Goal: Task Accomplishment & Management: Use online tool/utility

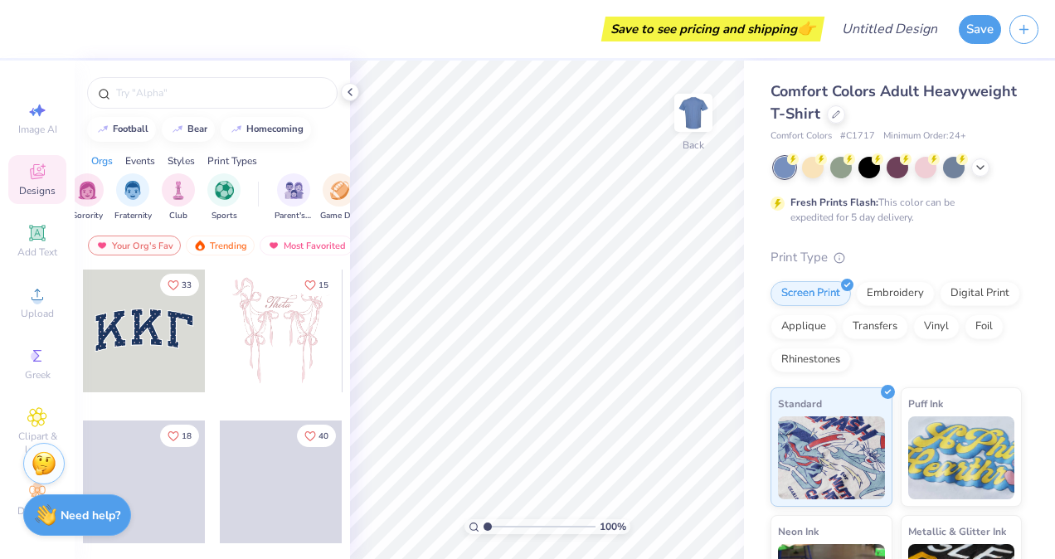
click at [181, 161] on div "Styles" at bounding box center [181, 160] width 27 height 15
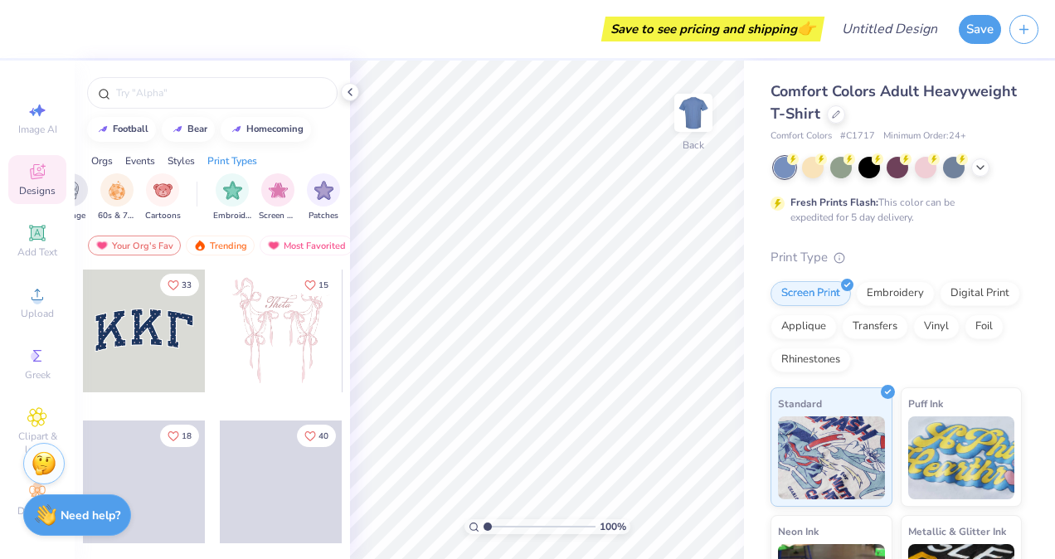
scroll to position [0, 1404]
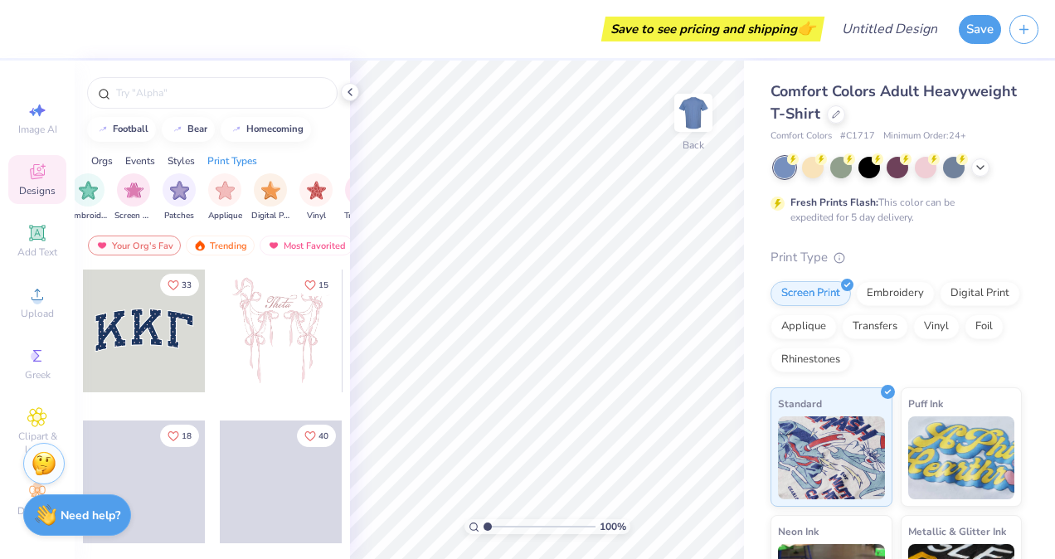
click at [181, 153] on div "Styles" at bounding box center [181, 160] width 27 height 15
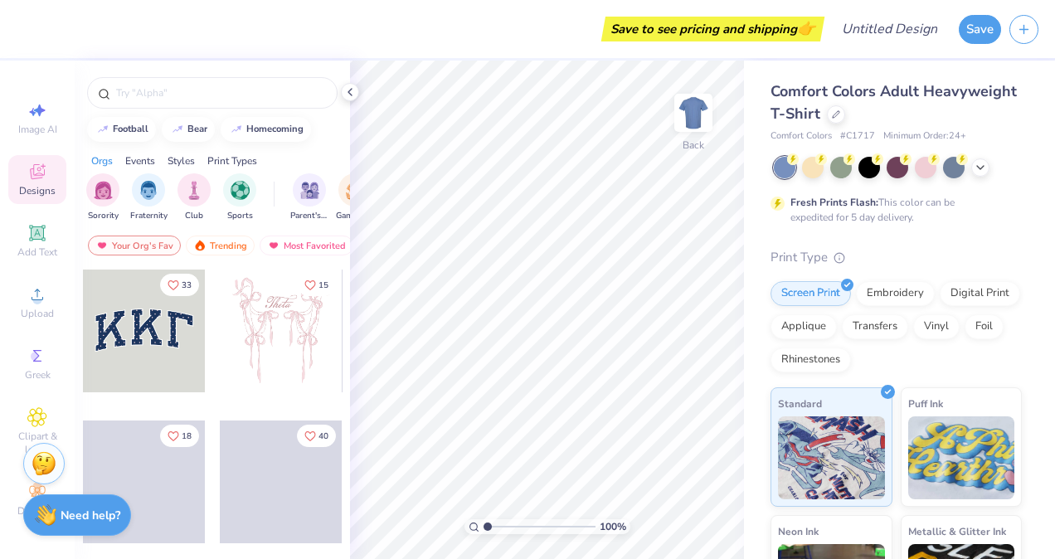
scroll to position [1, 0]
click at [845, 116] on div at bounding box center [836, 112] width 18 height 18
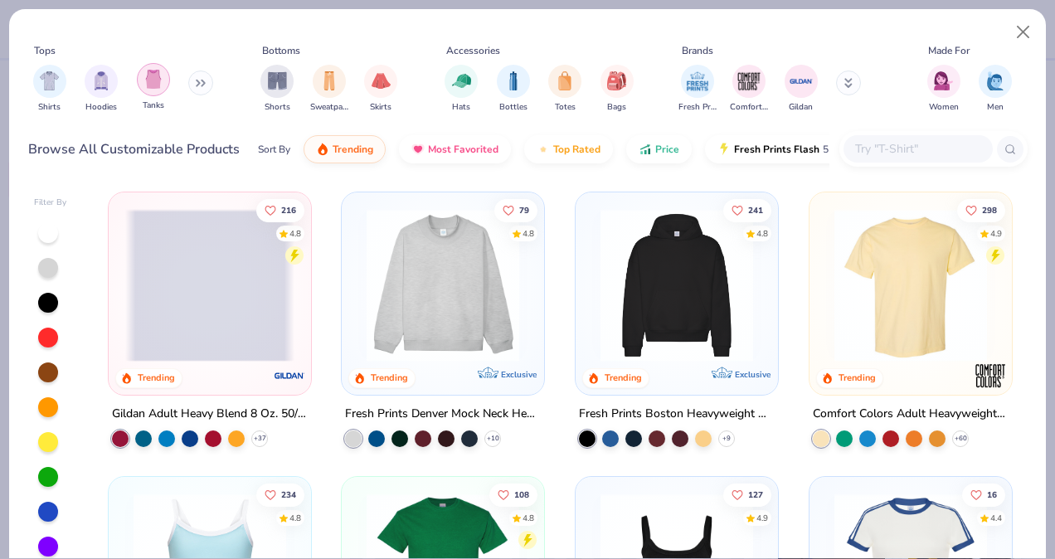
click at [158, 83] on img "filter for Tanks" at bounding box center [153, 79] width 18 height 19
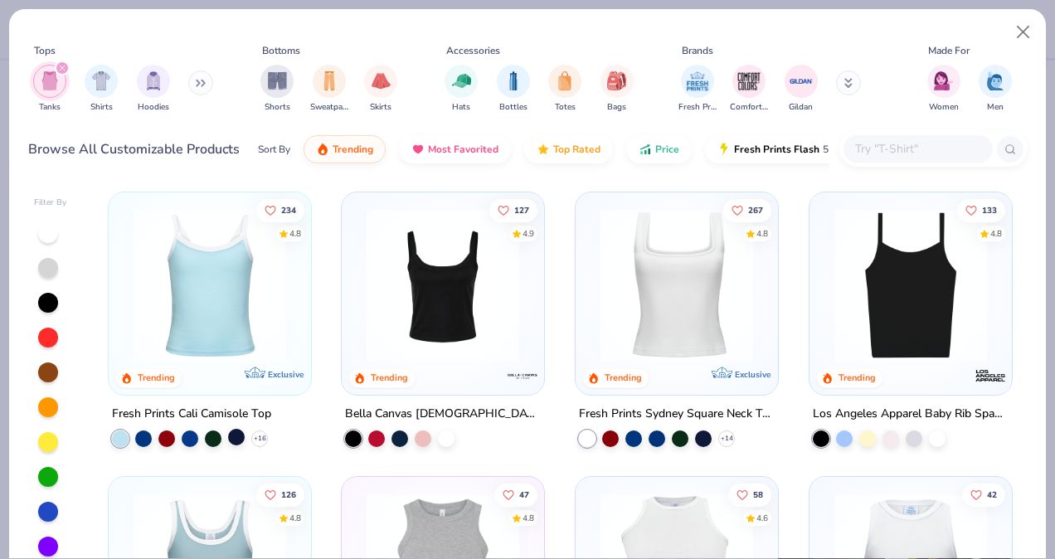
click at [231, 438] on div at bounding box center [236, 437] width 17 height 17
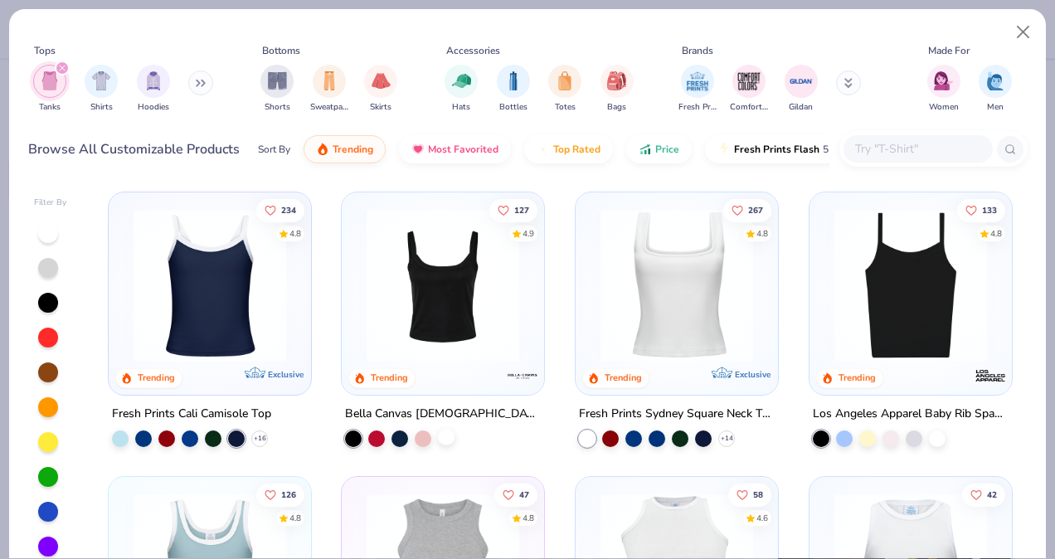
click at [438, 435] on div at bounding box center [446, 437] width 17 height 17
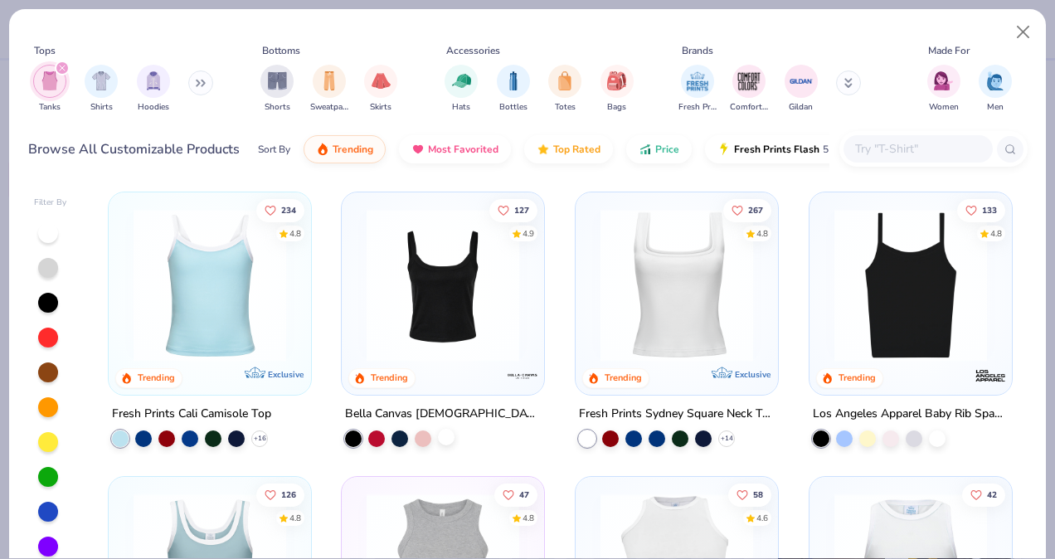
click at [441, 438] on div at bounding box center [446, 437] width 17 height 17
click at [446, 282] on img at bounding box center [442, 285] width 169 height 153
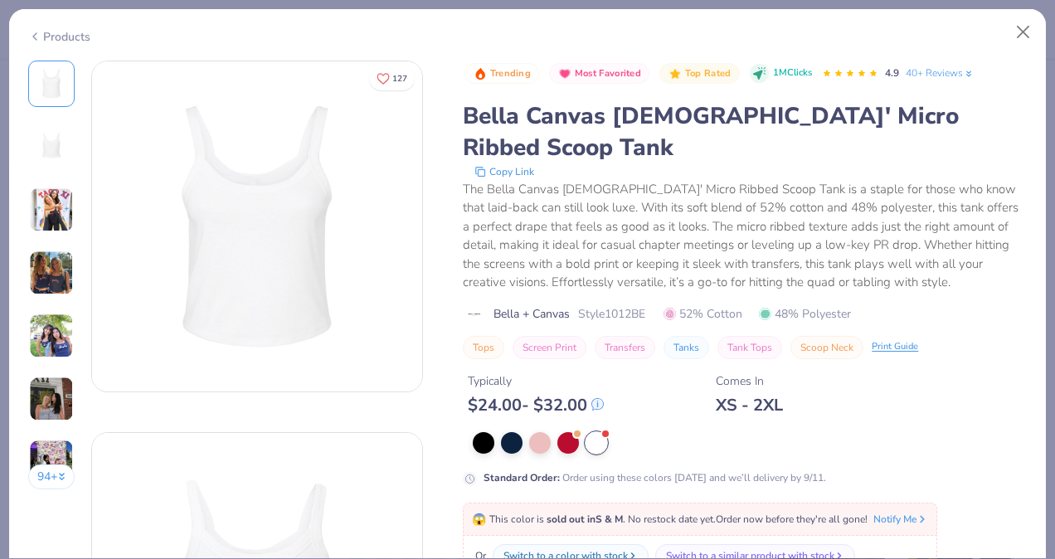
click at [56, 214] on img at bounding box center [51, 209] width 45 height 45
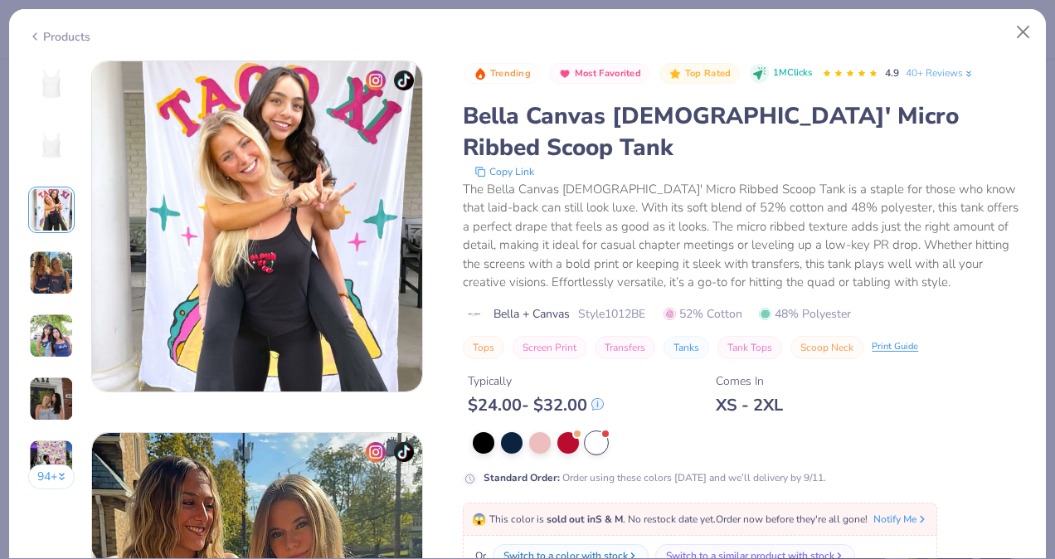
click at [55, 256] on img at bounding box center [51, 272] width 45 height 45
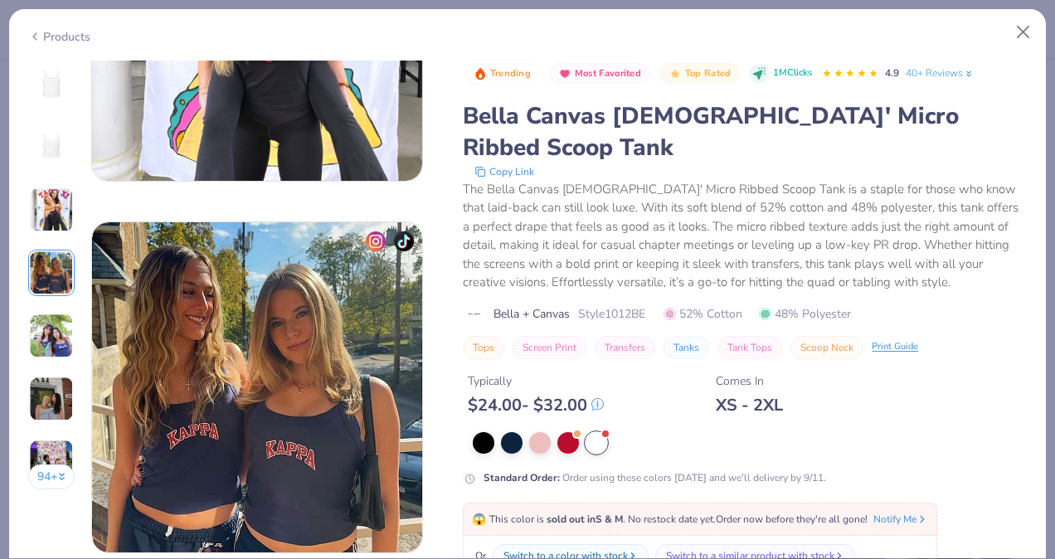
scroll to position [1115, 0]
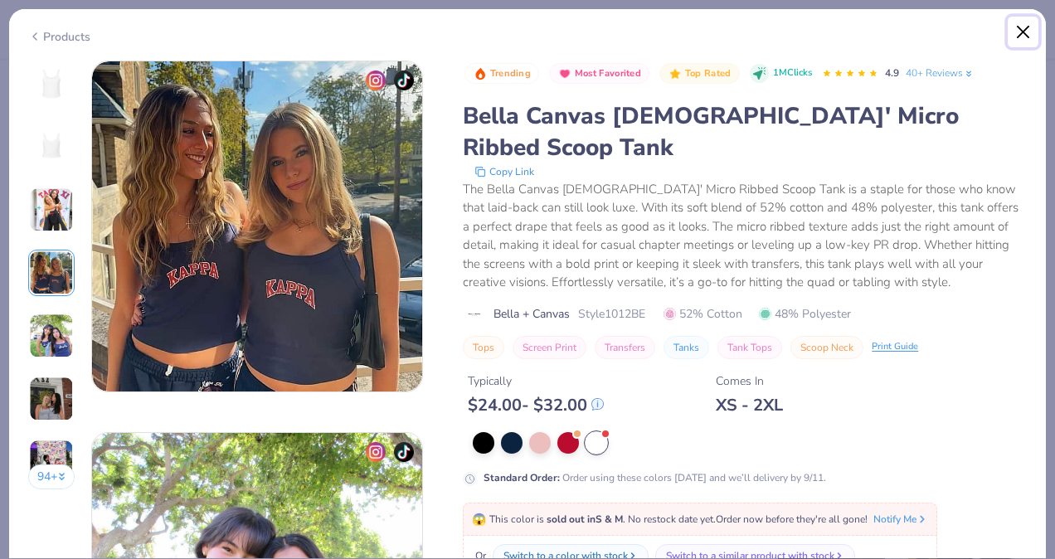
click at [1026, 30] on button "Close" at bounding box center [1024, 33] width 32 height 32
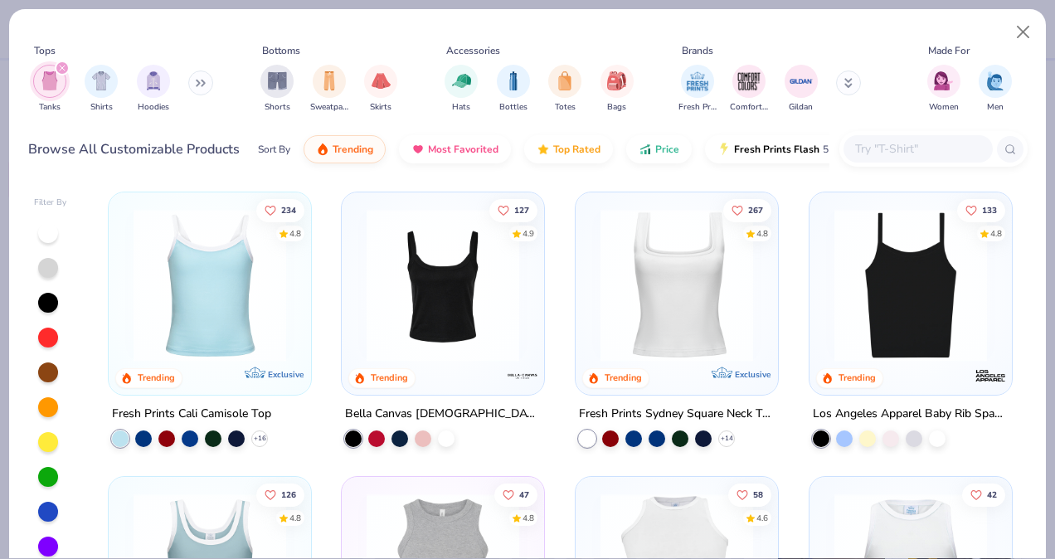
click at [648, 287] on img at bounding box center [676, 285] width 169 height 153
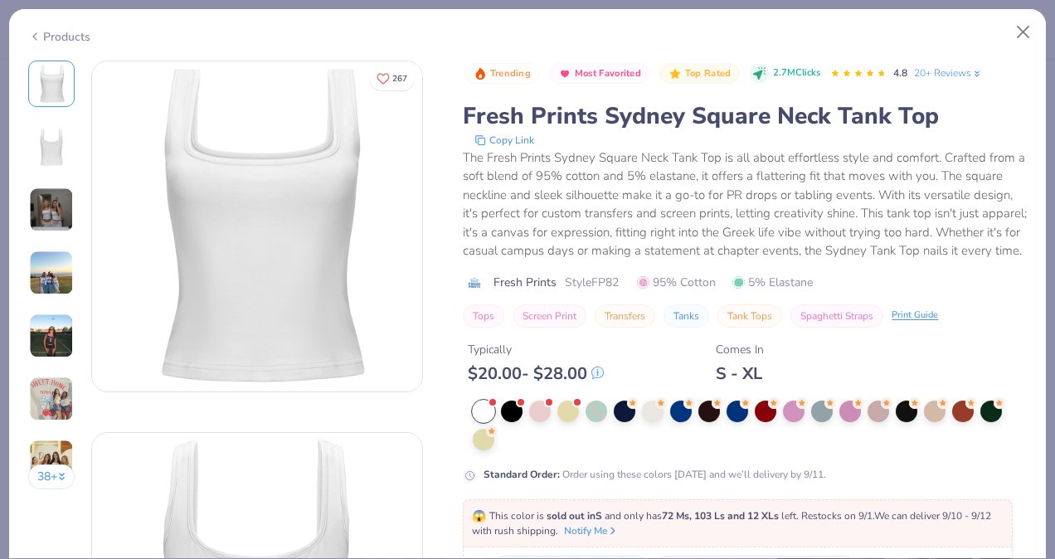
click at [38, 211] on img at bounding box center [51, 209] width 45 height 45
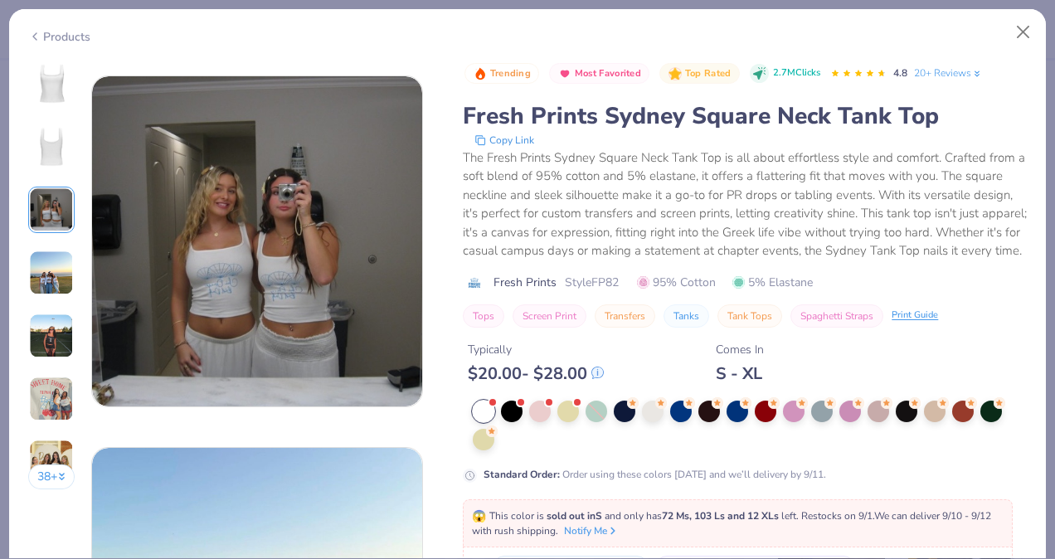
scroll to position [743, 0]
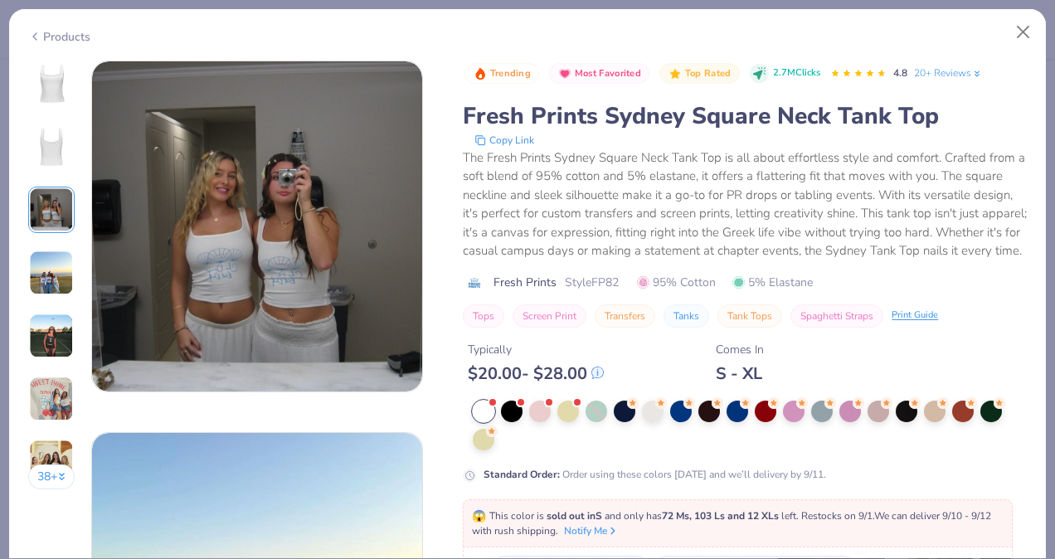
click at [46, 276] on img at bounding box center [51, 272] width 45 height 45
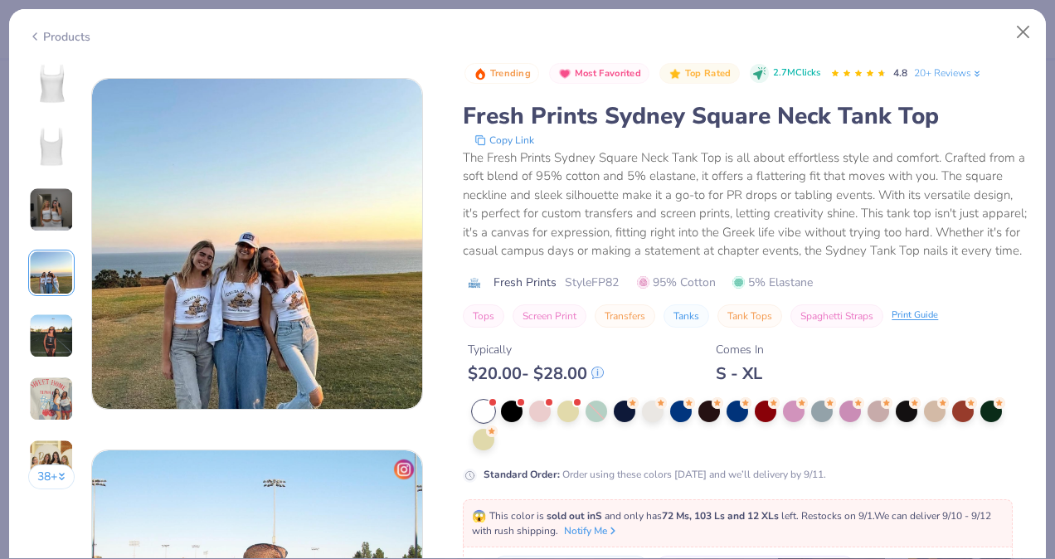
scroll to position [1115, 0]
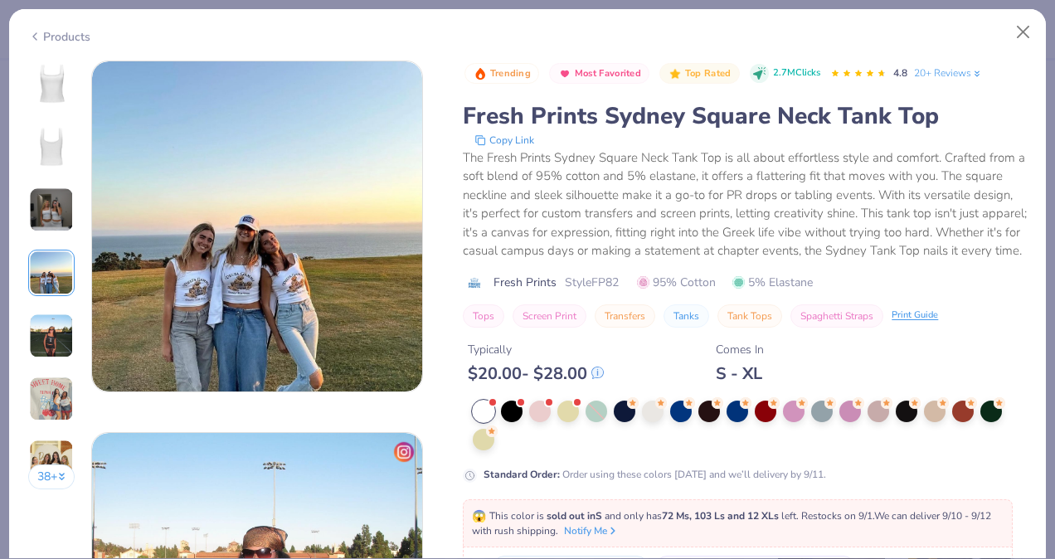
click at [45, 333] on img at bounding box center [51, 335] width 45 height 45
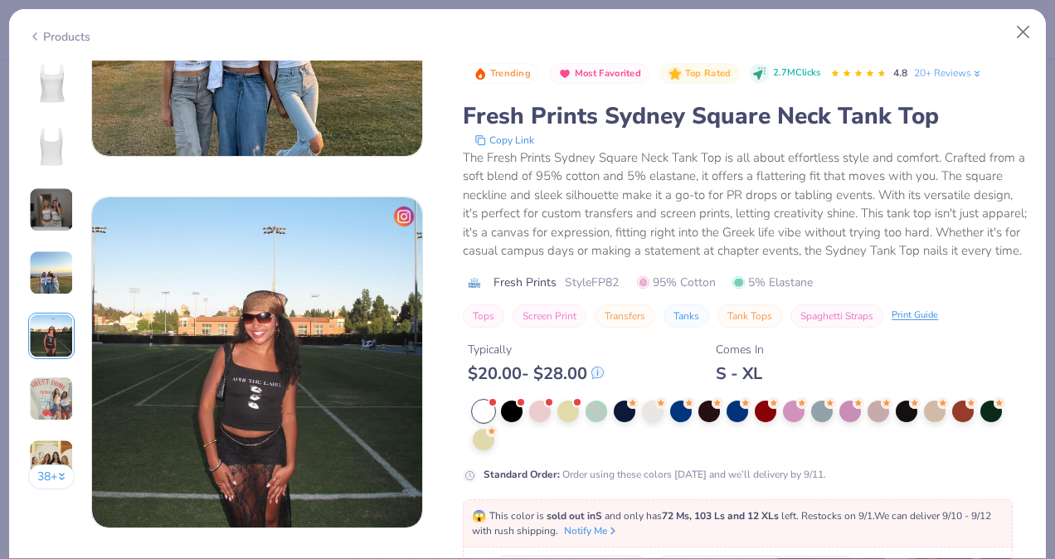
scroll to position [1486, 0]
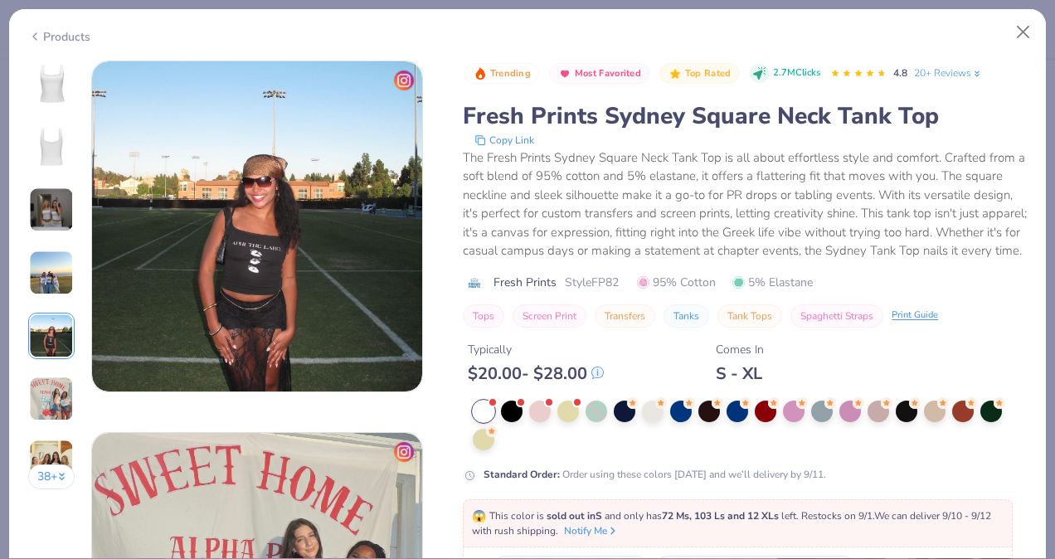
click at [40, 381] on img at bounding box center [51, 399] width 45 height 45
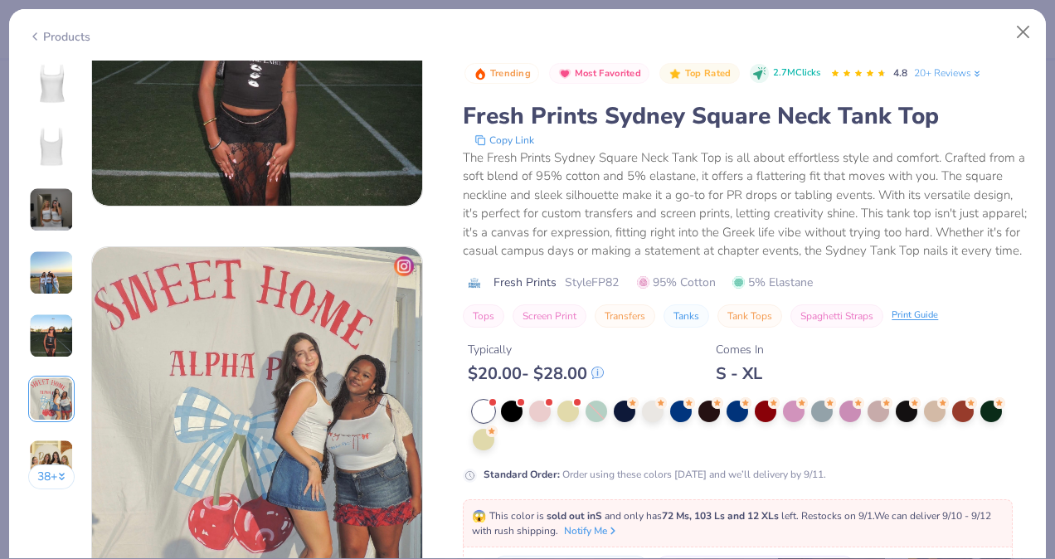
scroll to position [1858, 0]
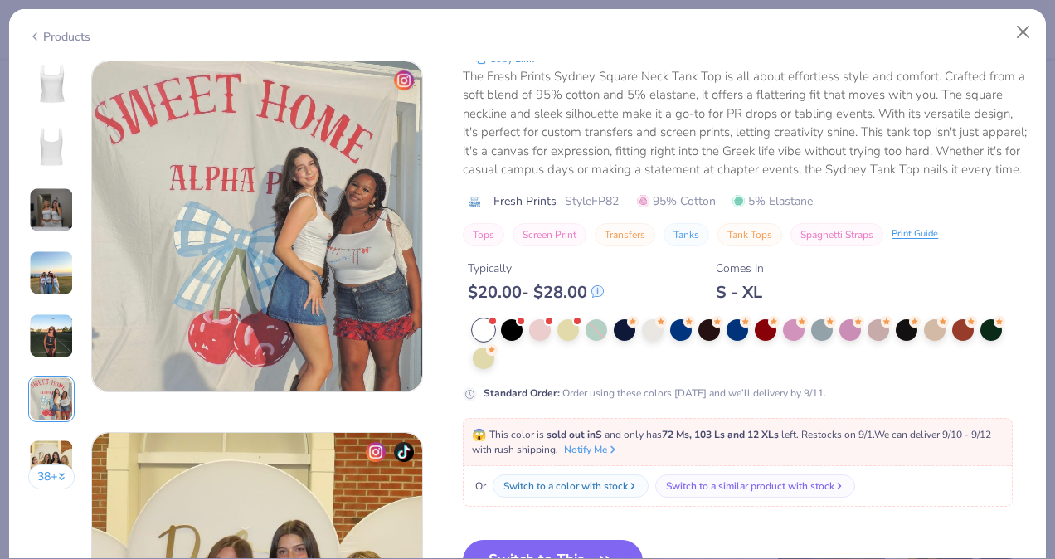
click at [40, 400] on img at bounding box center [51, 399] width 45 height 45
click at [42, 444] on img at bounding box center [51, 462] width 45 height 45
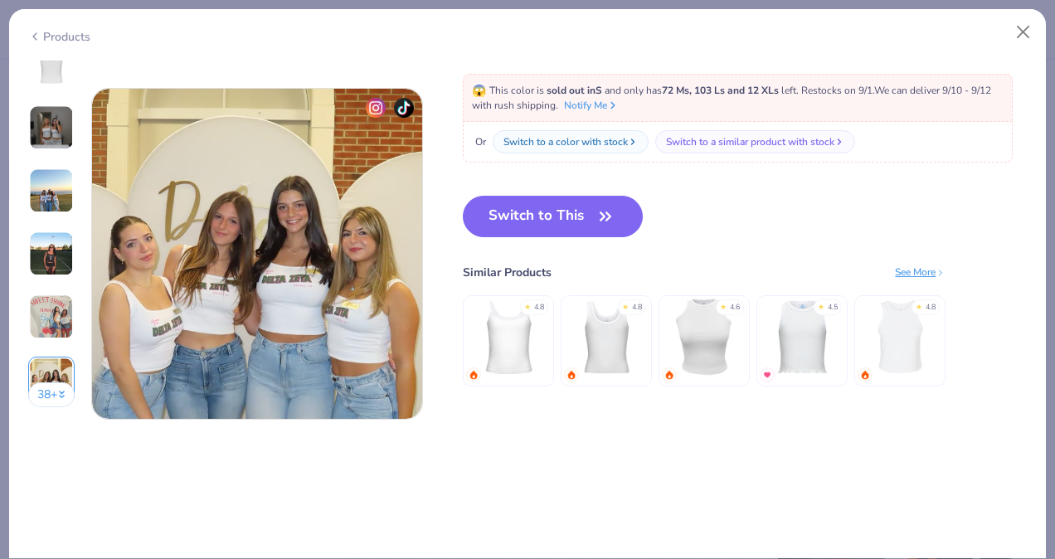
scroll to position [2229, 0]
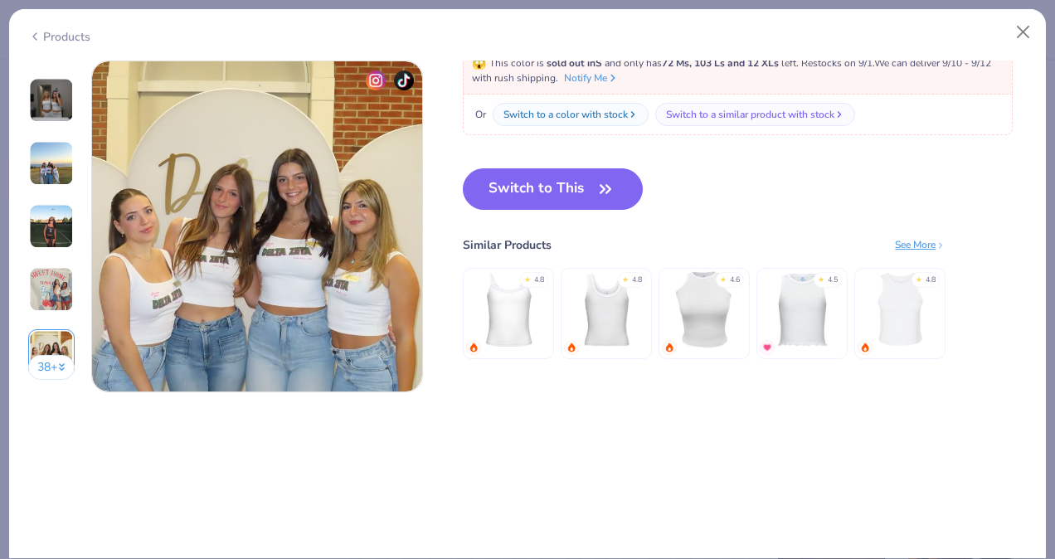
click at [46, 234] on img at bounding box center [51, 226] width 45 height 45
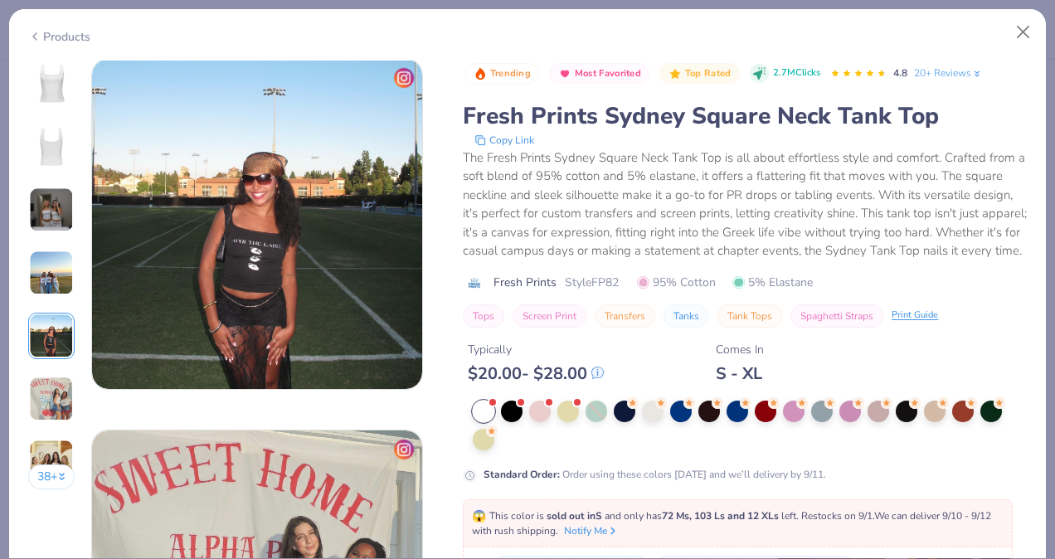
scroll to position [1486, 0]
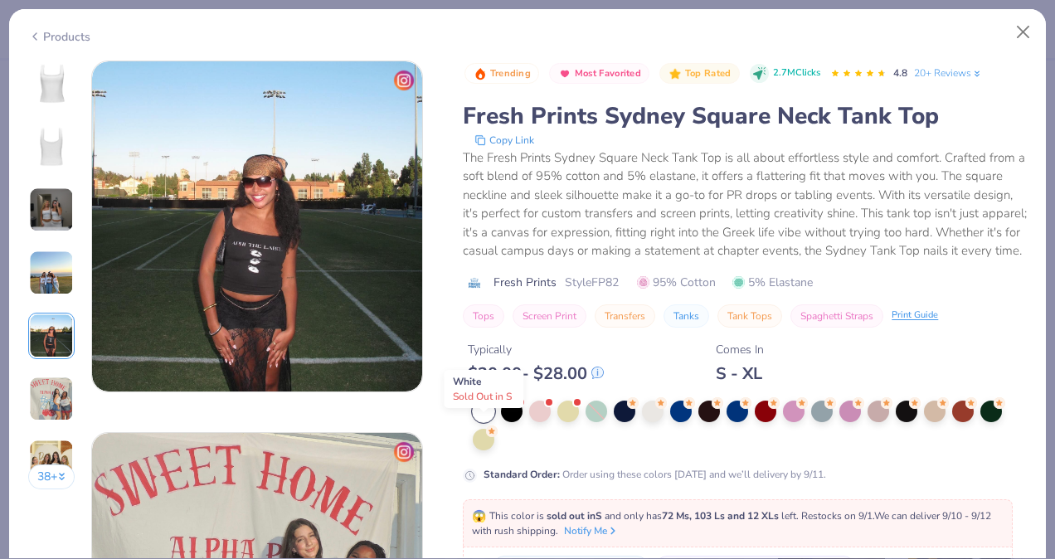
click at [484, 422] on div at bounding box center [484, 412] width 22 height 22
click at [1028, 30] on button "Close" at bounding box center [1024, 33] width 32 height 32
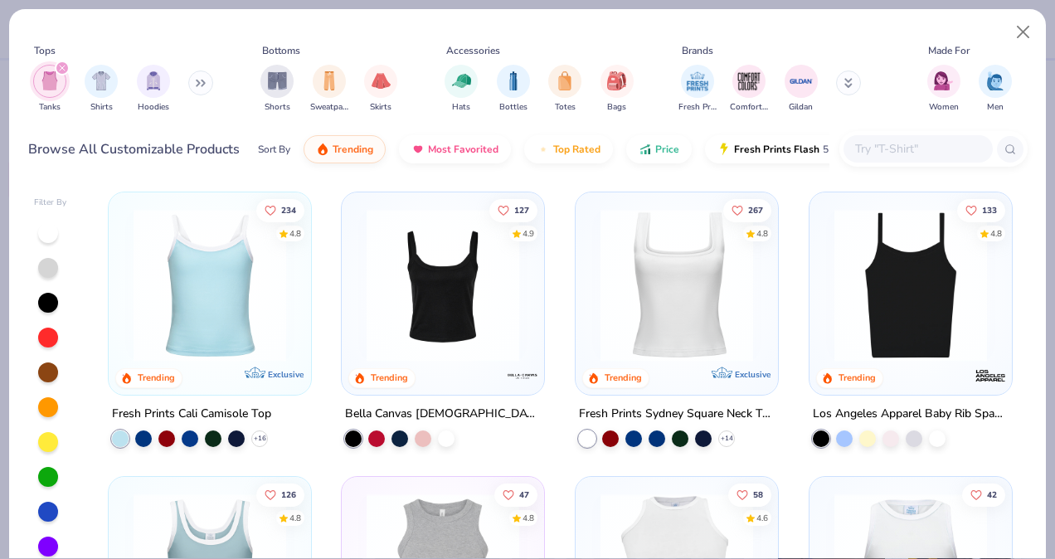
click at [432, 297] on img at bounding box center [442, 285] width 169 height 153
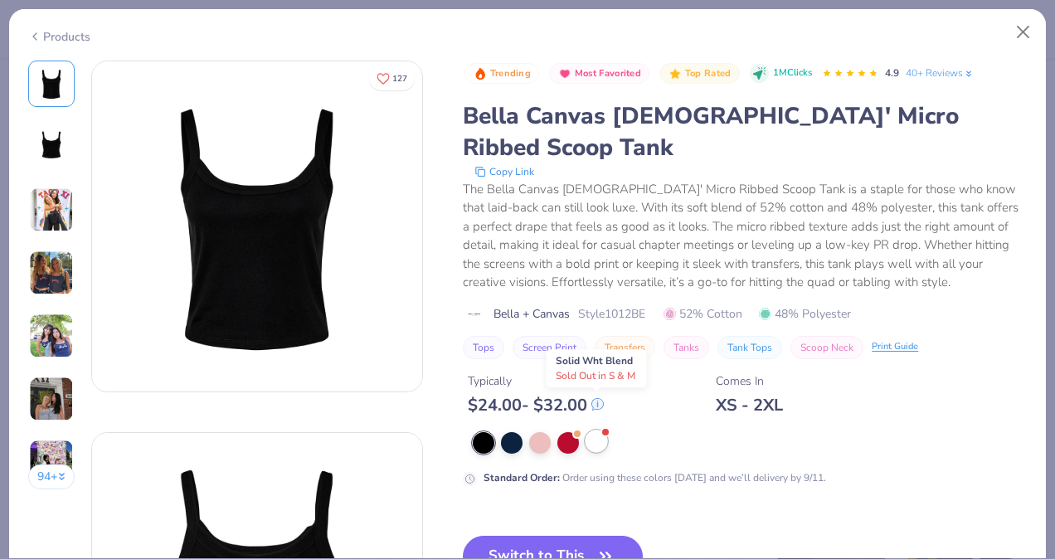
click at [604, 430] on div at bounding box center [597, 441] width 22 height 22
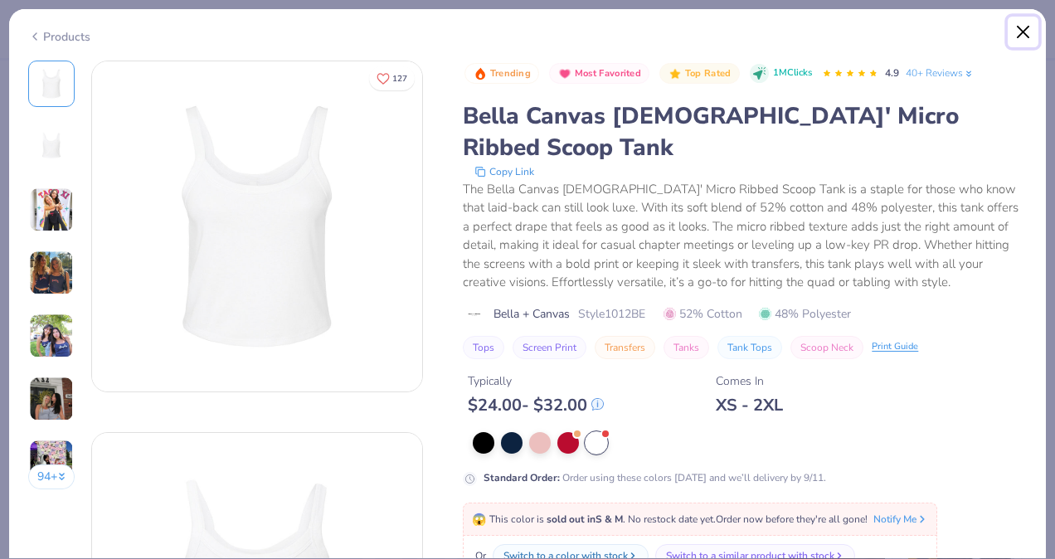
click at [1015, 33] on button "Close" at bounding box center [1024, 33] width 32 height 32
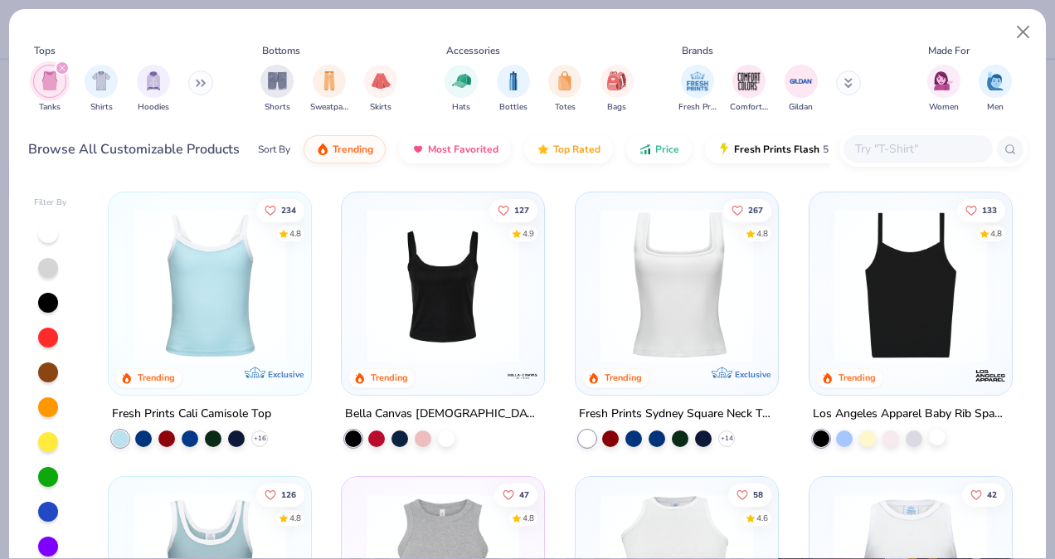
click at [929, 429] on div at bounding box center [937, 437] width 17 height 17
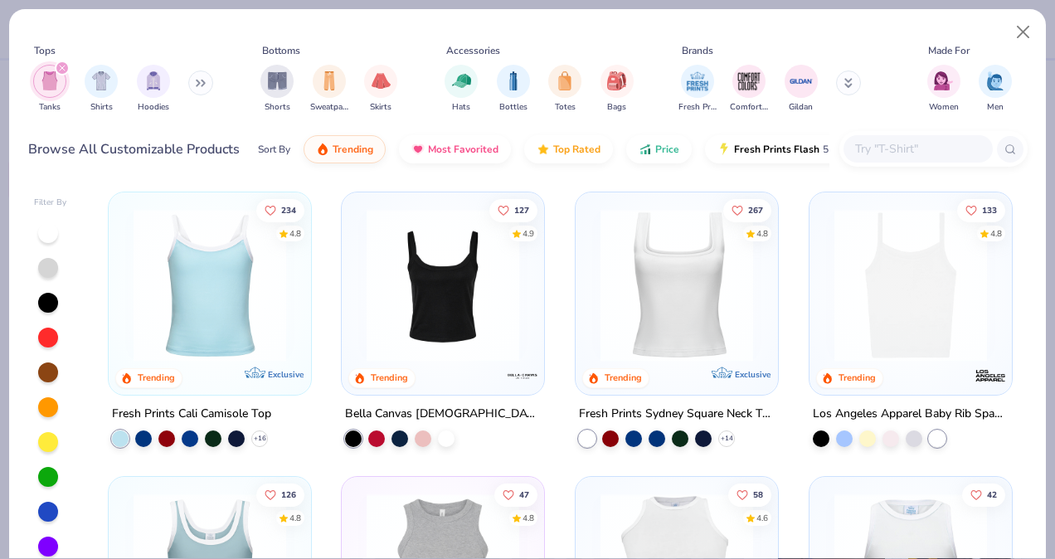
click at [946, 235] on img at bounding box center [910, 285] width 169 height 153
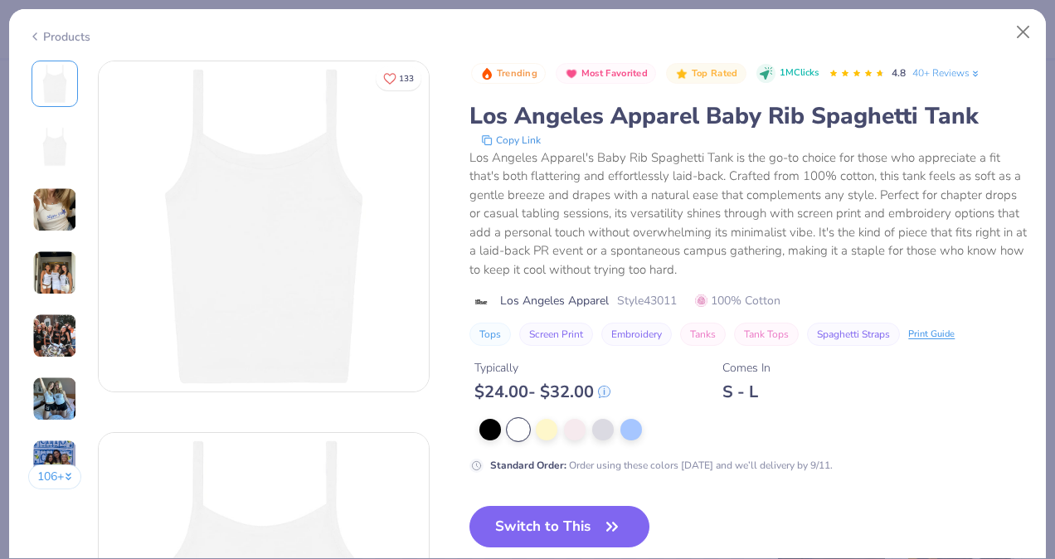
click at [518, 424] on div at bounding box center [519, 430] width 22 height 22
click at [60, 224] on img at bounding box center [54, 209] width 45 height 45
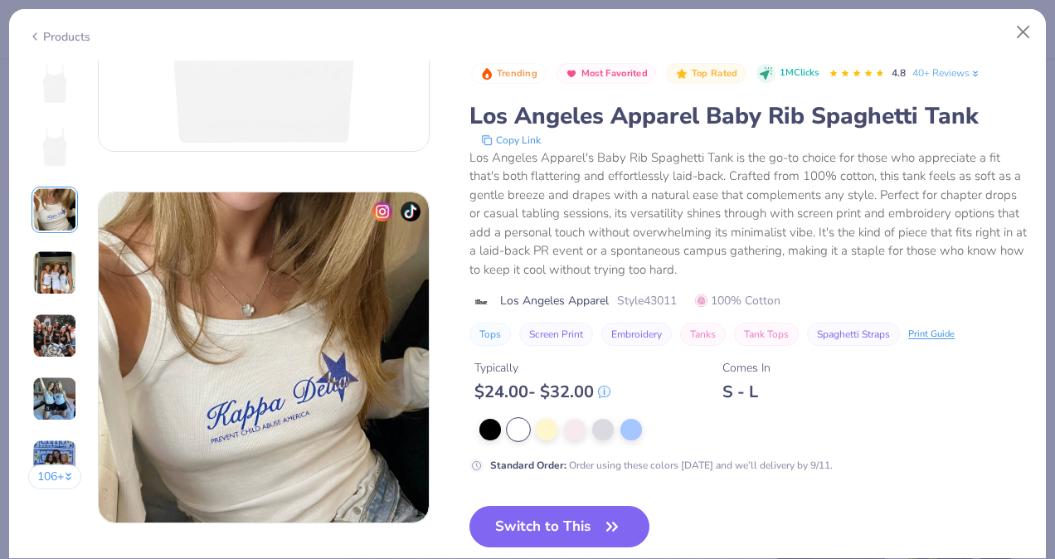
scroll to position [743, 0]
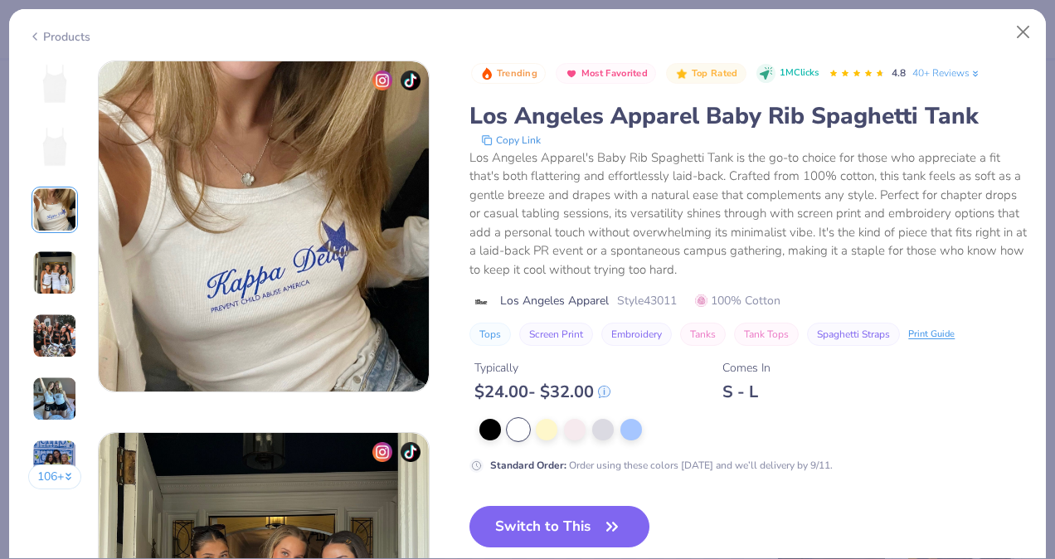
click at [43, 281] on img at bounding box center [54, 272] width 45 height 45
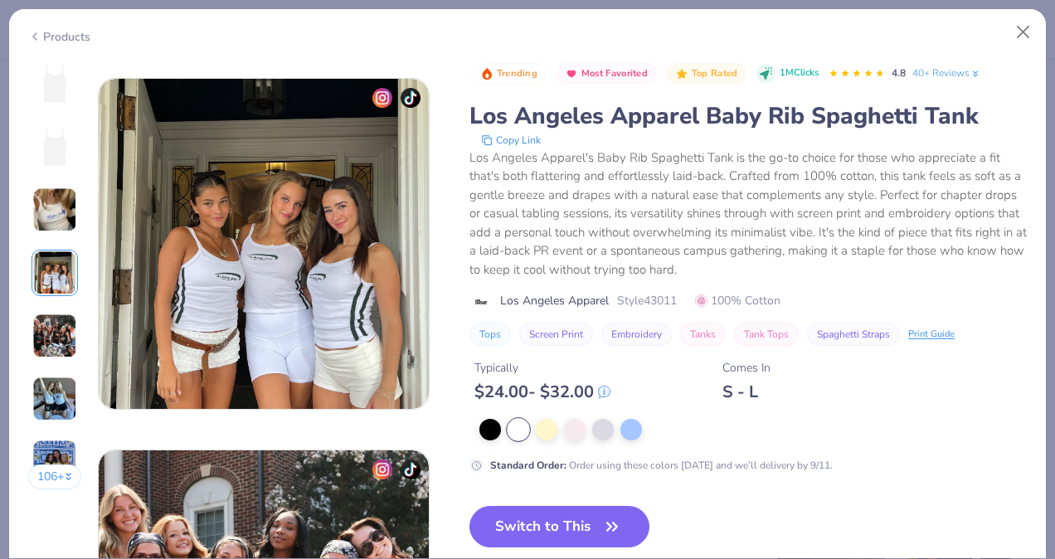
scroll to position [1115, 0]
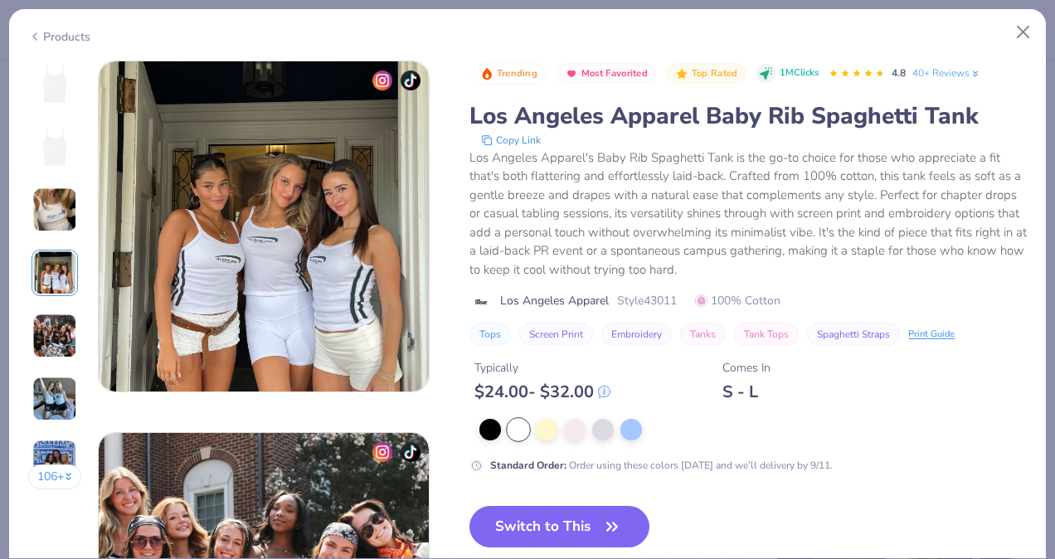
click at [41, 305] on div "106 +" at bounding box center [55, 281] width 54 height 441
click at [44, 411] on img at bounding box center [54, 399] width 45 height 45
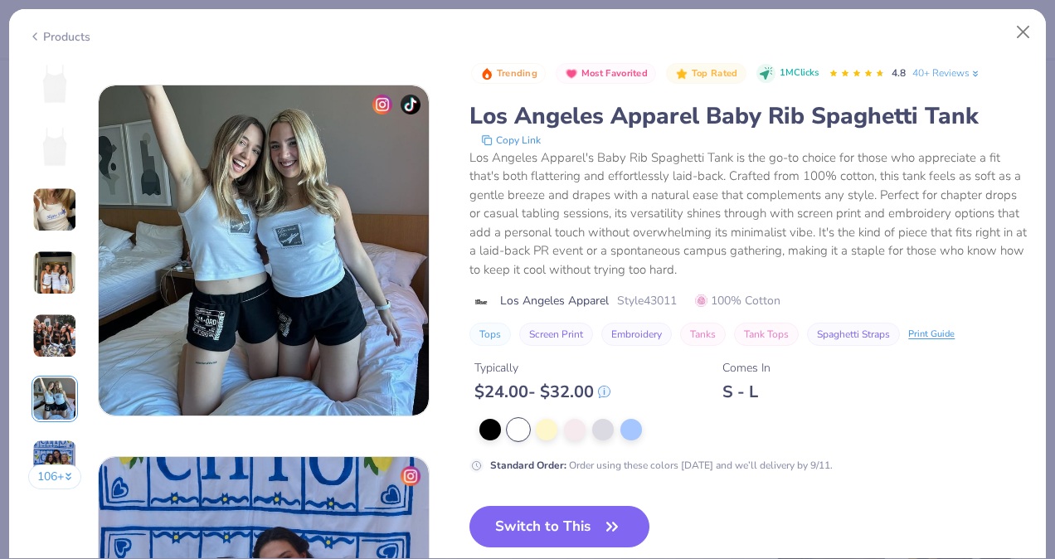
scroll to position [1858, 0]
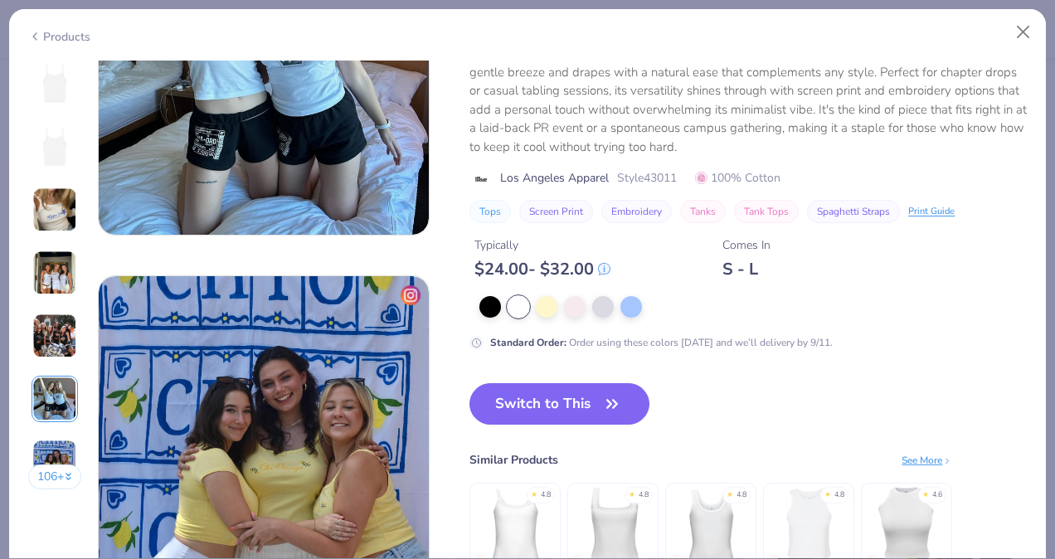
click at [47, 464] on button "106 +" at bounding box center [55, 476] width 54 height 25
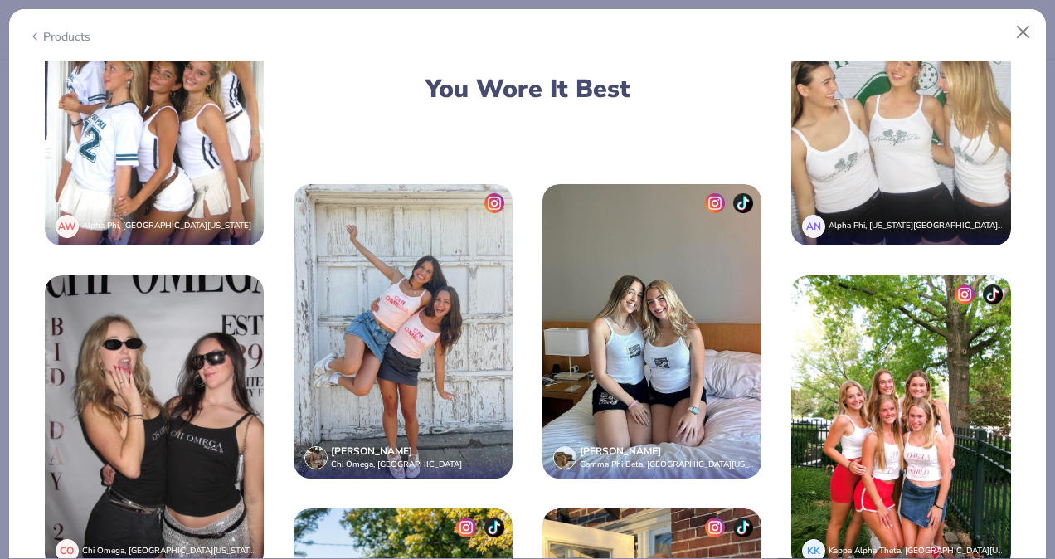
scroll to position [2850, 0]
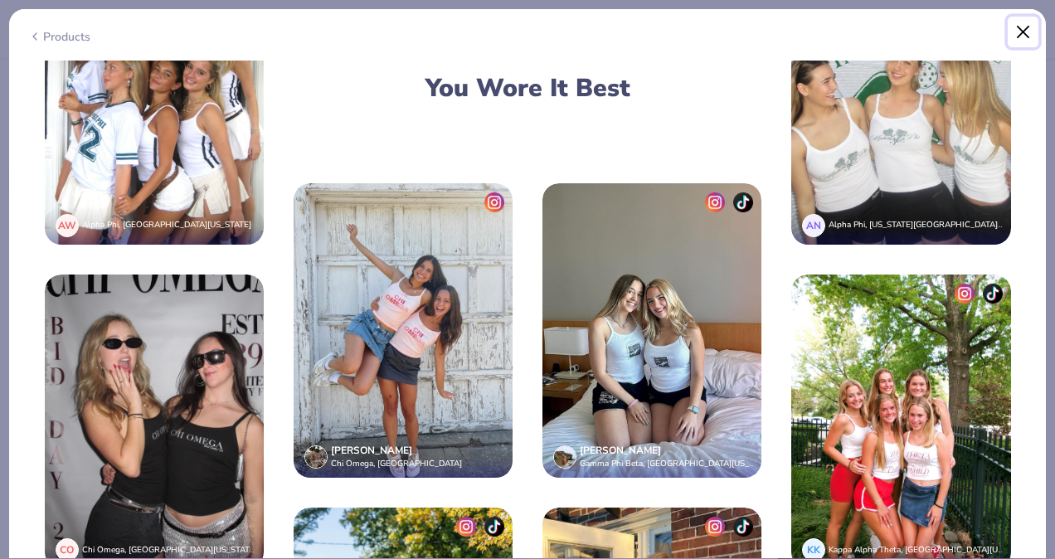
click at [1027, 38] on button "Close" at bounding box center [1024, 33] width 32 height 32
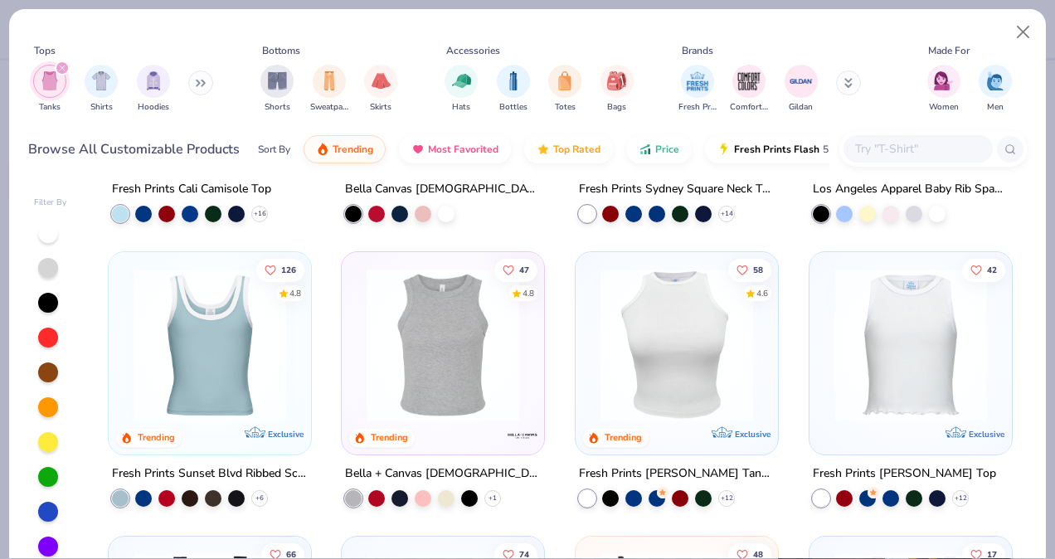
scroll to position [236, 0]
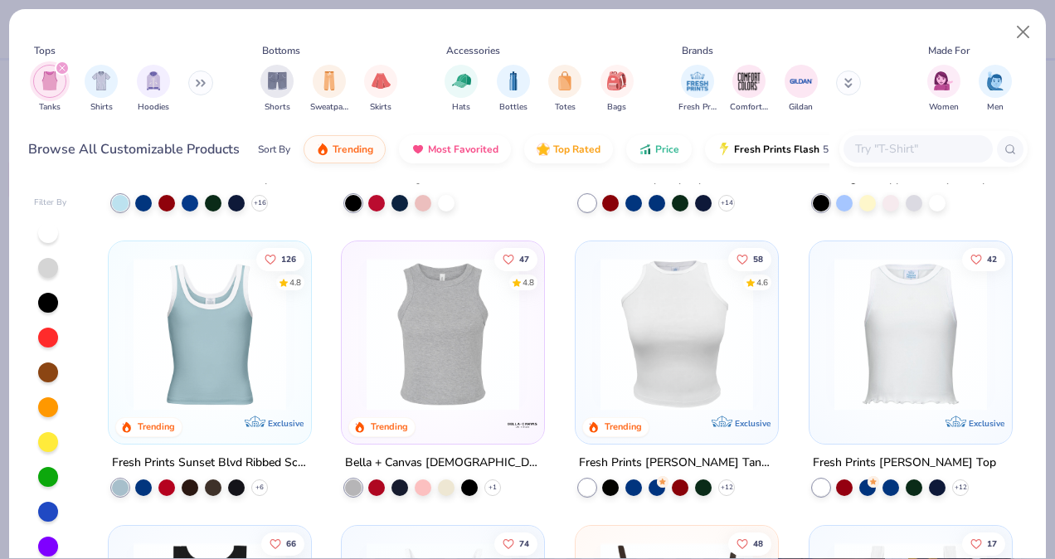
click at [253, 211] on div "+ 16" at bounding box center [259, 203] width 17 height 17
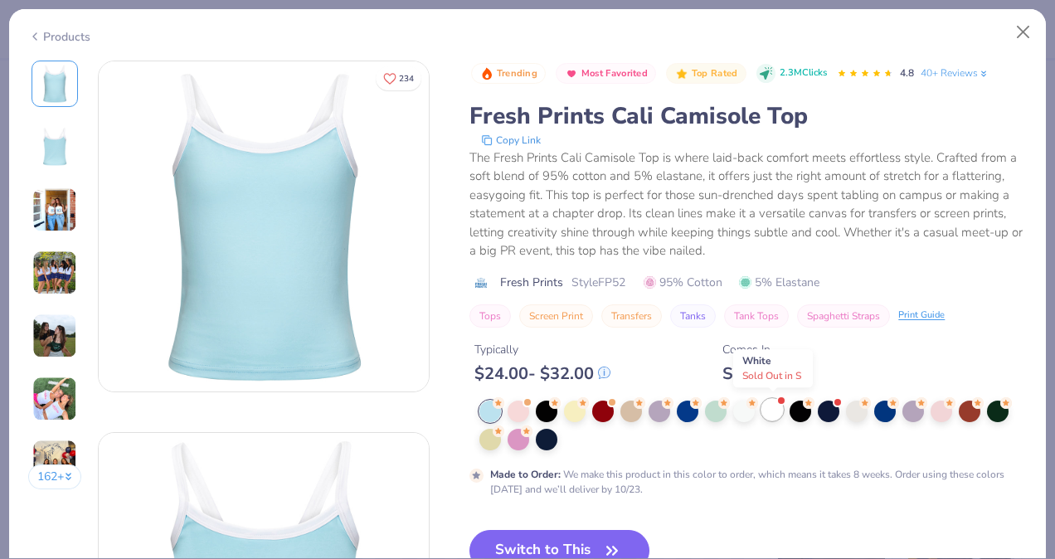
click at [775, 411] on div at bounding box center [772, 410] width 22 height 22
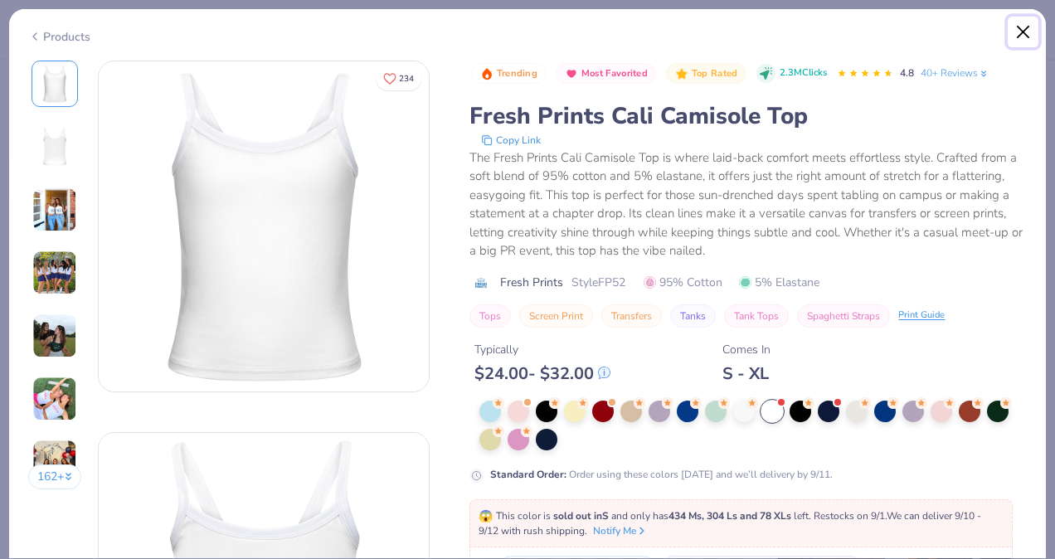
click at [1022, 29] on button "Close" at bounding box center [1024, 33] width 32 height 32
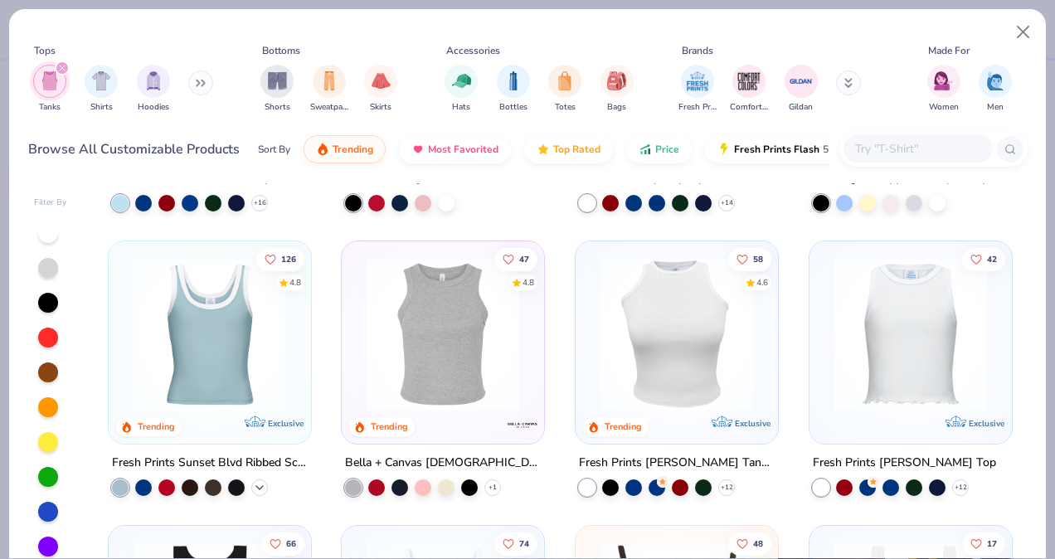
click at [253, 484] on icon at bounding box center [259, 486] width 13 height 13
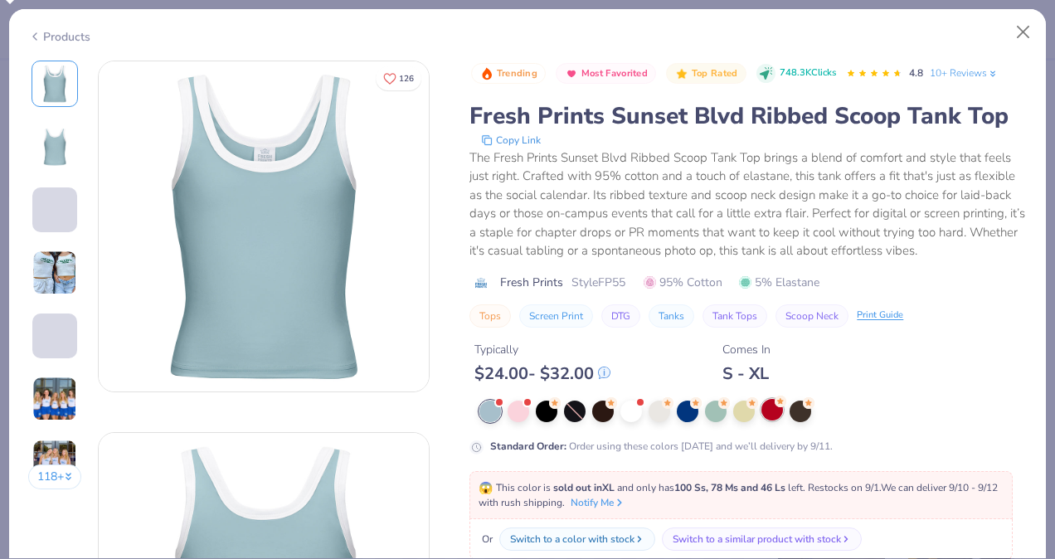
click at [780, 407] on div at bounding box center [772, 410] width 22 height 22
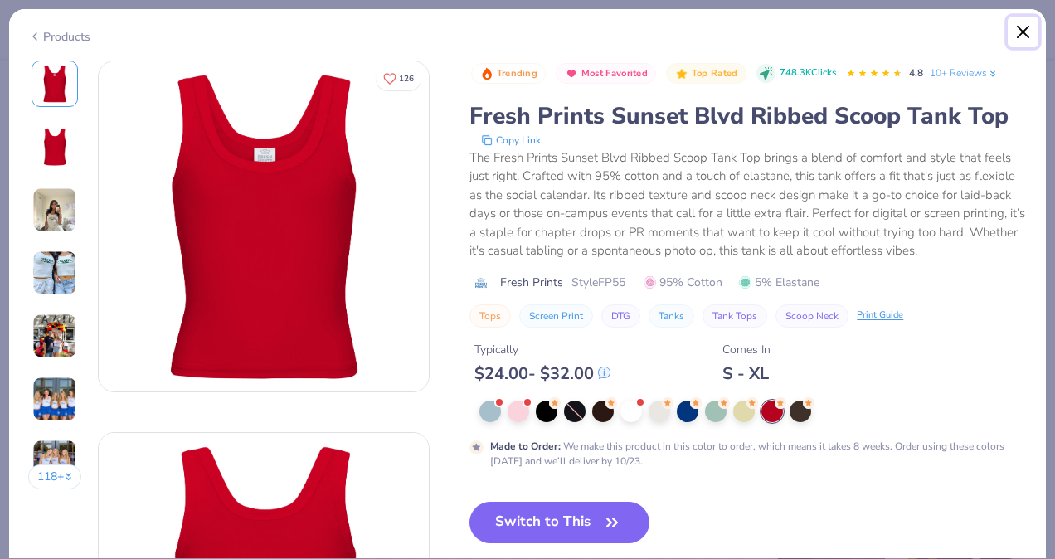
click at [1023, 38] on button "Close" at bounding box center [1024, 33] width 32 height 32
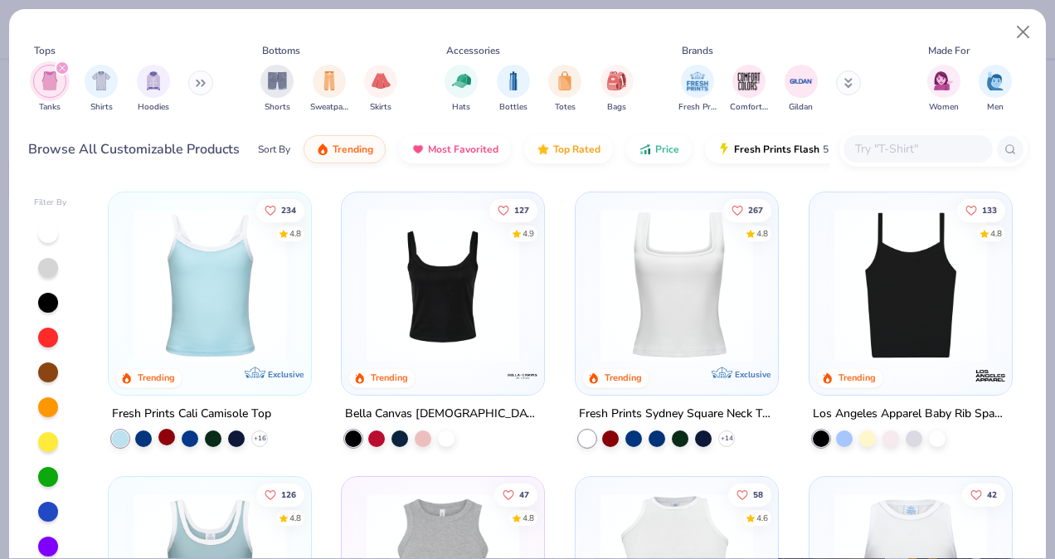
click at [158, 436] on div at bounding box center [166, 437] width 17 height 17
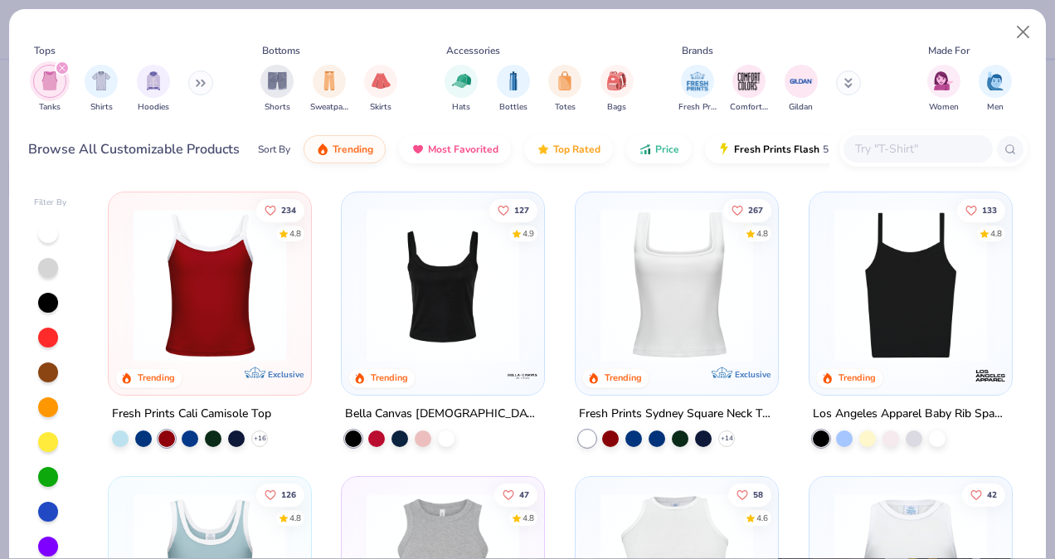
click at [213, 313] on img at bounding box center [209, 285] width 169 height 153
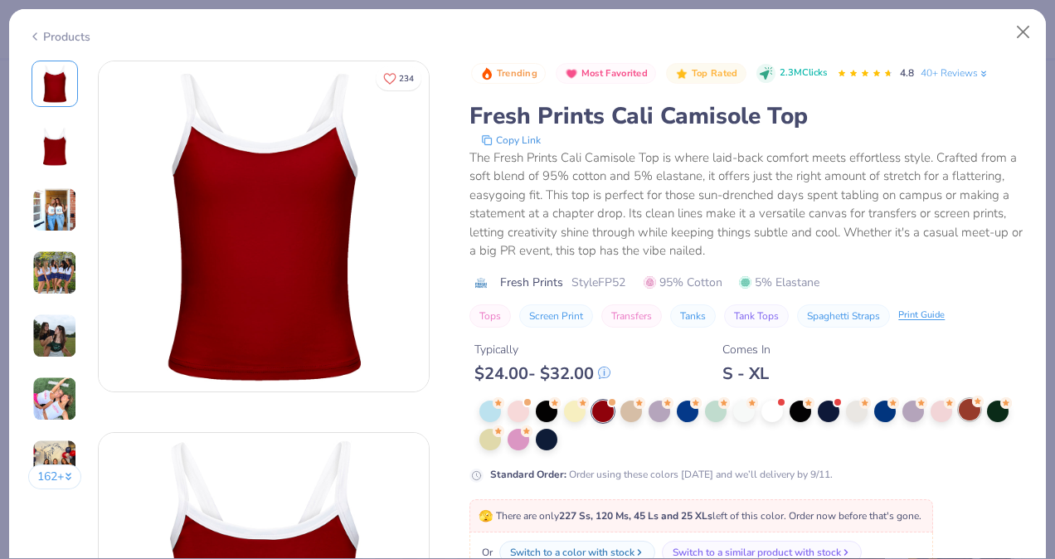
click at [969, 410] on div at bounding box center [970, 410] width 22 height 22
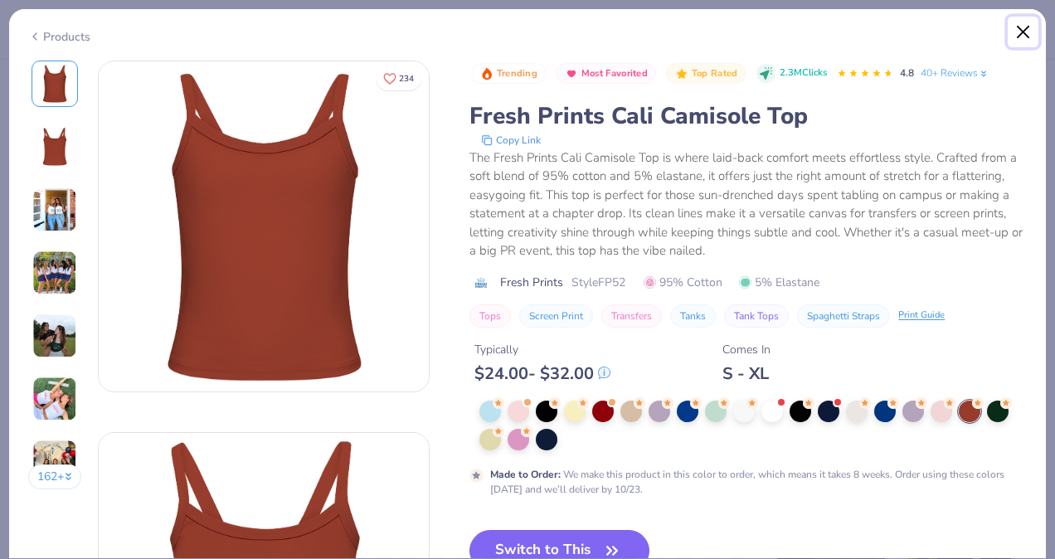
click at [1013, 27] on button "Close" at bounding box center [1024, 33] width 32 height 32
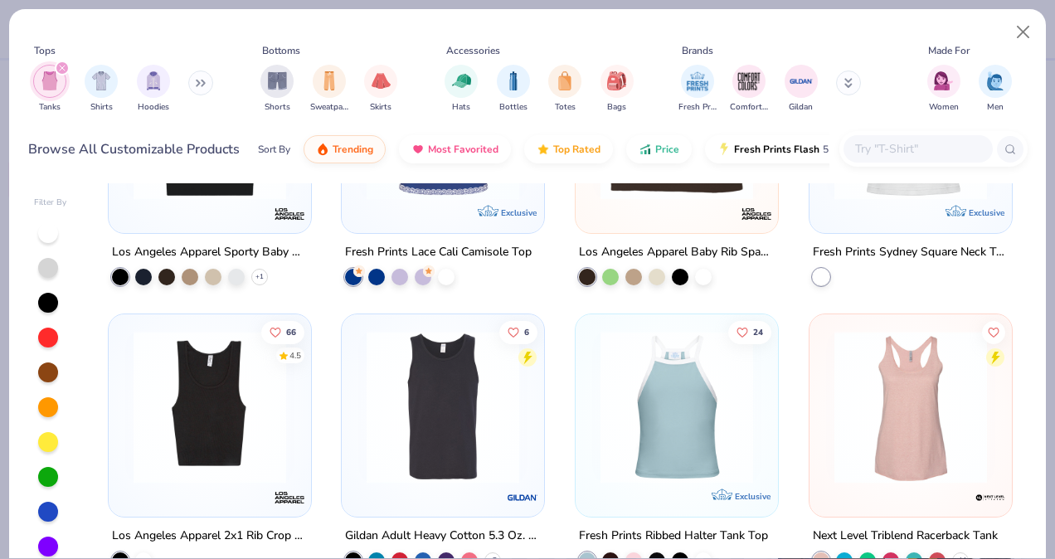
scroll to position [620, 0]
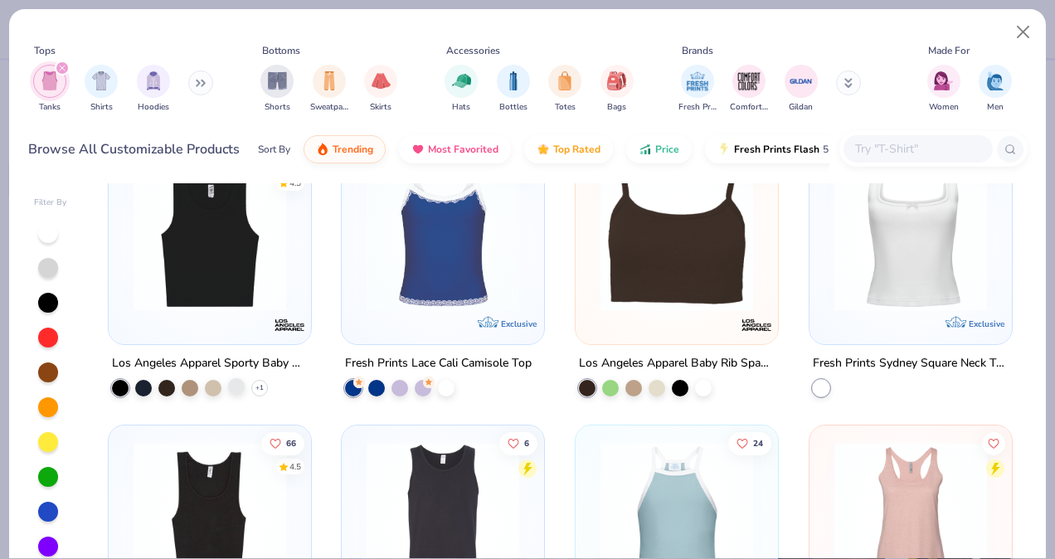
click at [228, 390] on div at bounding box center [236, 385] width 17 height 17
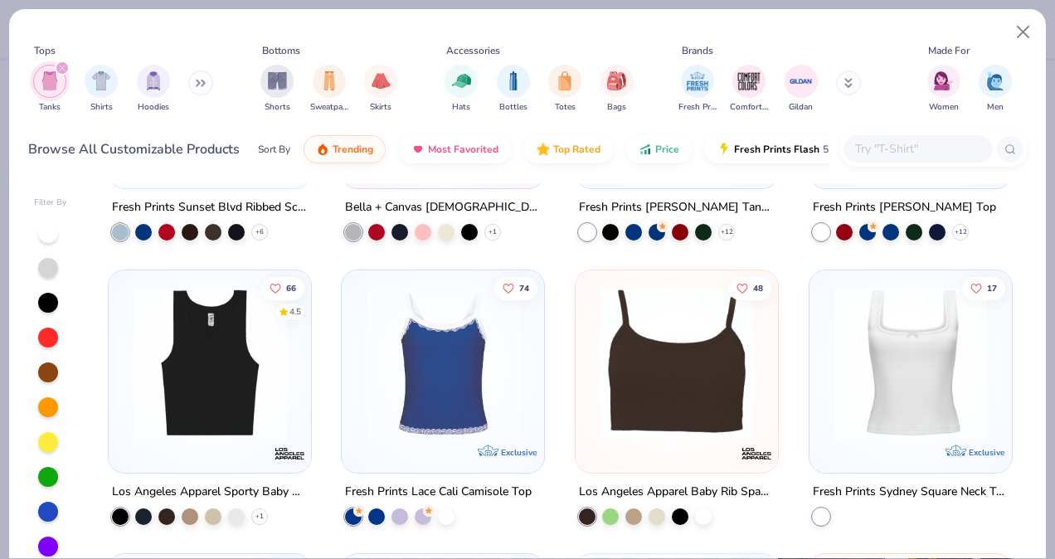
scroll to position [0, 0]
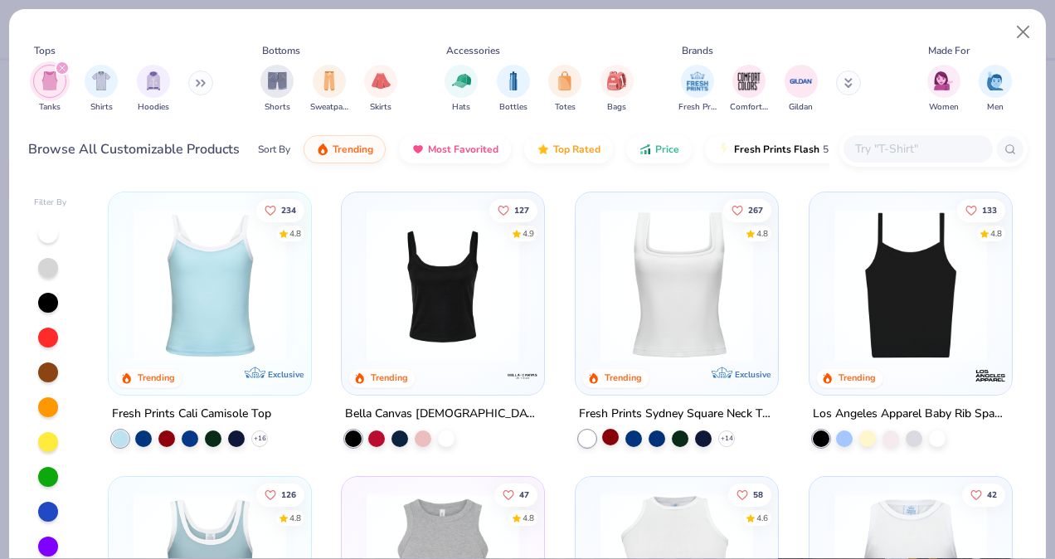
click at [609, 436] on div at bounding box center [610, 437] width 17 height 17
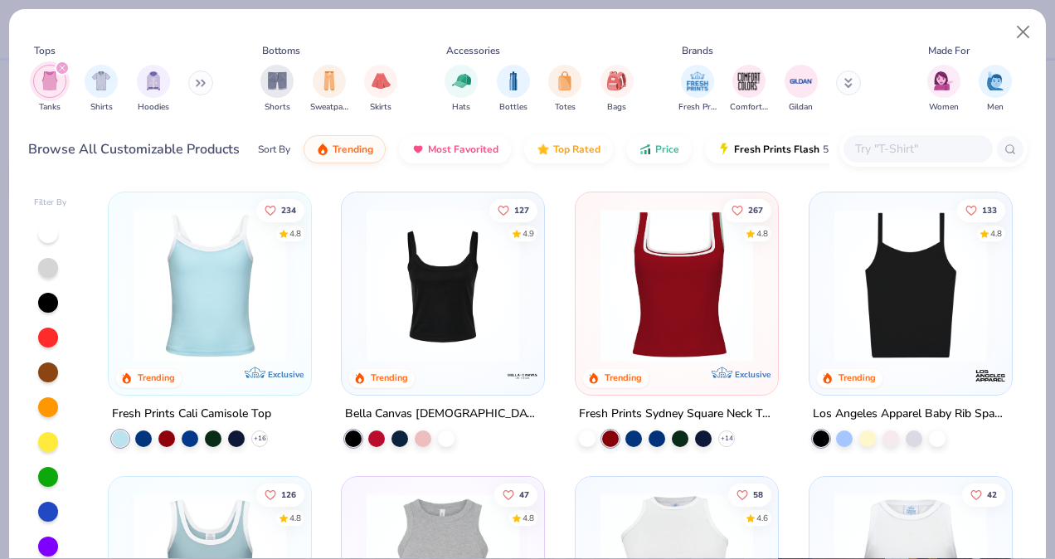
click at [657, 283] on img at bounding box center [676, 285] width 169 height 153
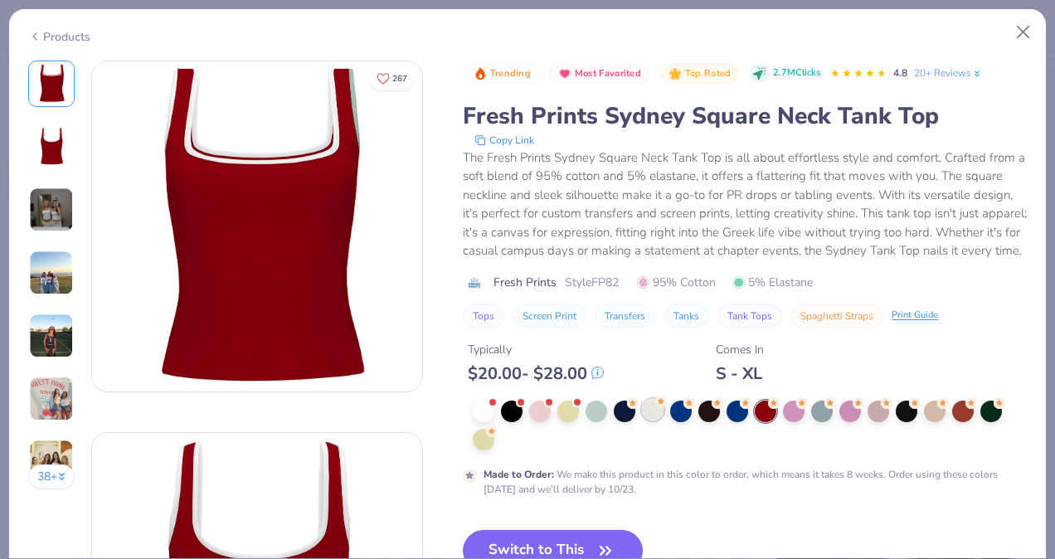
click at [645, 420] on div at bounding box center [653, 410] width 22 height 22
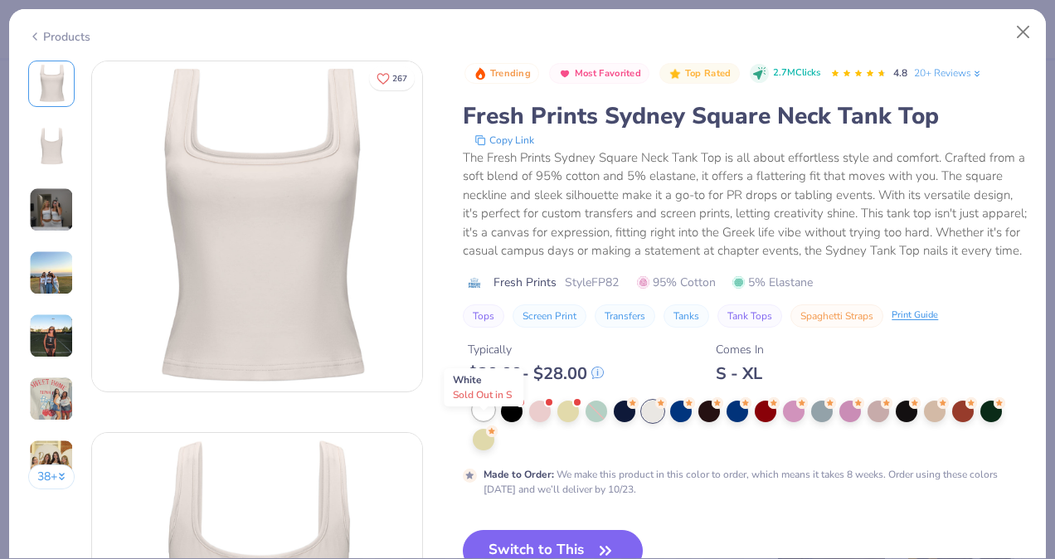
click at [494, 420] on div at bounding box center [484, 410] width 22 height 22
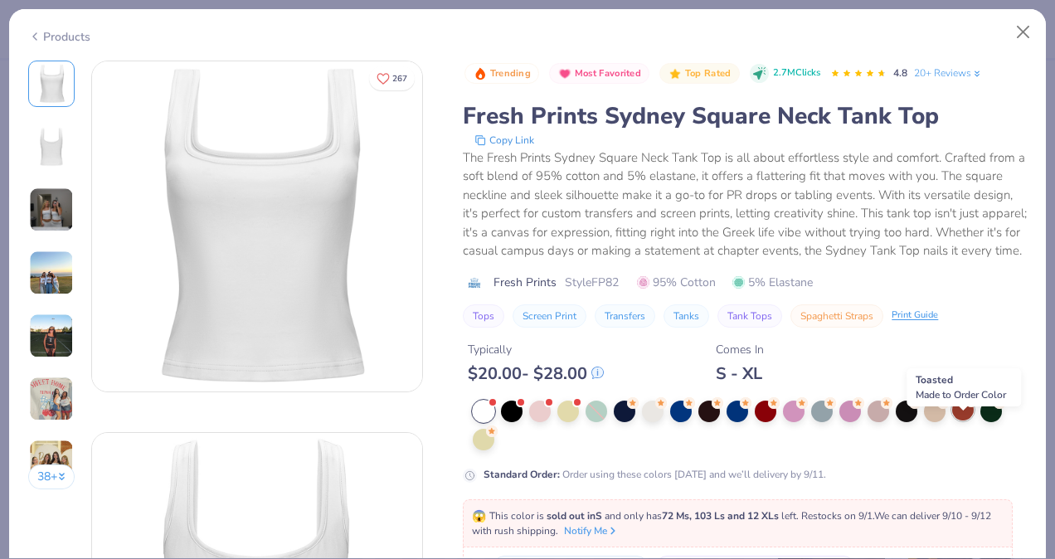
click at [962, 420] on div at bounding box center [963, 410] width 22 height 22
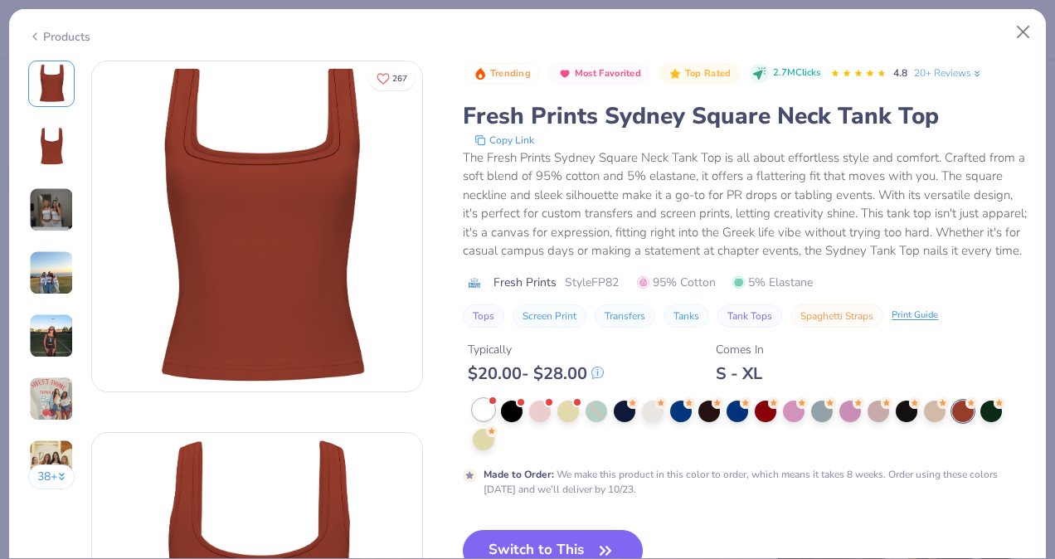
click at [487, 420] on div at bounding box center [484, 410] width 22 height 22
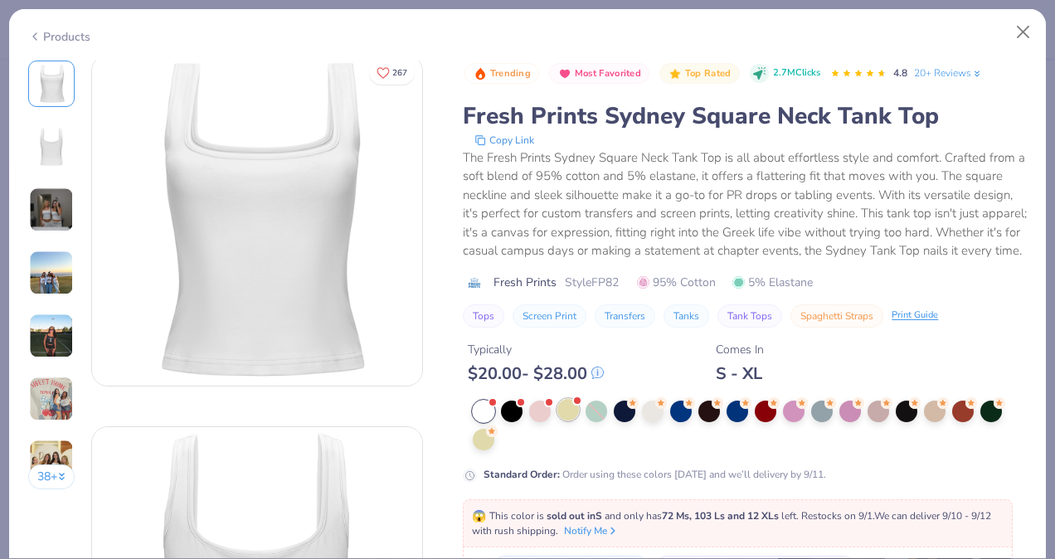
scroll to position [2, 0]
click at [484, 422] on div at bounding box center [484, 412] width 22 height 22
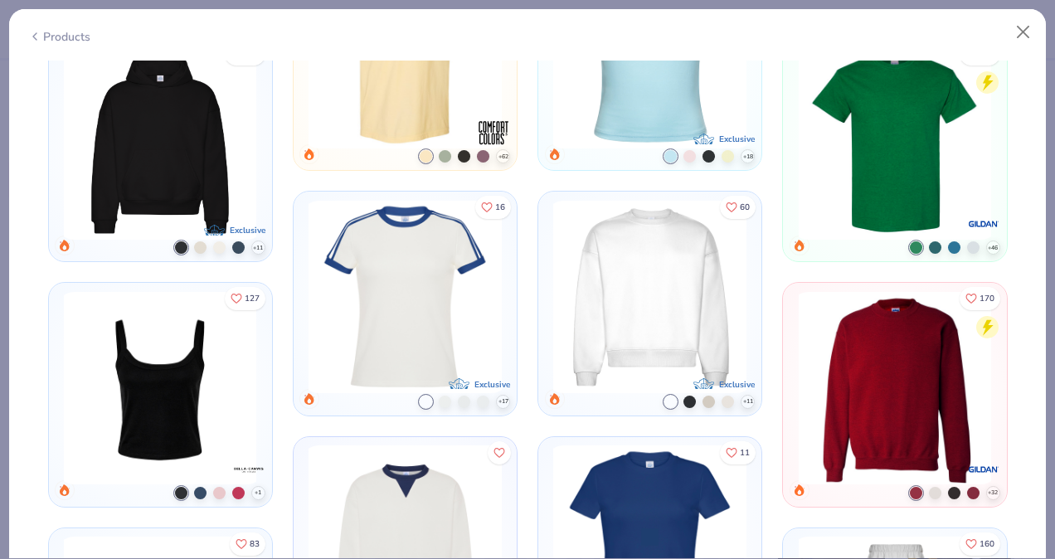
scroll to position [4407, 0]
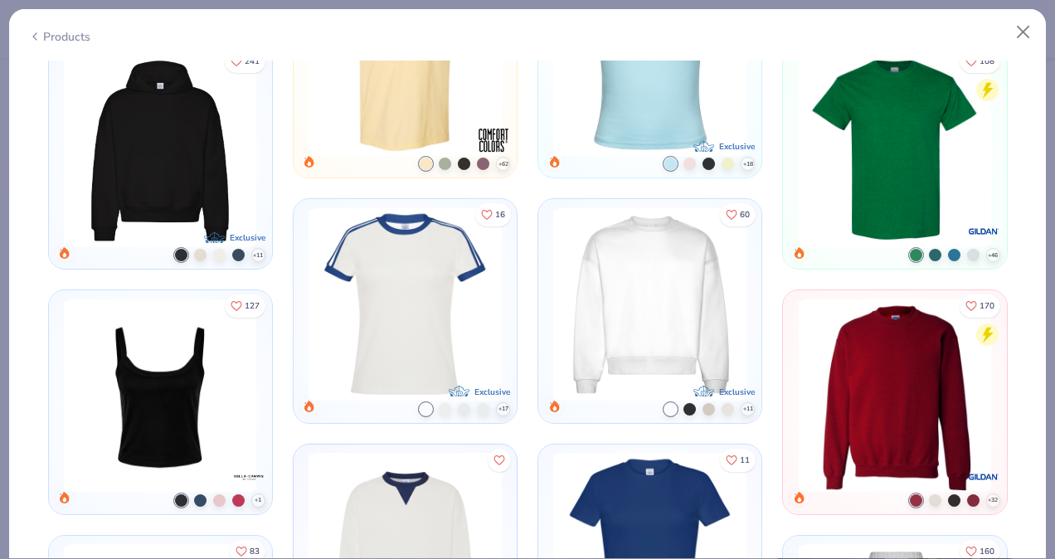
click at [0, 0] on div at bounding box center [0, 0] width 0 height 0
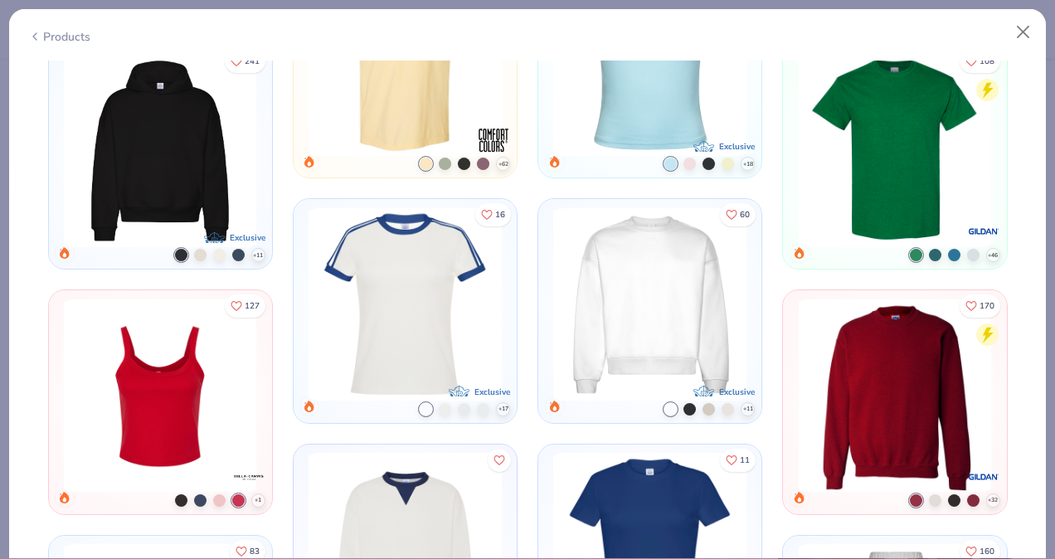
click at [0, 0] on icon at bounding box center [0, 0] width 0 height 0
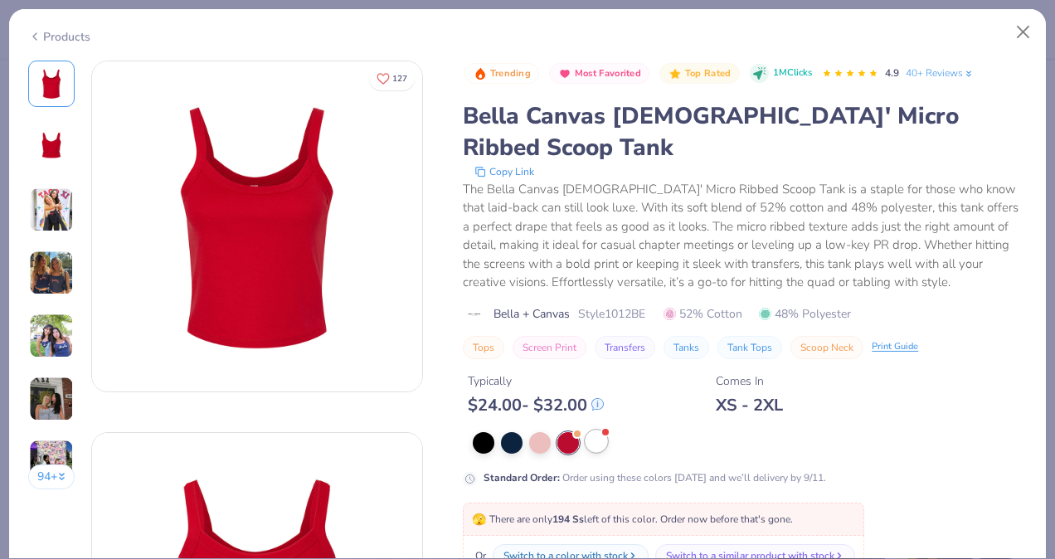
click at [602, 430] on div at bounding box center [597, 441] width 22 height 22
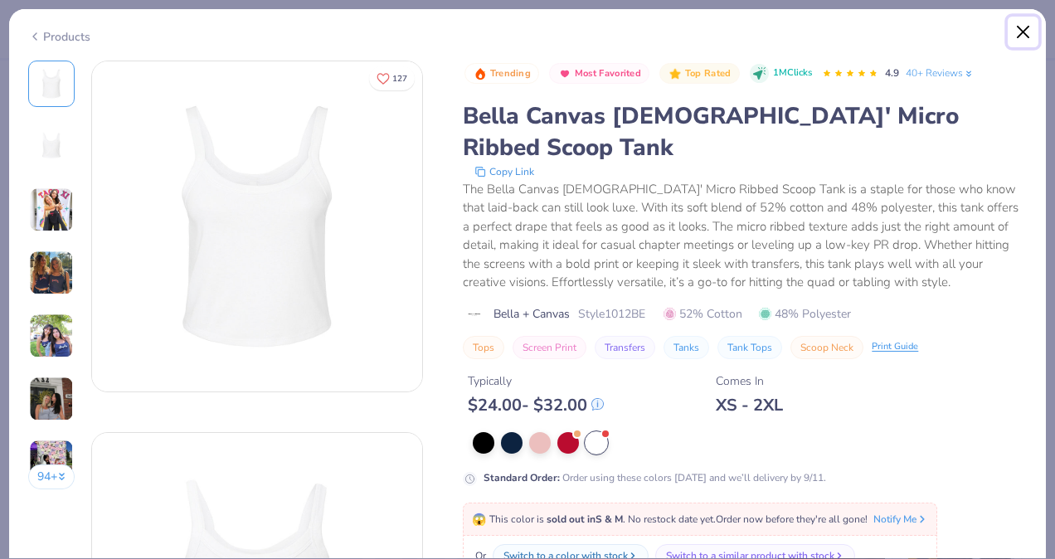
click at [1028, 22] on button "Close" at bounding box center [1024, 33] width 32 height 32
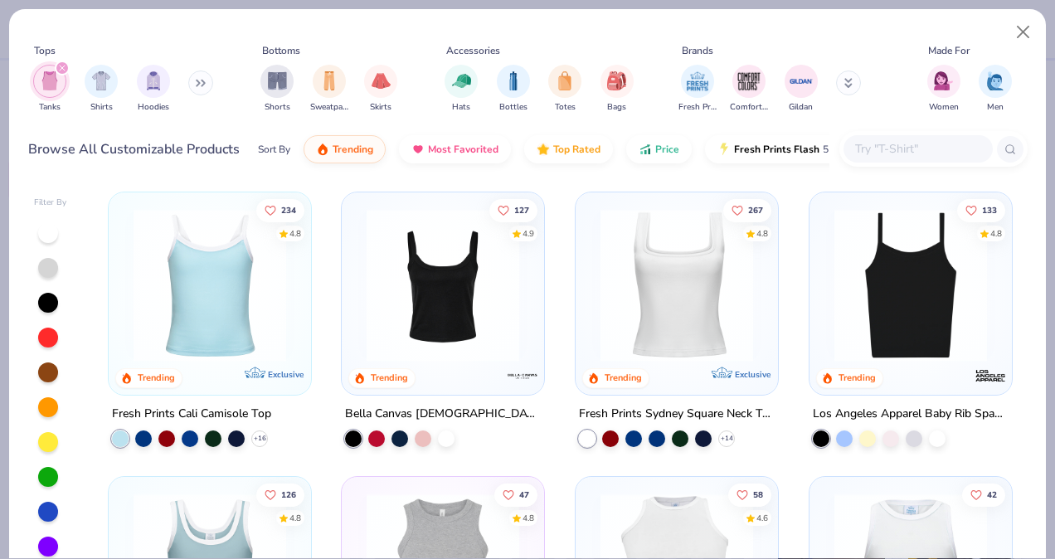
click at [664, 340] on img at bounding box center [676, 285] width 169 height 153
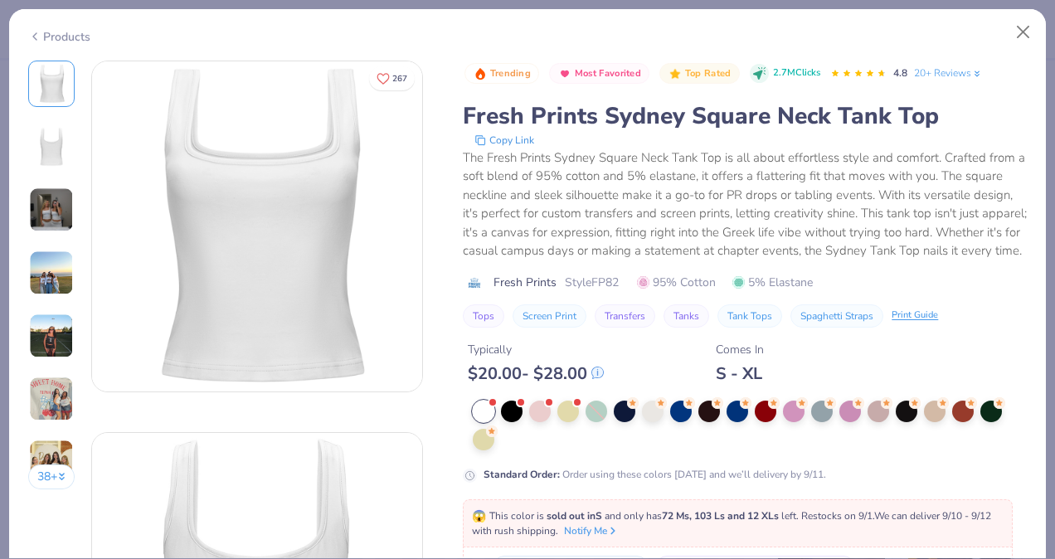
click at [45, 269] on img at bounding box center [51, 272] width 45 height 45
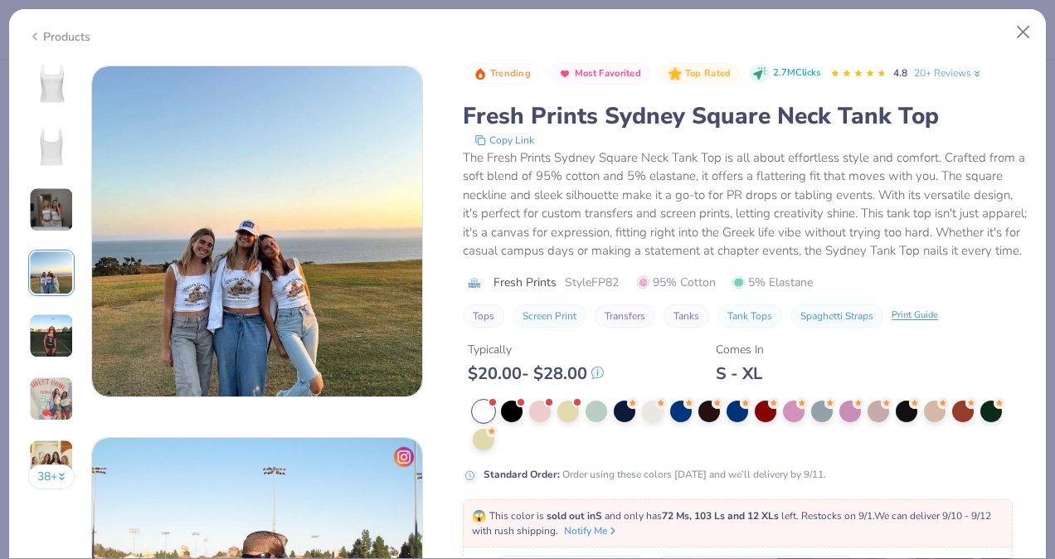
scroll to position [1115, 0]
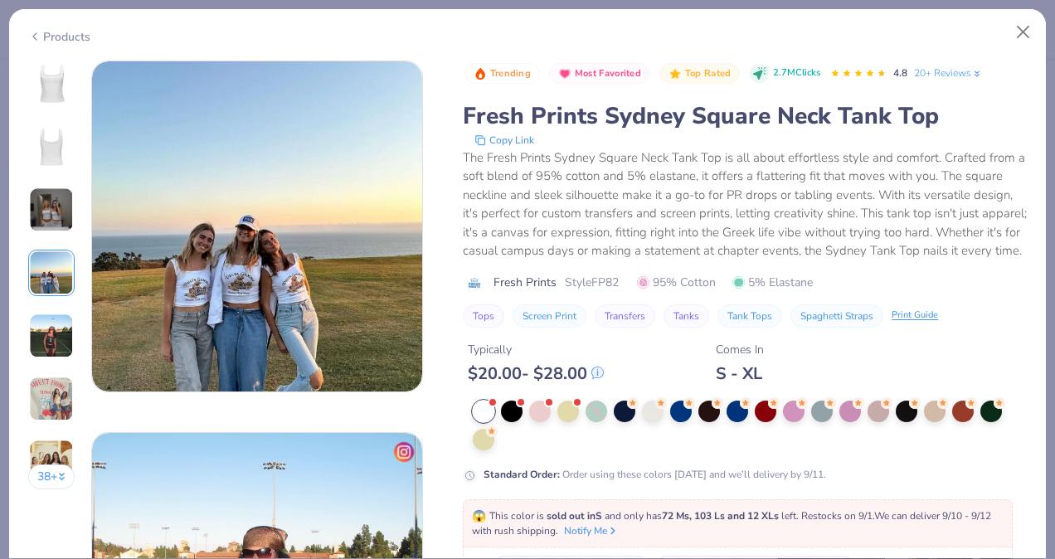
click at [51, 204] on img at bounding box center [51, 209] width 45 height 45
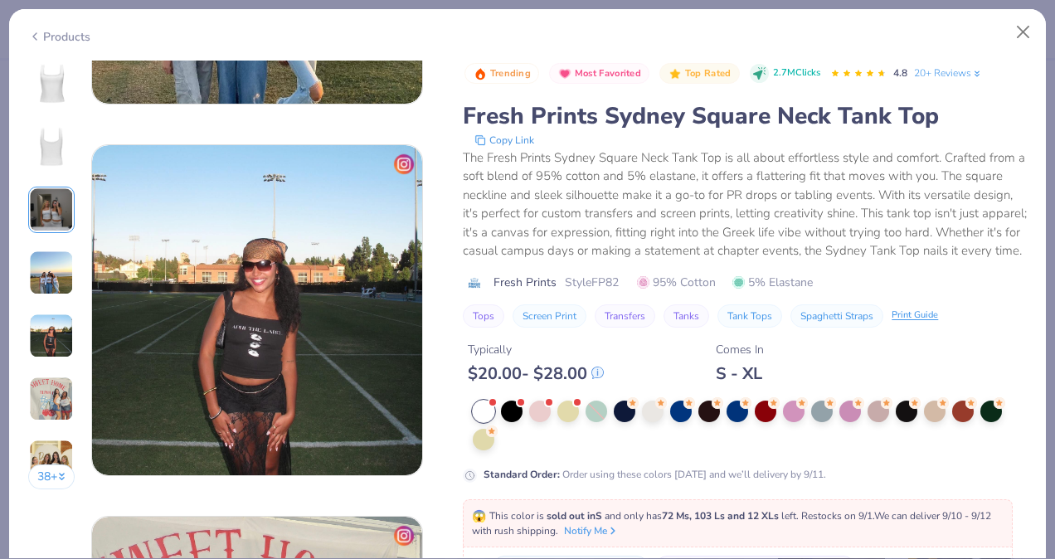
scroll to position [1421, 0]
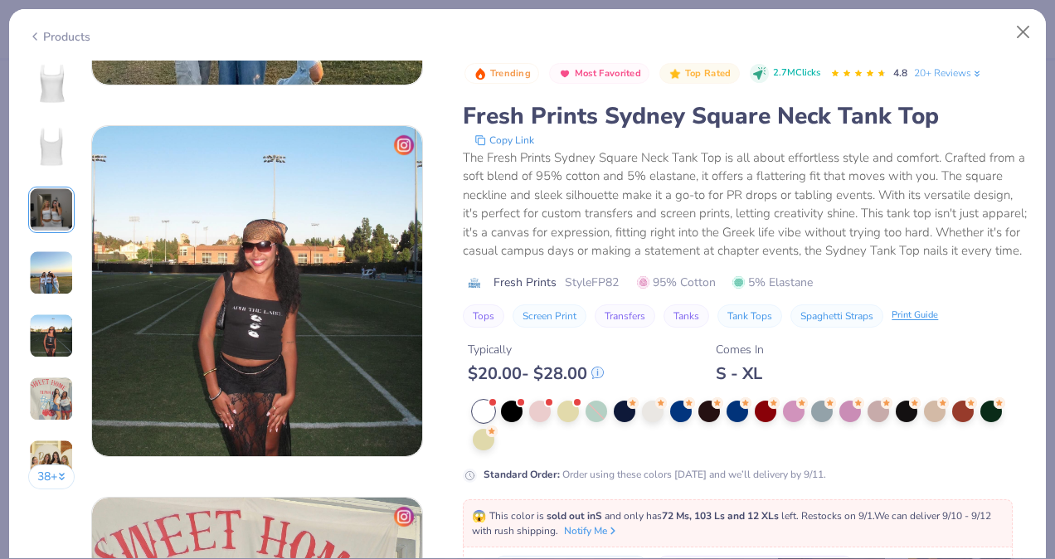
click at [42, 443] on img at bounding box center [51, 462] width 45 height 45
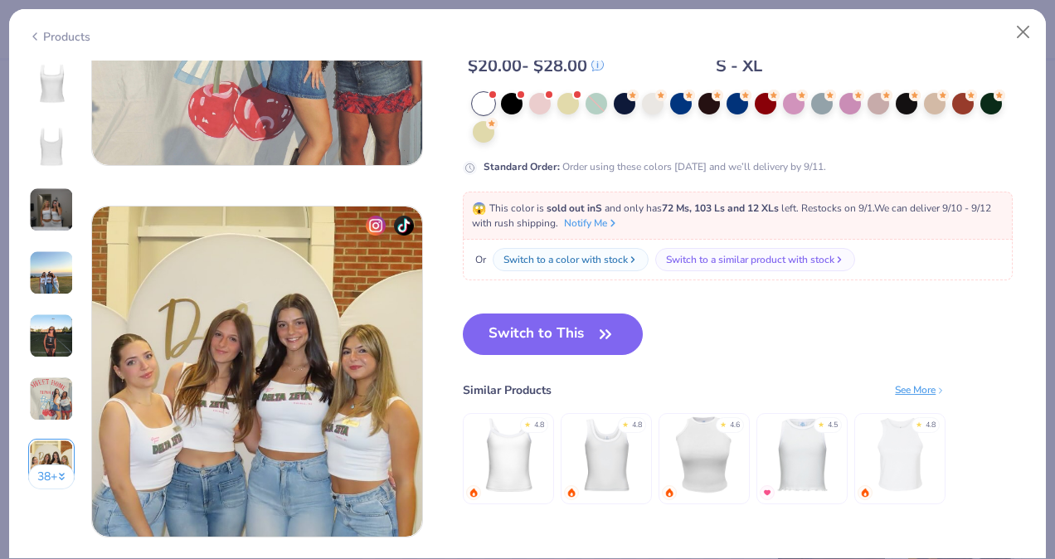
scroll to position [2229, 0]
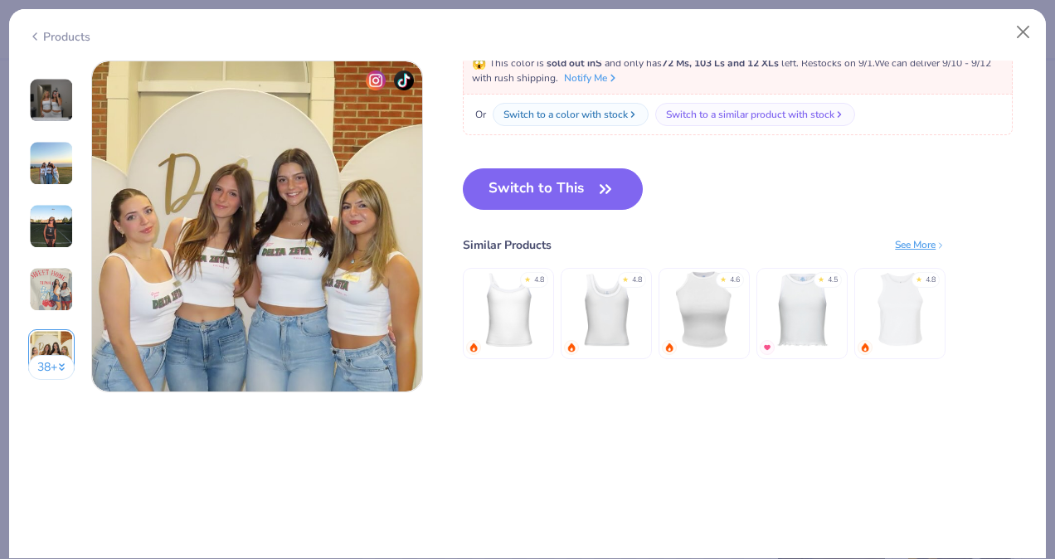
click at [602, 304] on img at bounding box center [606, 309] width 79 height 79
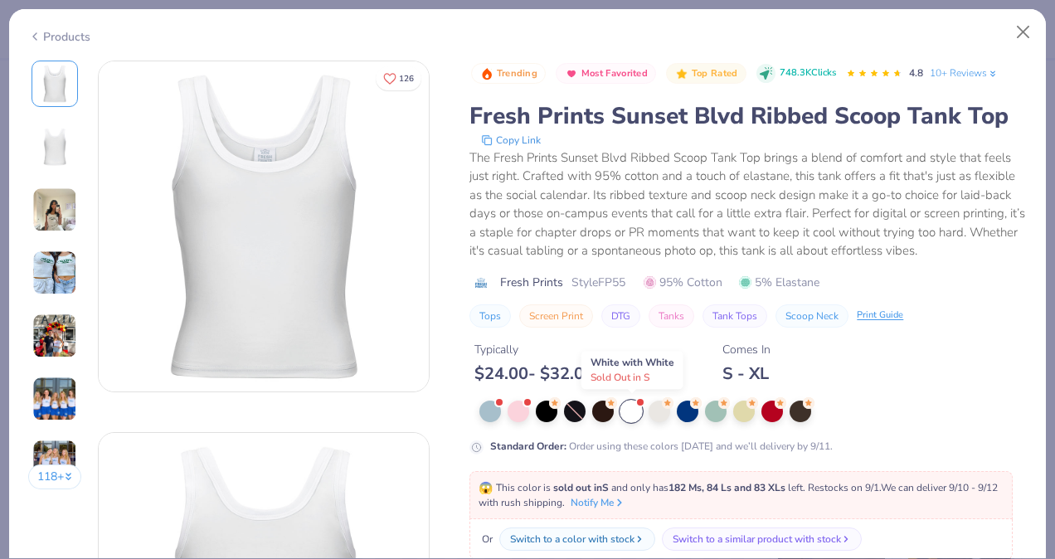
click at [638, 411] on div at bounding box center [631, 412] width 22 height 22
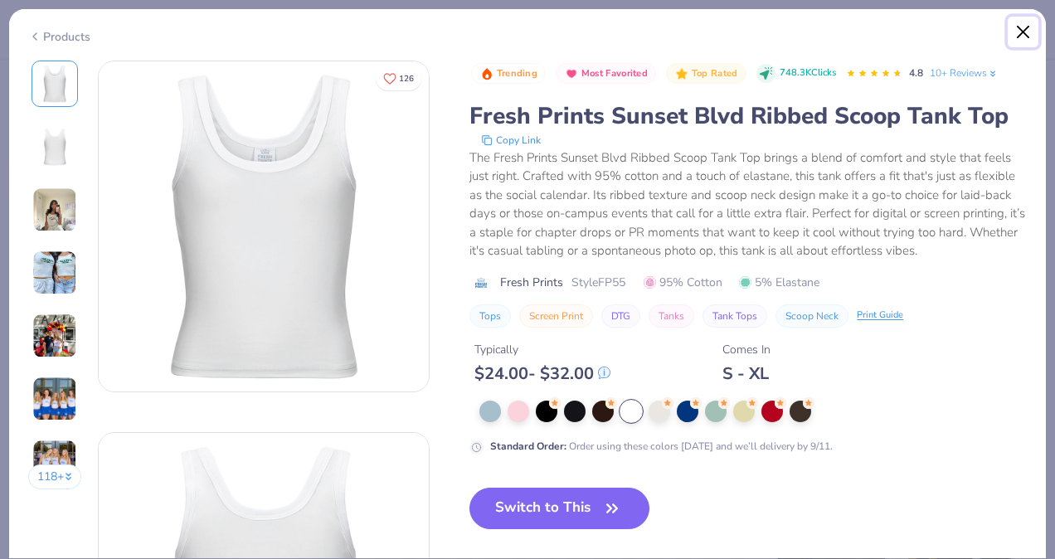
click at [1025, 36] on button "Close" at bounding box center [1024, 33] width 32 height 32
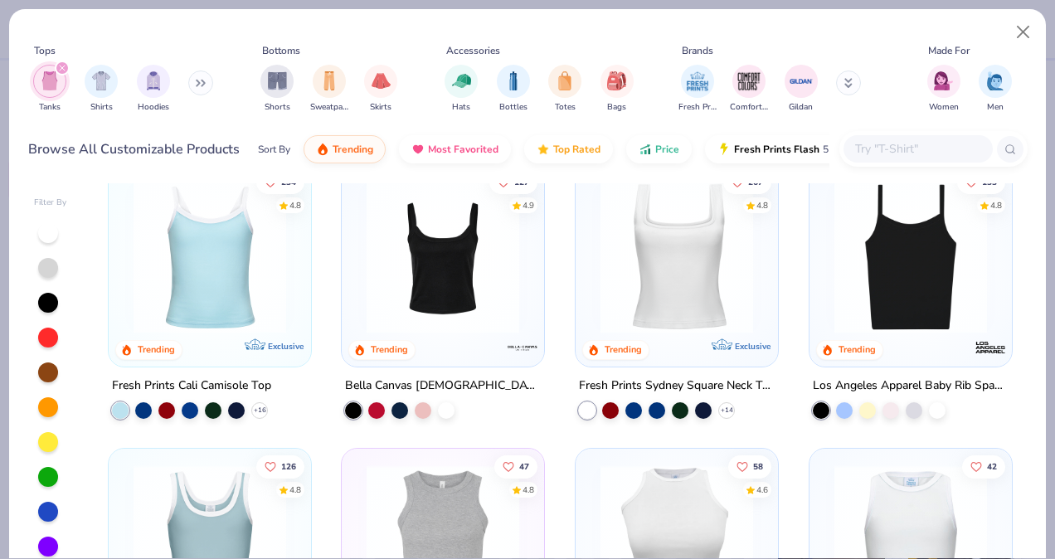
scroll to position [23, 0]
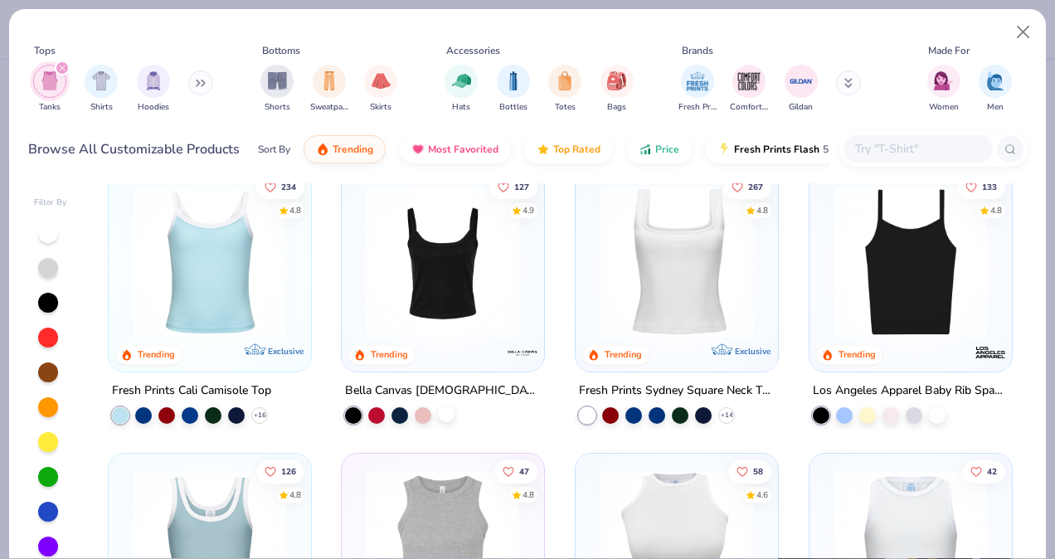
click at [440, 412] on div at bounding box center [446, 414] width 17 height 17
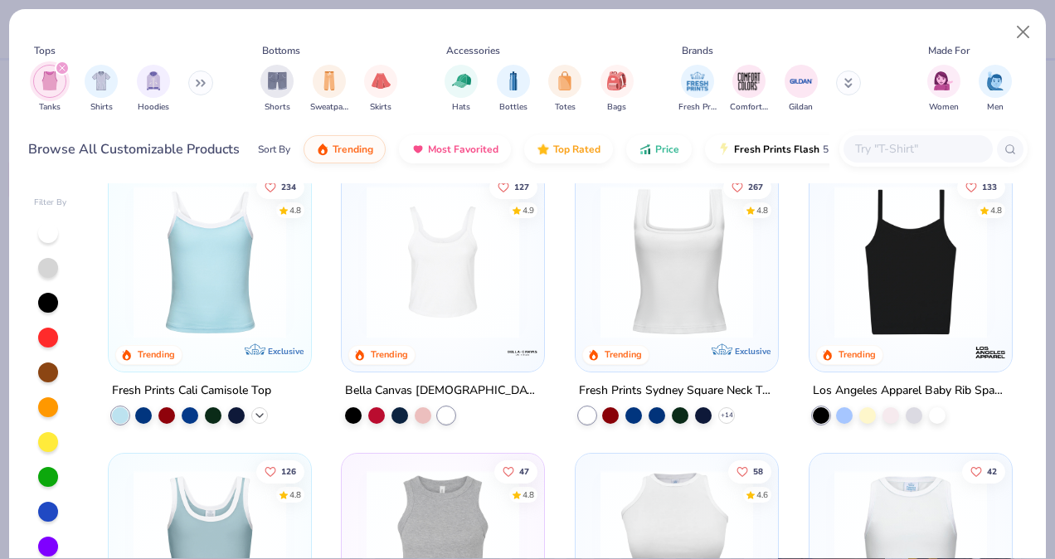
click at [253, 411] on icon at bounding box center [259, 415] width 13 height 13
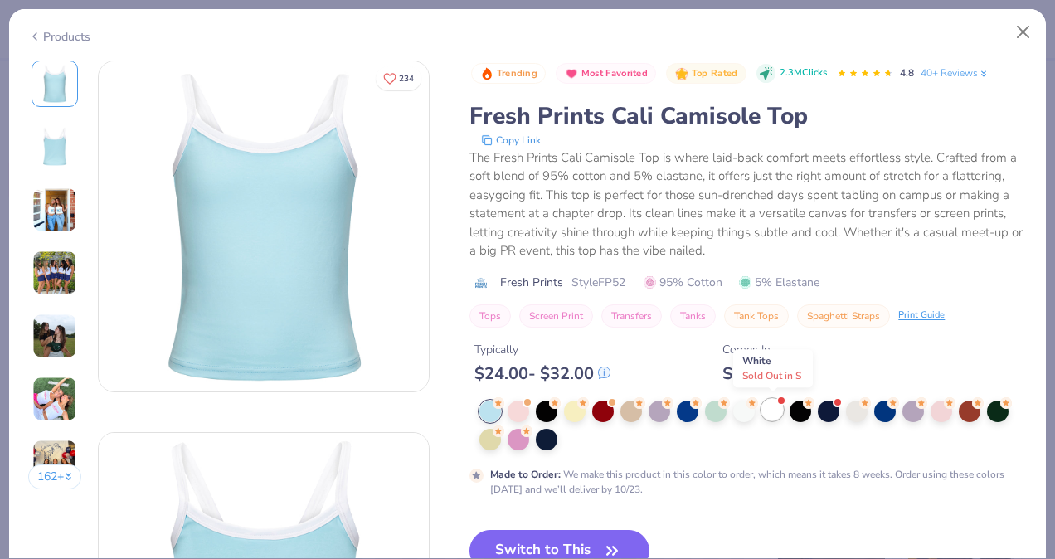
drag, startPoint x: 770, startPoint y: 400, endPoint x: 772, endPoint y: 409, distance: 9.3
click at [772, 409] on div at bounding box center [772, 410] width 22 height 22
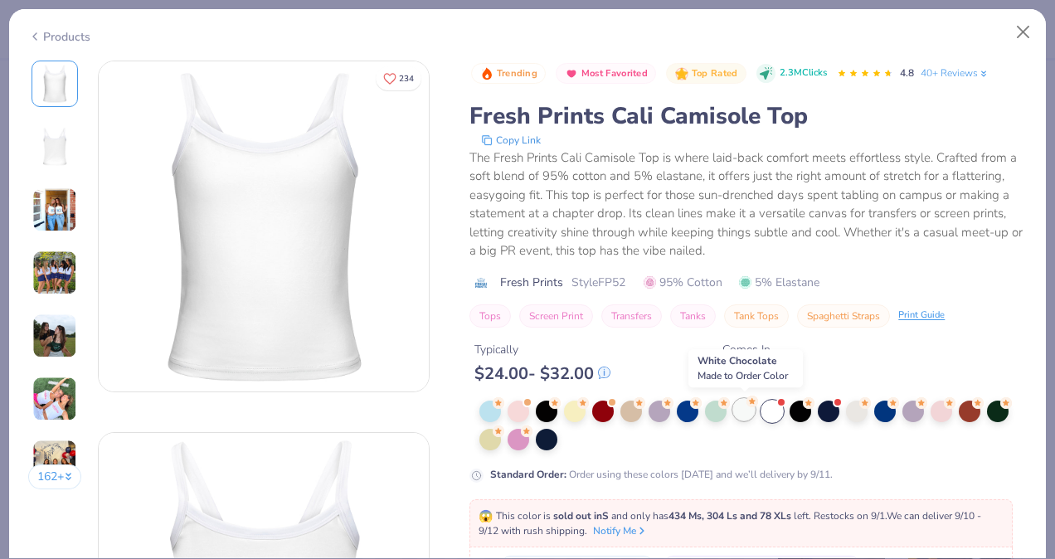
click at [735, 411] on div at bounding box center [744, 410] width 22 height 22
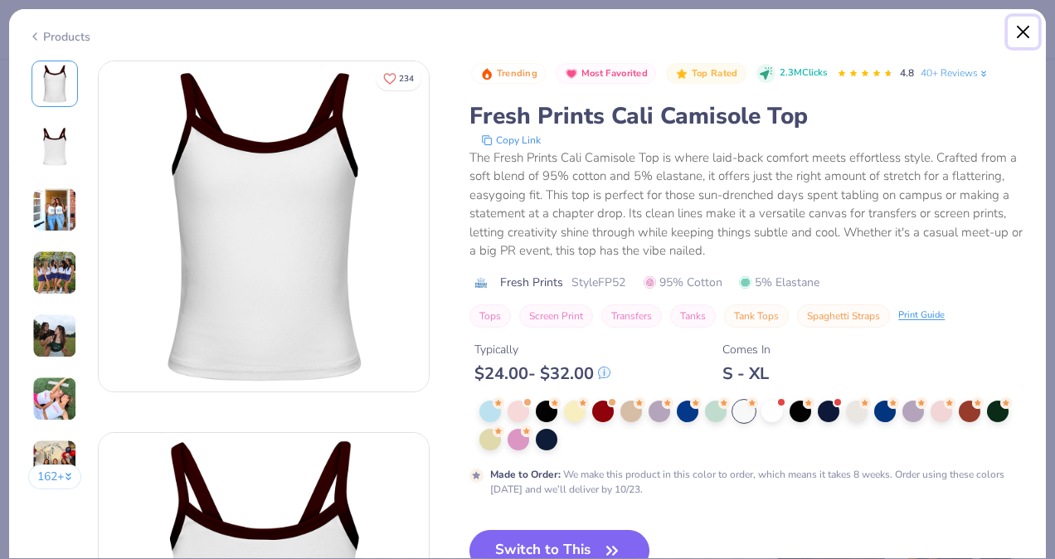
drag, startPoint x: 1018, startPoint y: 32, endPoint x: 1014, endPoint y: 21, distance: 12.3
click at [1014, 21] on button "Close" at bounding box center [1024, 33] width 32 height 32
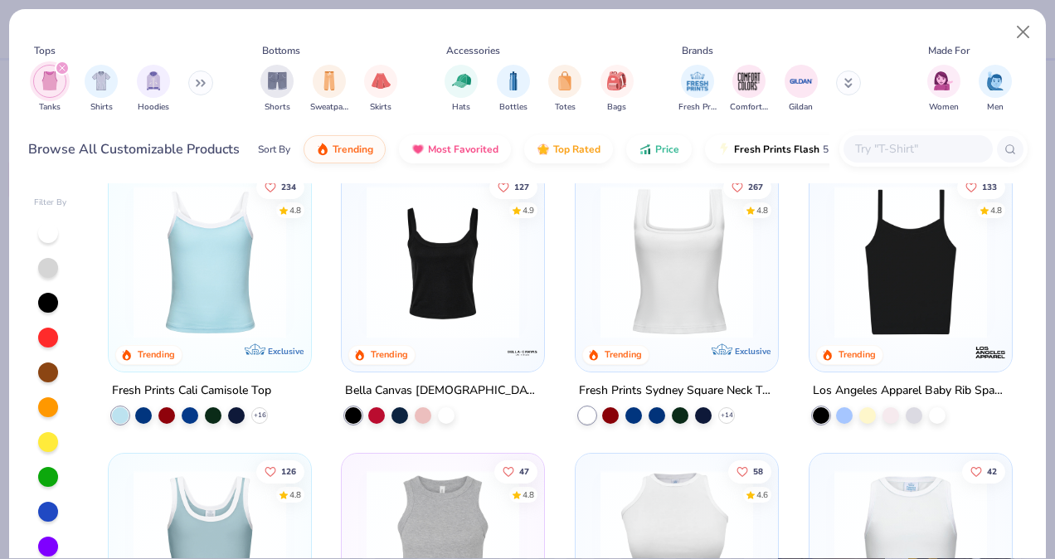
click at [444, 300] on img at bounding box center [442, 262] width 169 height 153
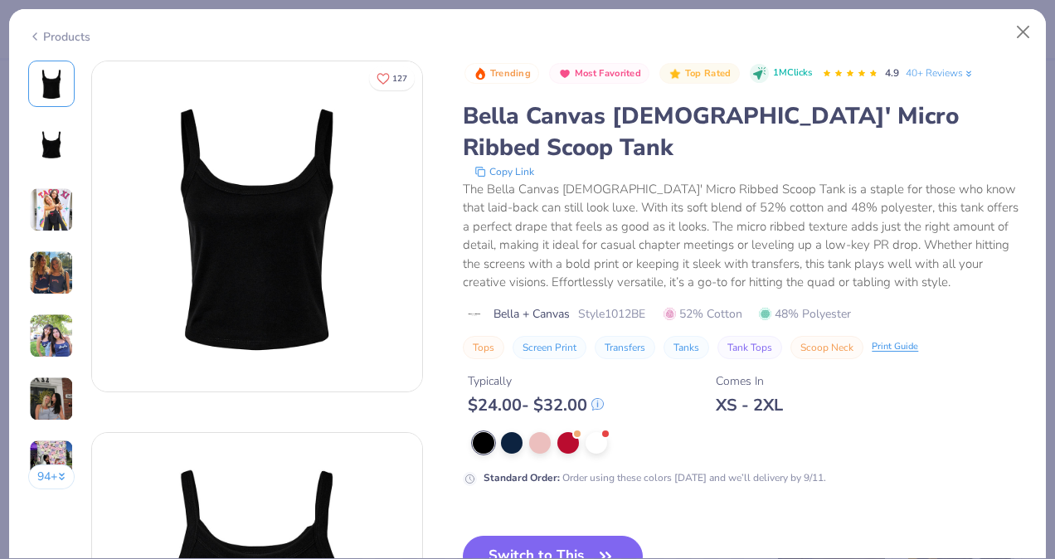
click at [616, 432] on div at bounding box center [750, 443] width 554 height 22
click at [601, 430] on div at bounding box center [597, 441] width 22 height 22
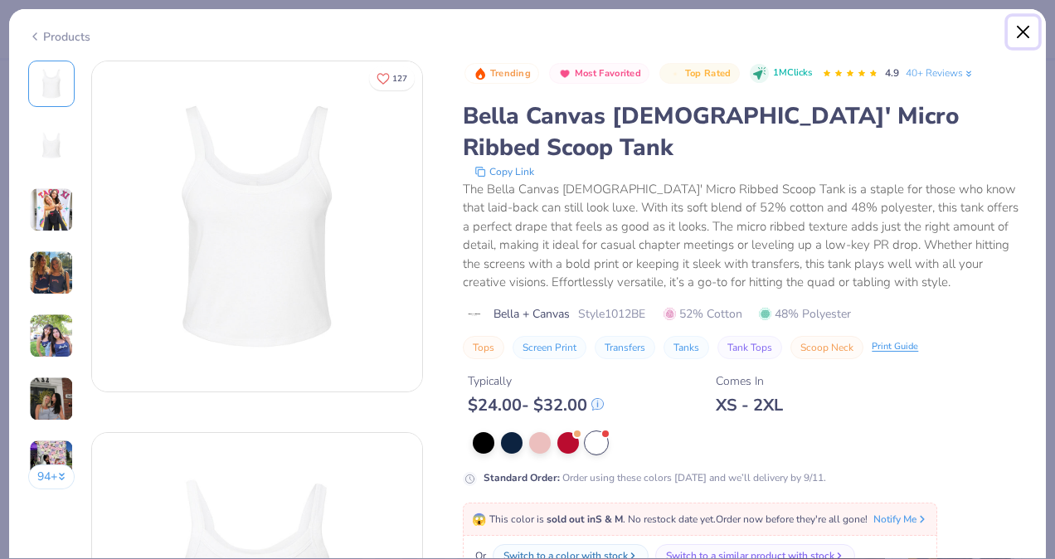
click at [1018, 25] on button "Close" at bounding box center [1024, 33] width 32 height 32
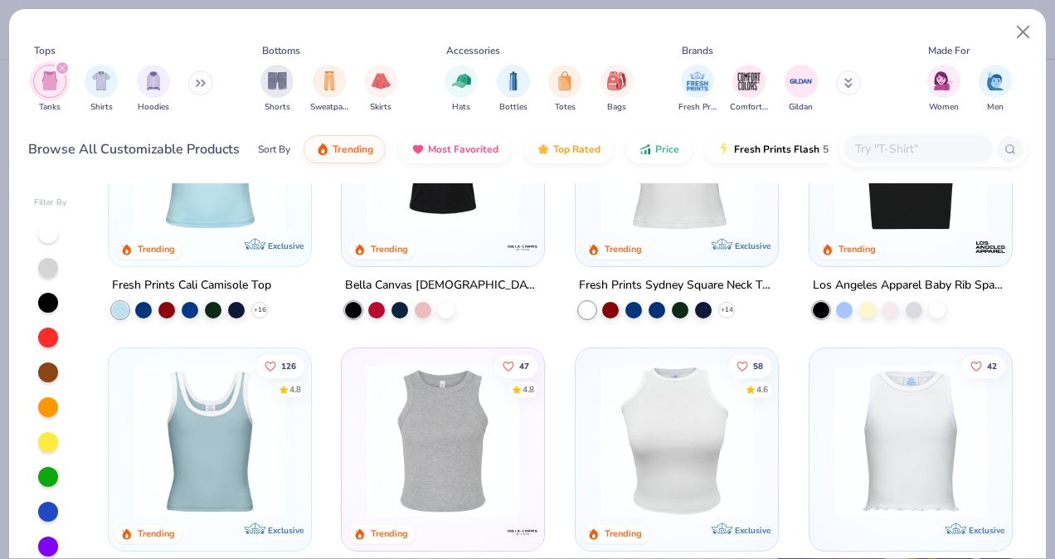
scroll to position [80, 0]
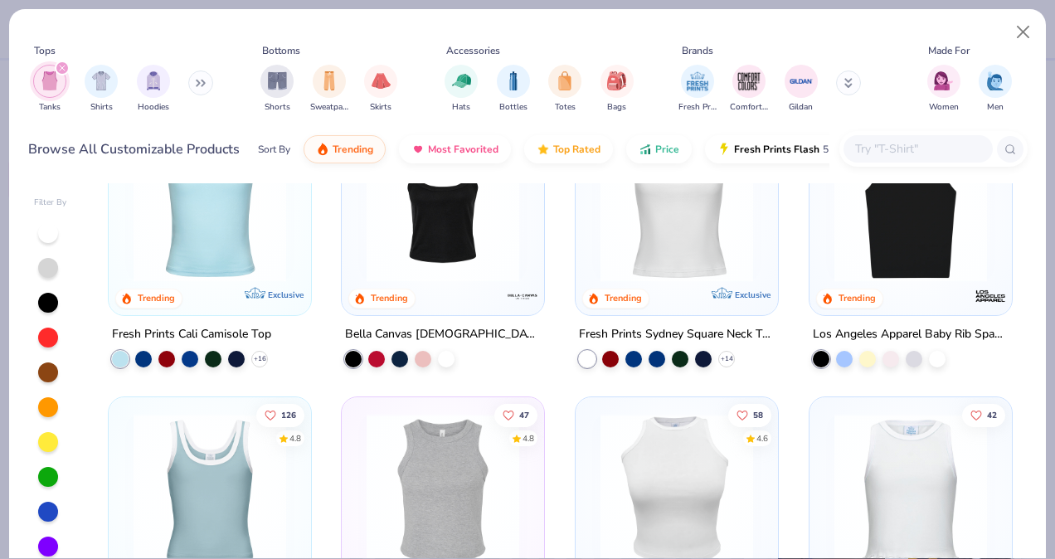
click at [668, 253] on img at bounding box center [676, 205] width 169 height 153
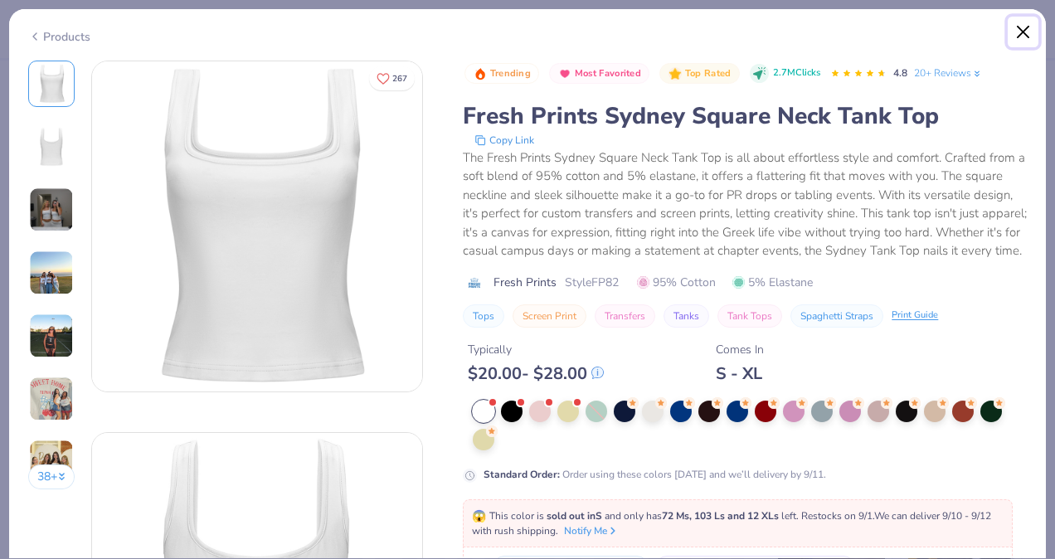
click at [1017, 29] on button "Close" at bounding box center [1024, 33] width 32 height 32
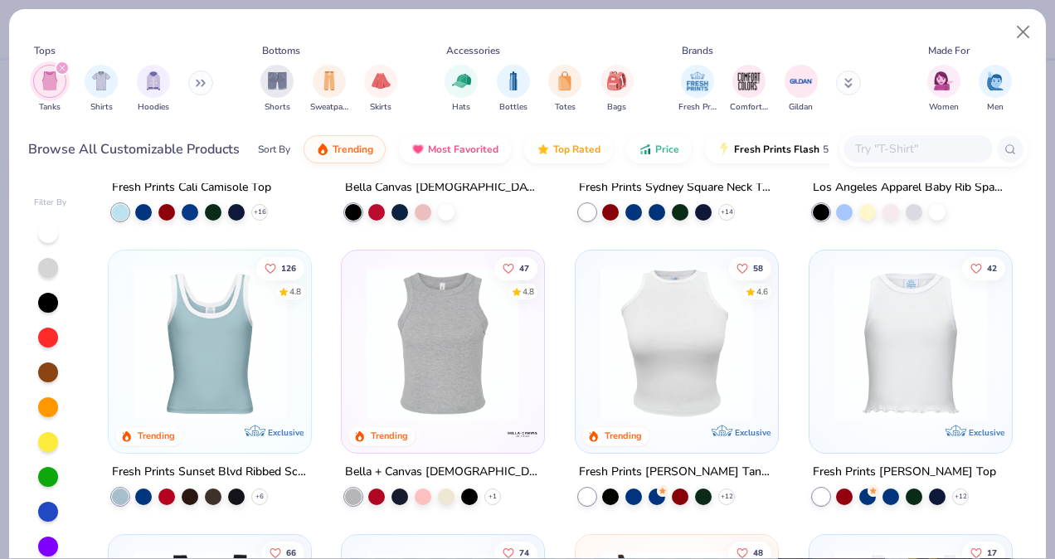
scroll to position [227, 0]
click at [240, 328] on img at bounding box center [209, 342] width 169 height 153
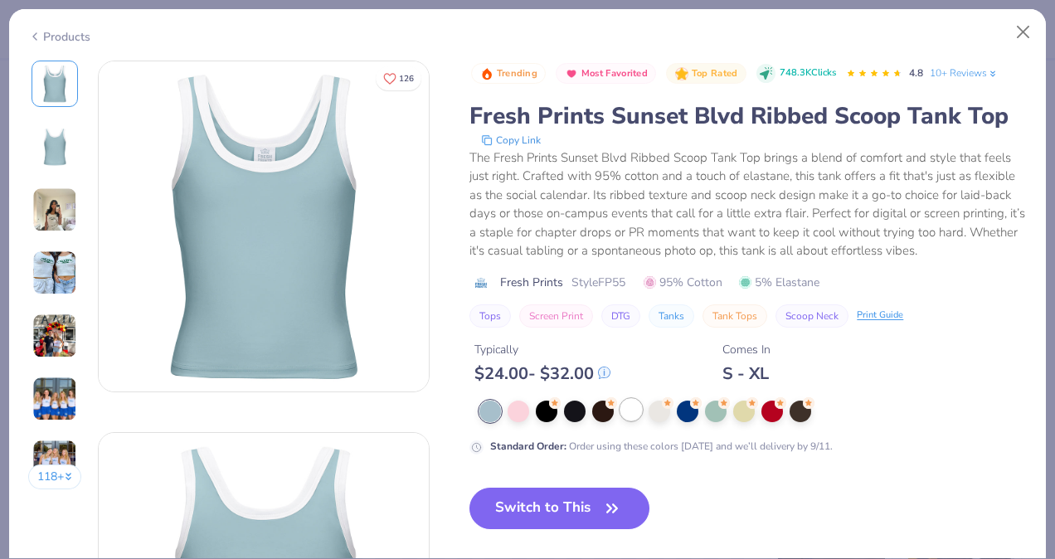
click at [628, 410] on div at bounding box center [631, 410] width 22 height 22
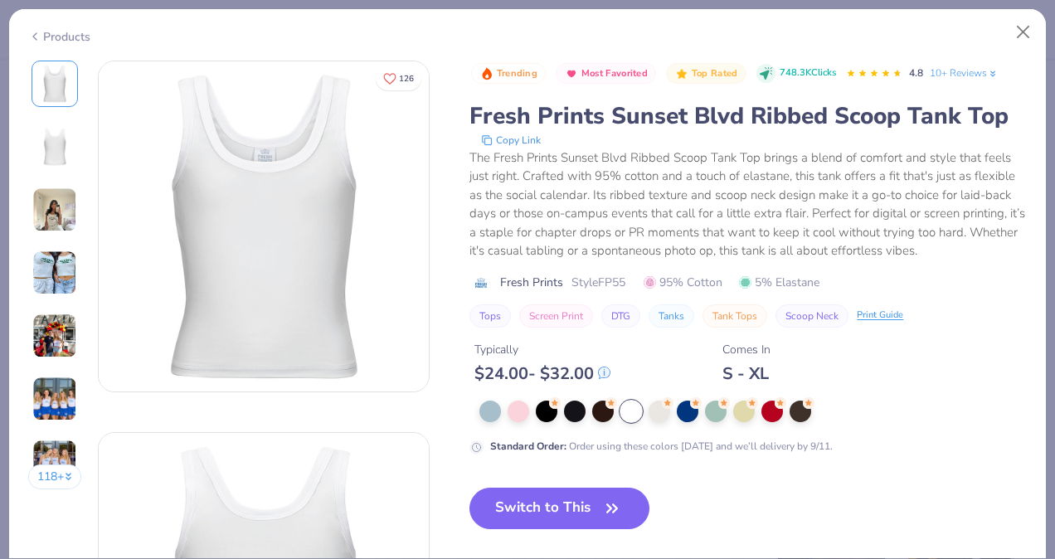
click at [42, 408] on img at bounding box center [54, 399] width 45 height 45
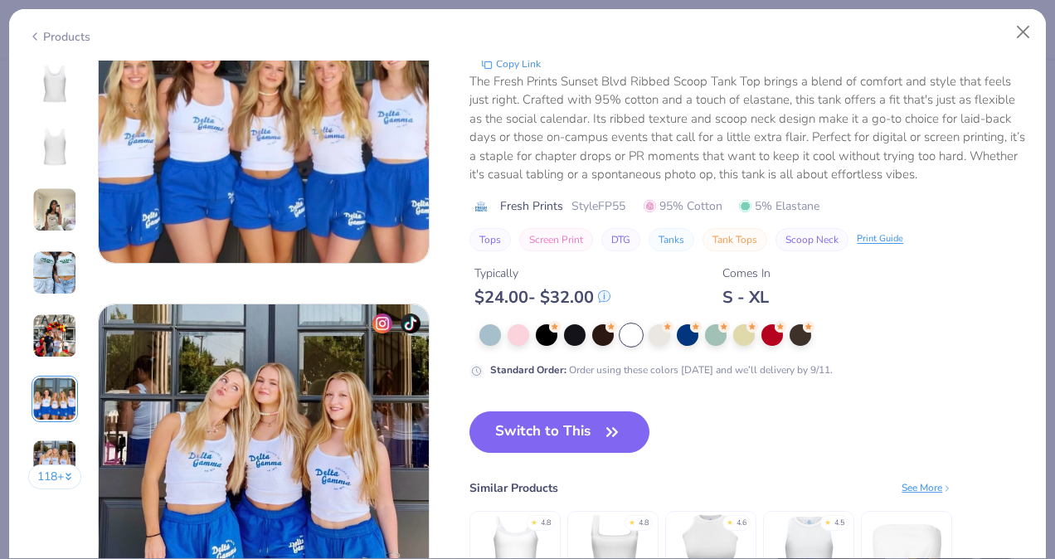
scroll to position [1985, 0]
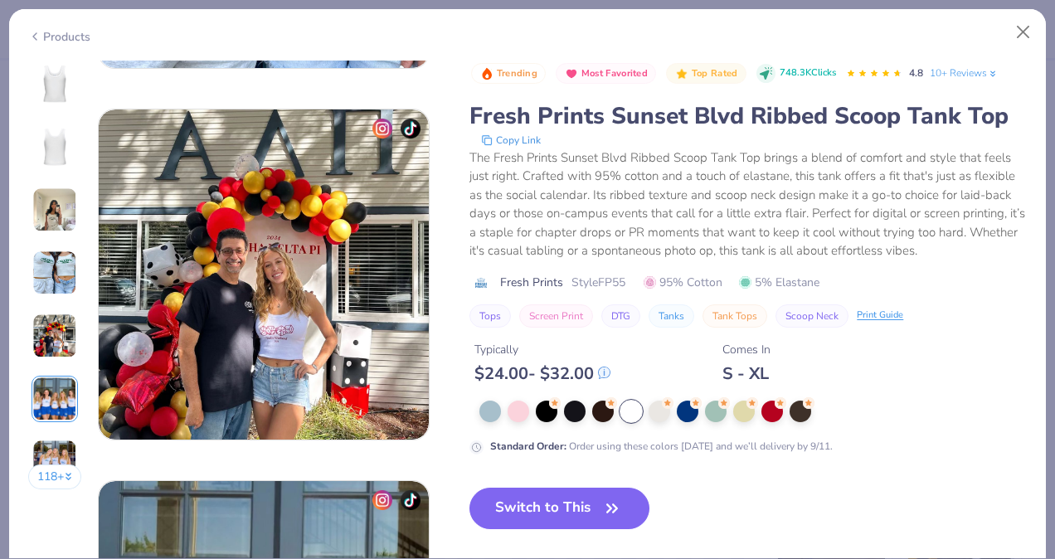
click at [45, 261] on img at bounding box center [54, 272] width 45 height 45
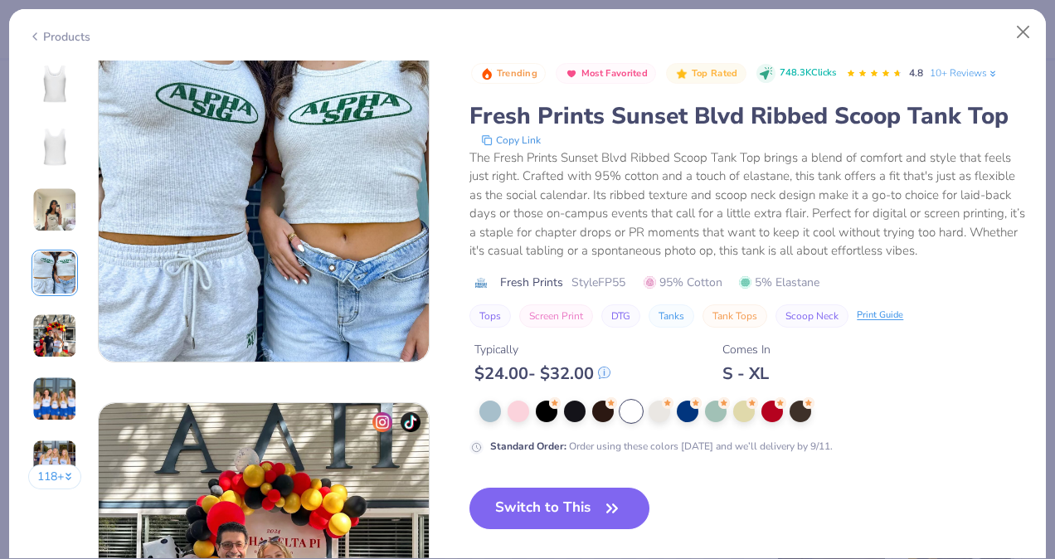
scroll to position [1115, 0]
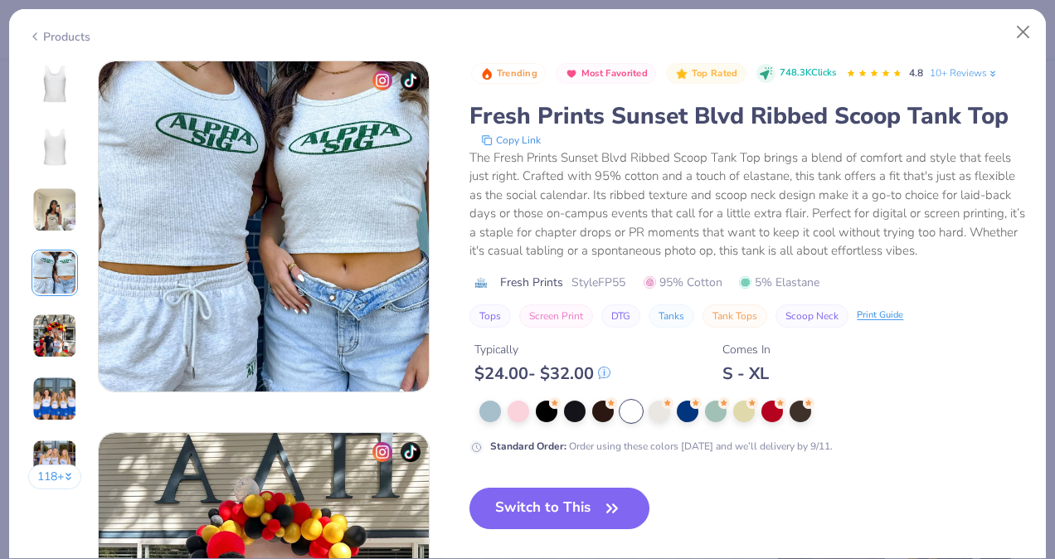
click at [53, 333] on img at bounding box center [54, 335] width 45 height 45
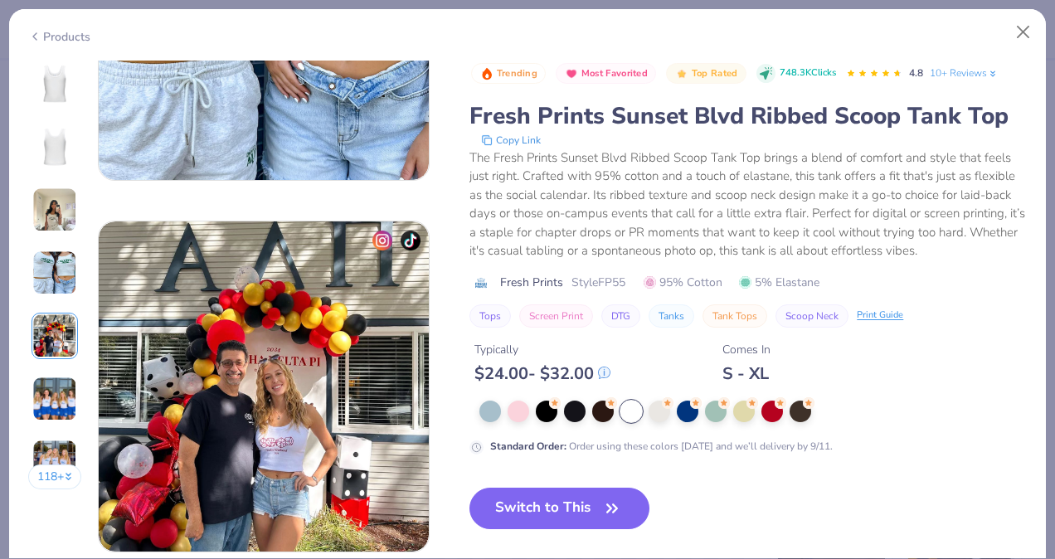
scroll to position [1486, 0]
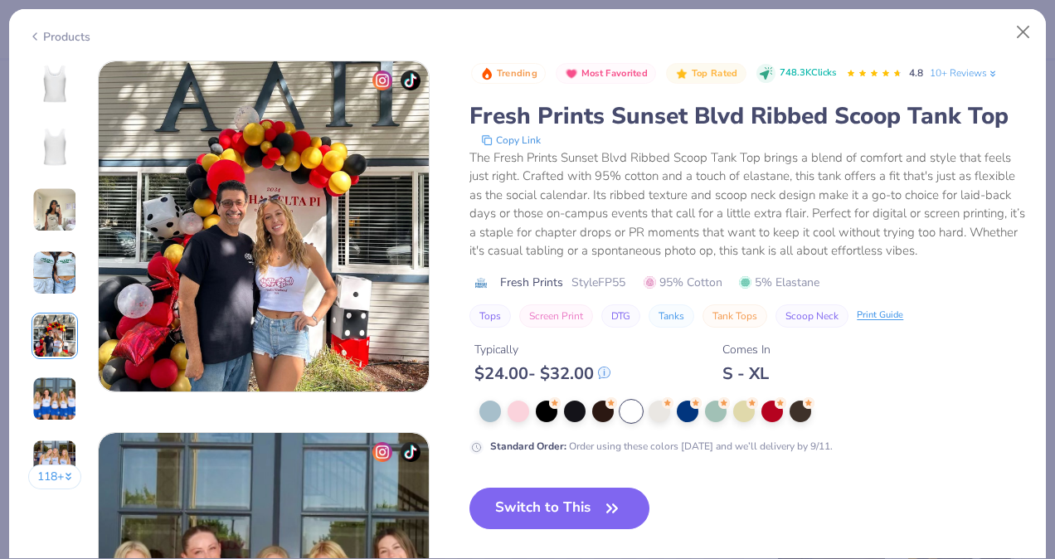
click at [50, 367] on div "118 +" at bounding box center [55, 281] width 54 height 441
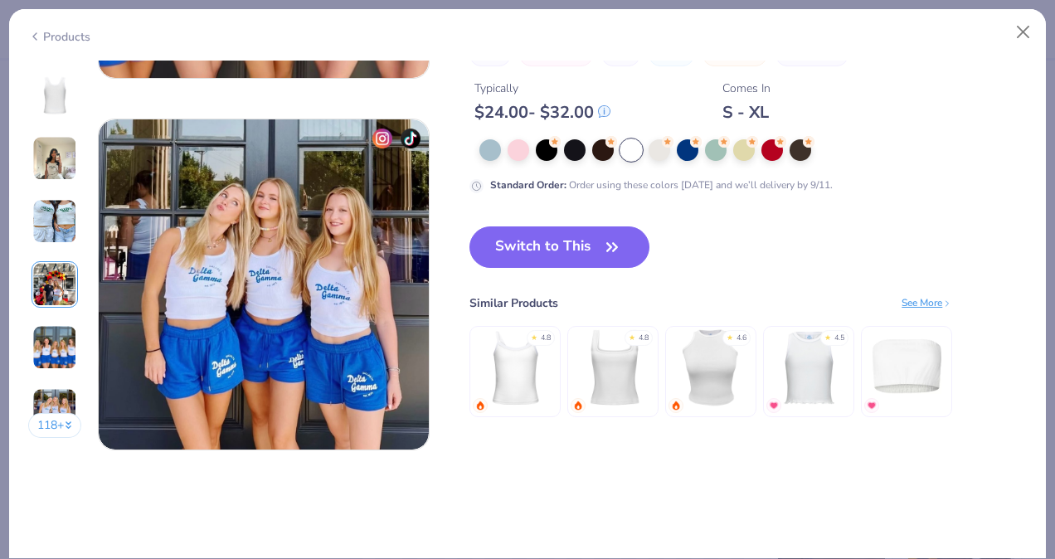
scroll to position [2180, 0]
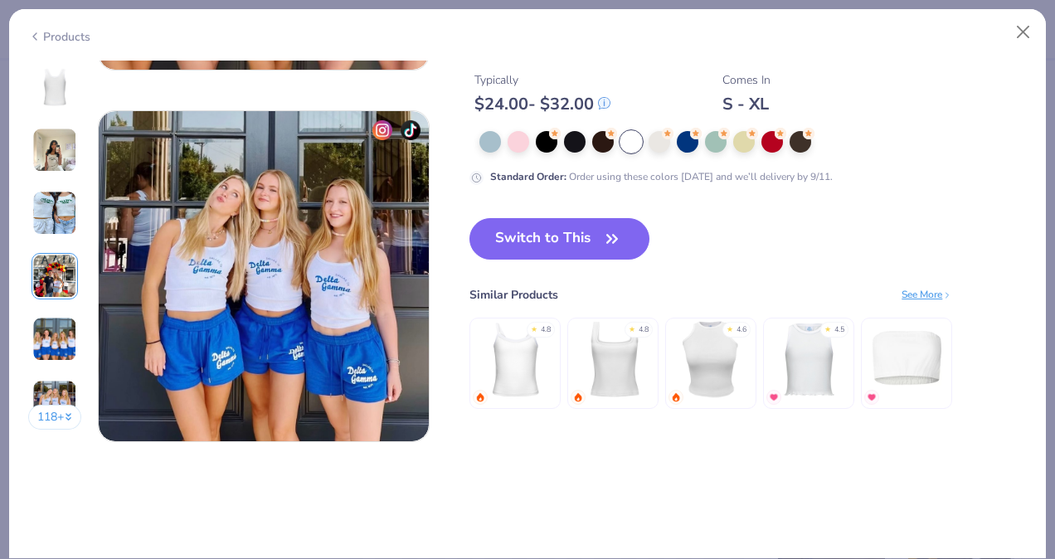
click at [606, 375] on img at bounding box center [613, 359] width 79 height 79
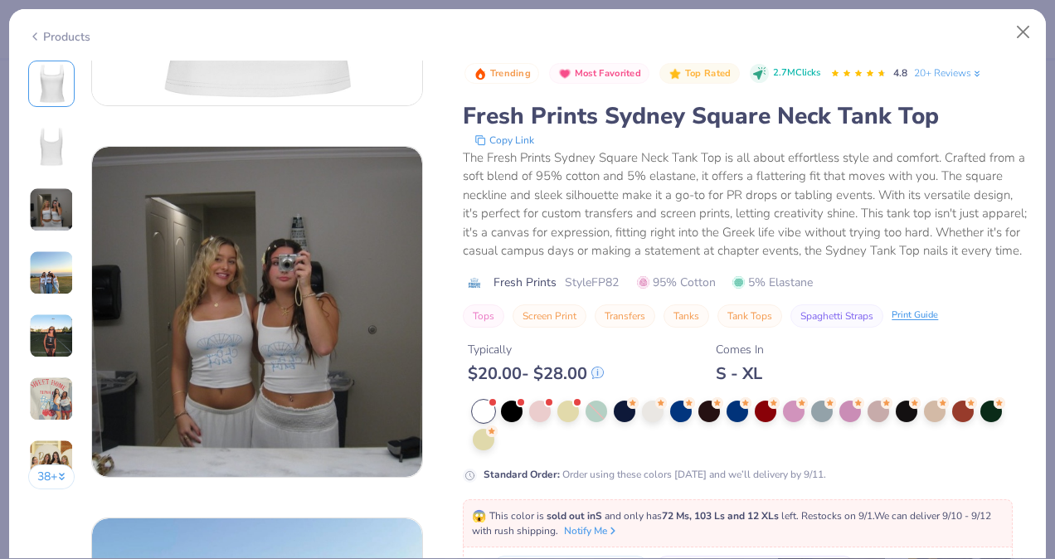
scroll to position [656, 0]
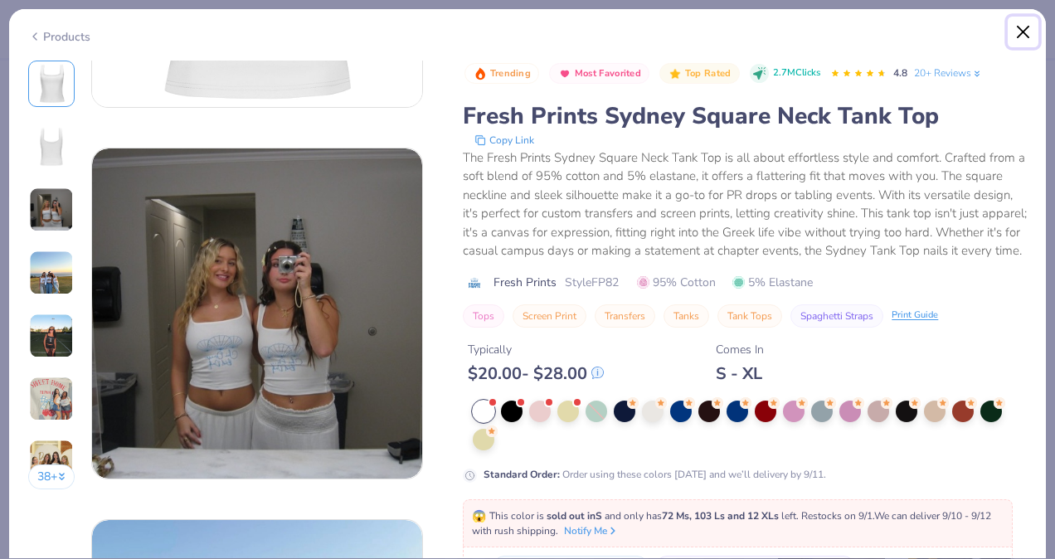
click at [1017, 37] on button "Close" at bounding box center [1024, 33] width 32 height 32
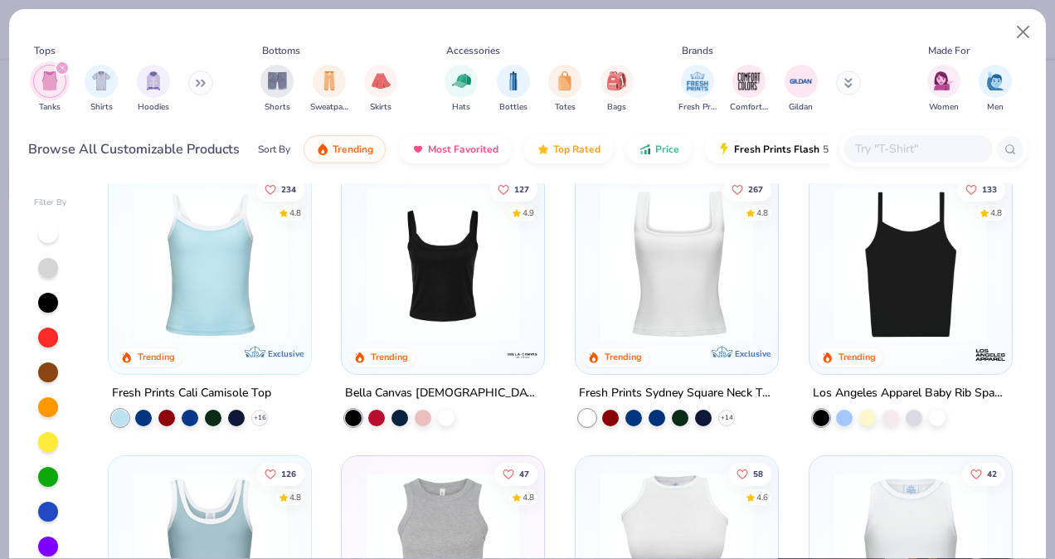
scroll to position [11, 0]
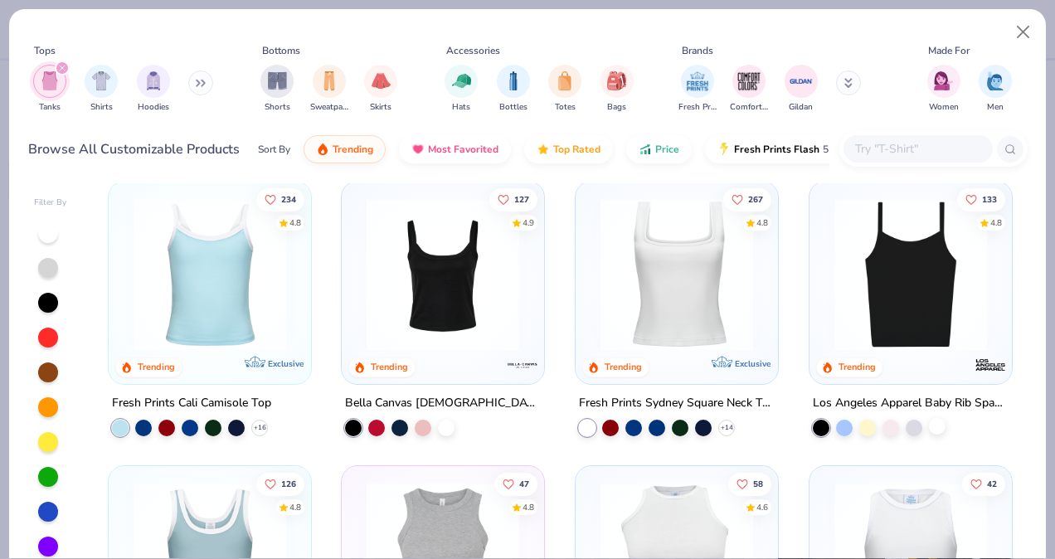
click at [929, 426] on div at bounding box center [937, 426] width 17 height 17
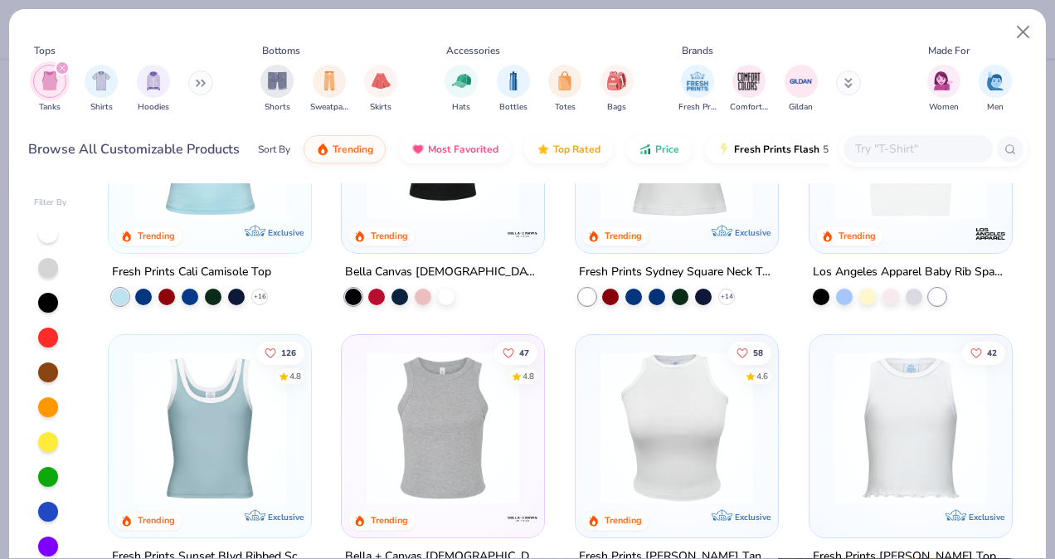
scroll to position [156, 0]
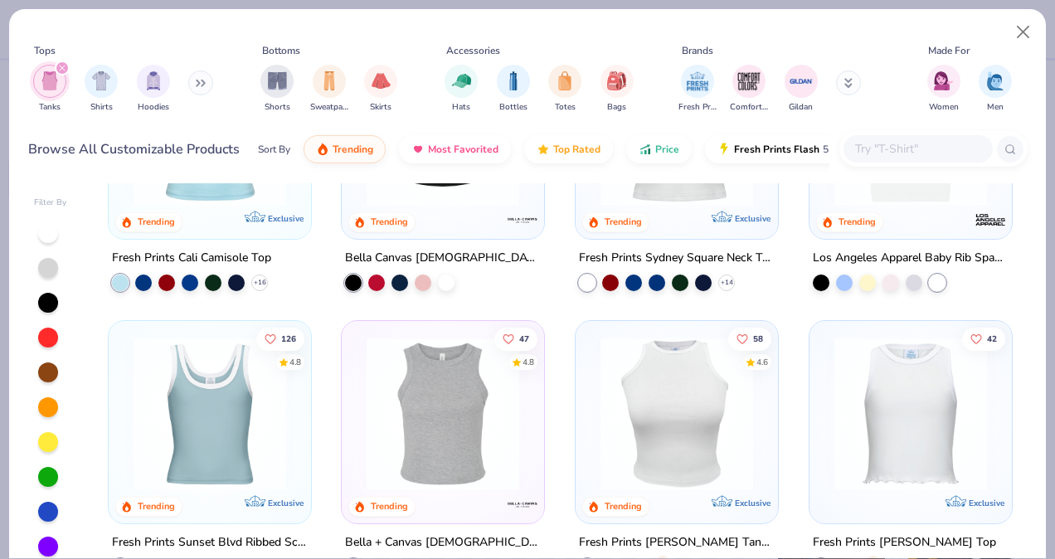
click at [183, 456] on img at bounding box center [209, 414] width 169 height 153
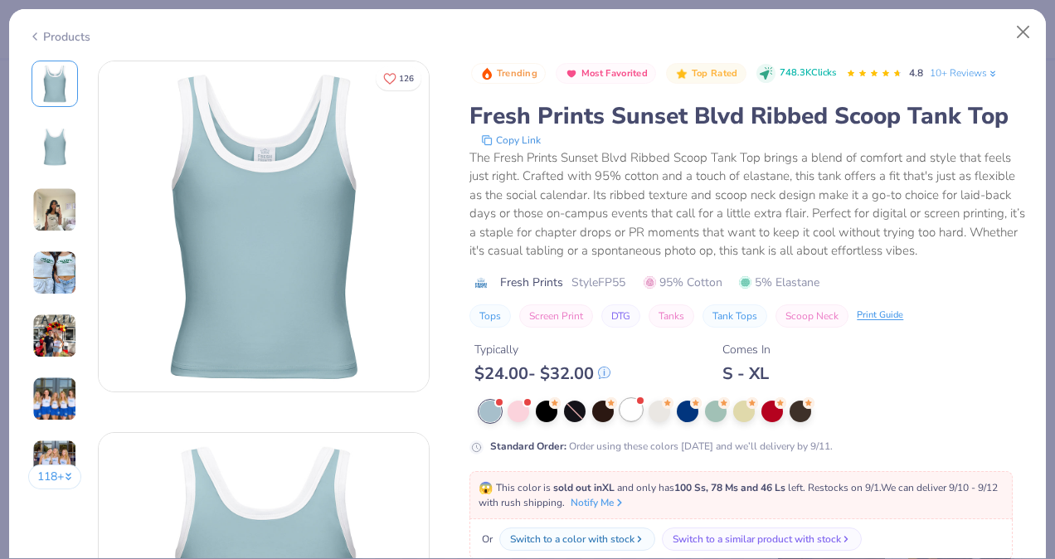
click at [631, 417] on div at bounding box center [631, 410] width 22 height 22
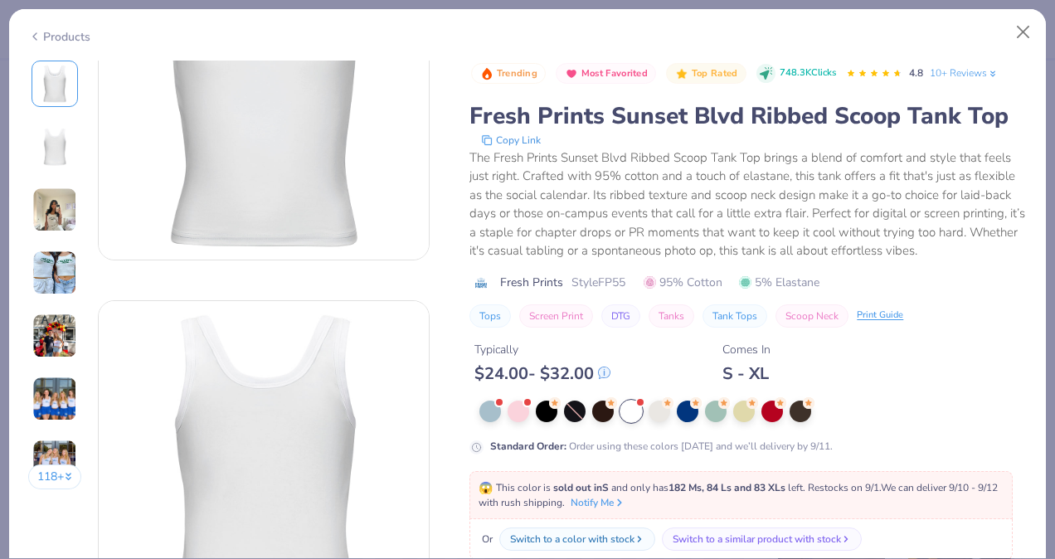
scroll to position [151, 0]
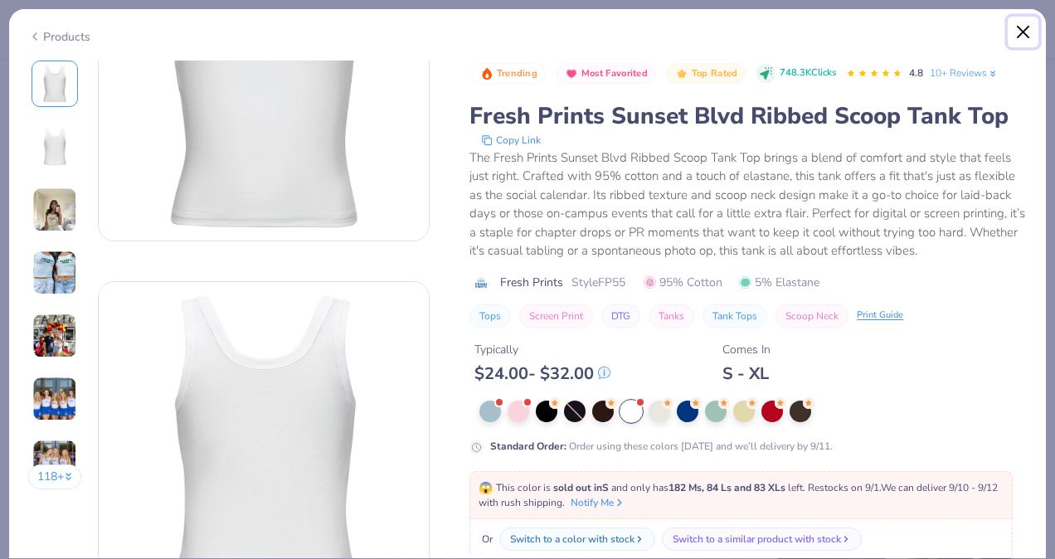
click at [1014, 27] on button "Close" at bounding box center [1024, 33] width 32 height 32
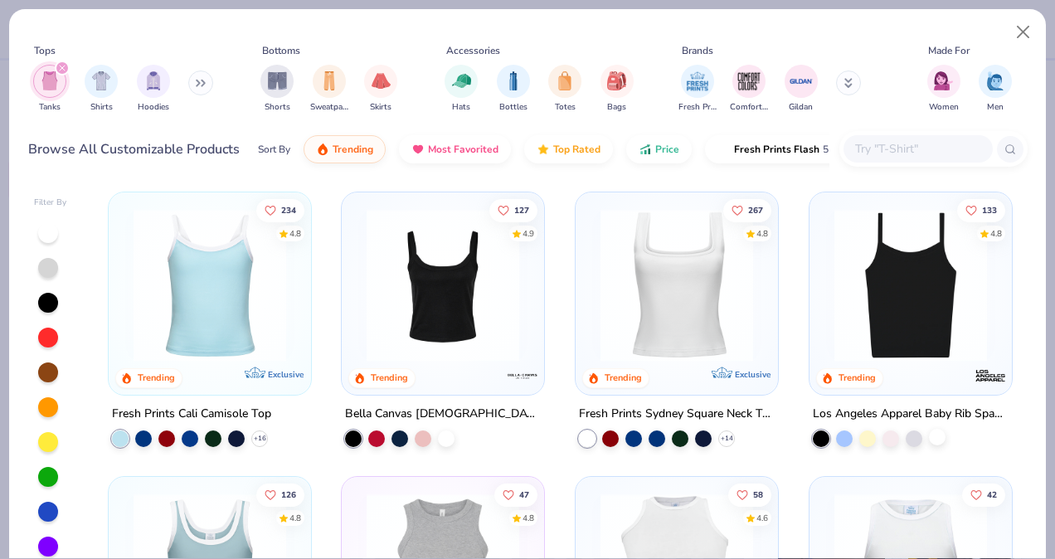
click at [928, 444] on div at bounding box center [879, 438] width 133 height 17
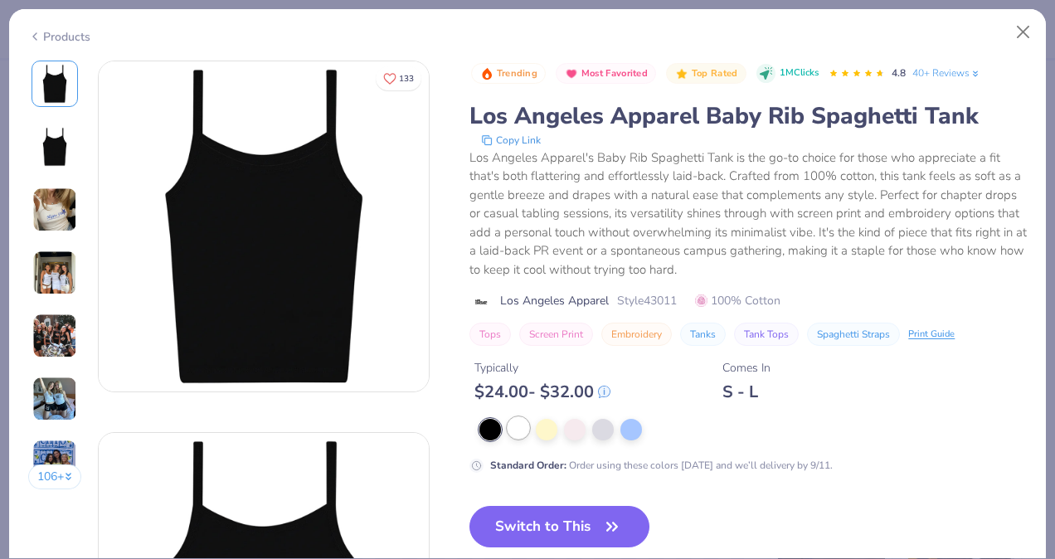
click at [514, 425] on div at bounding box center [519, 428] width 22 height 22
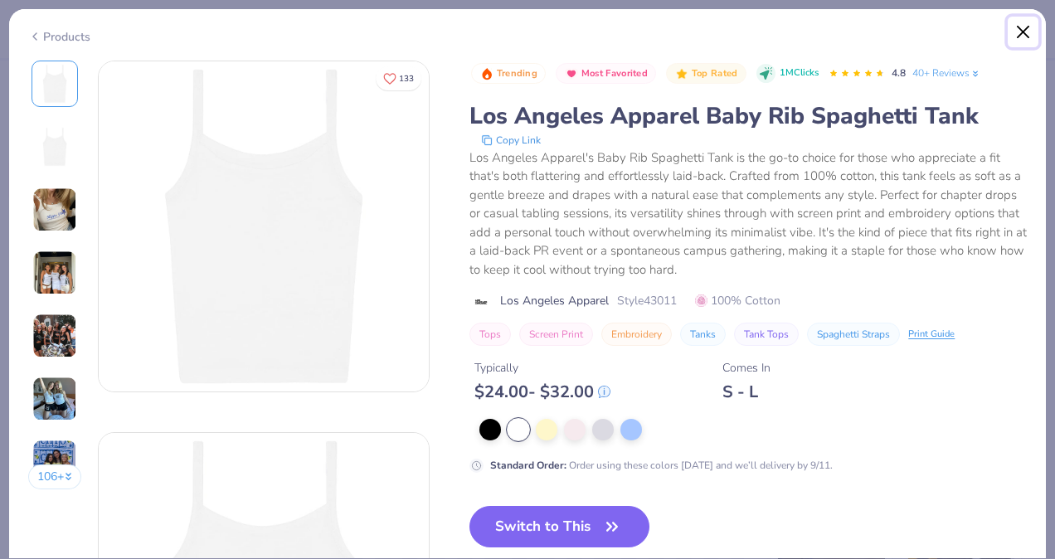
click at [1022, 23] on button "Close" at bounding box center [1024, 33] width 32 height 32
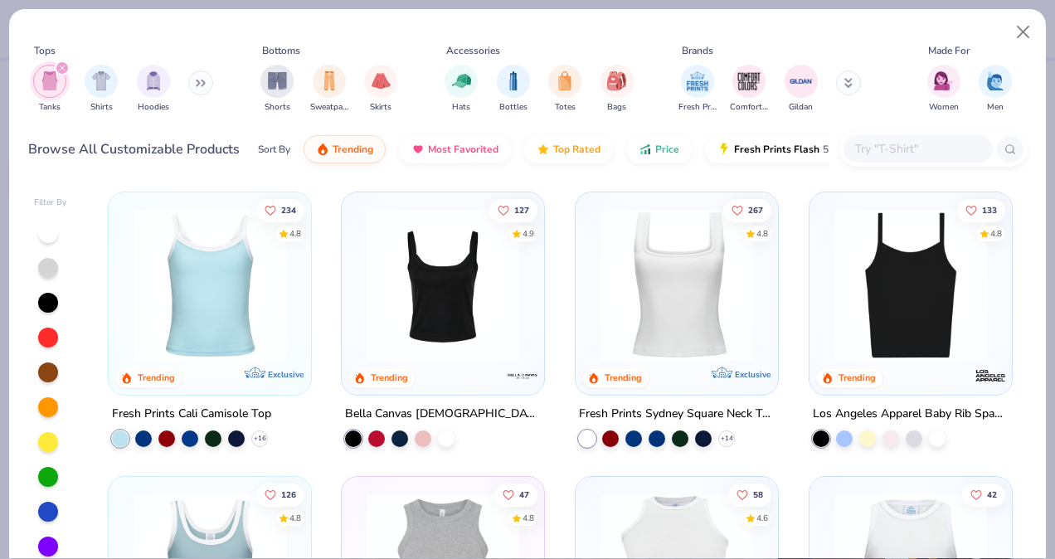
click at [225, 327] on img at bounding box center [209, 285] width 169 height 153
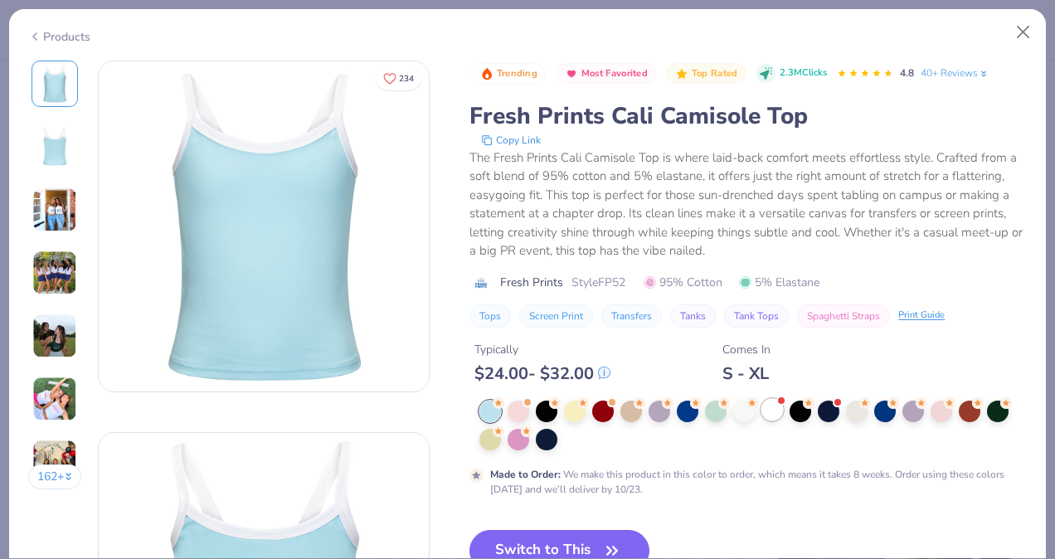
click at [778, 405] on div at bounding box center [772, 410] width 22 height 22
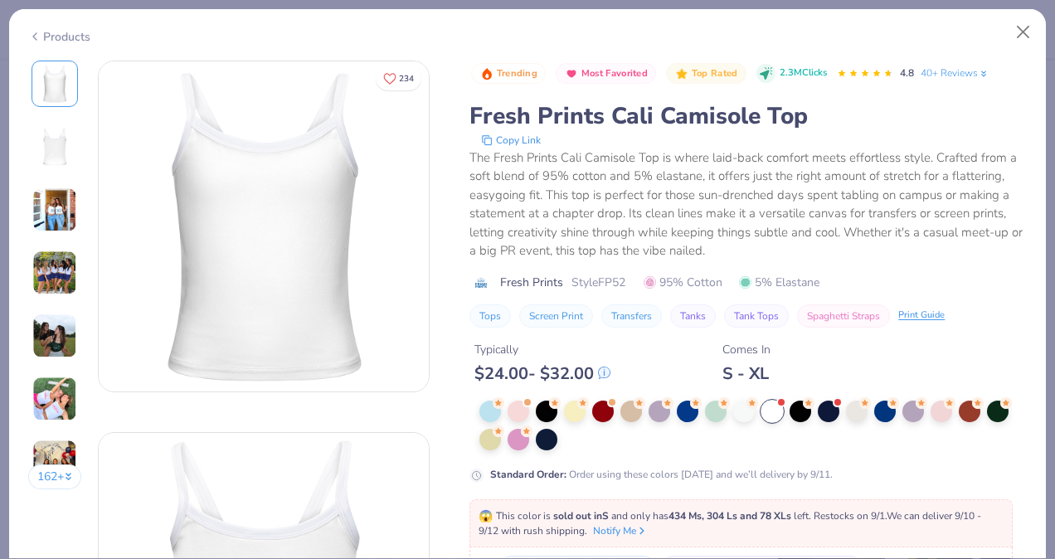
click at [67, 401] on img at bounding box center [54, 399] width 45 height 45
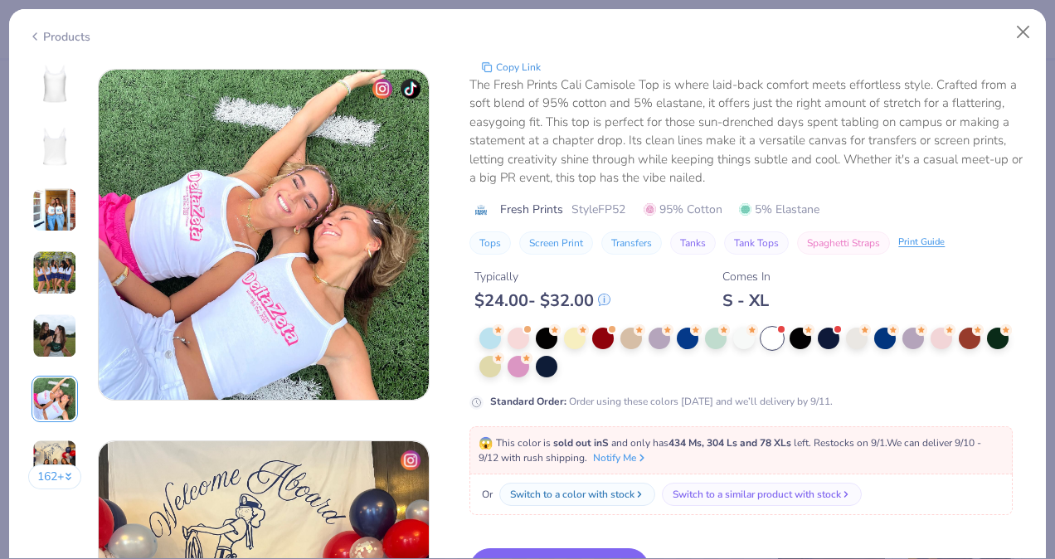
scroll to position [1858, 0]
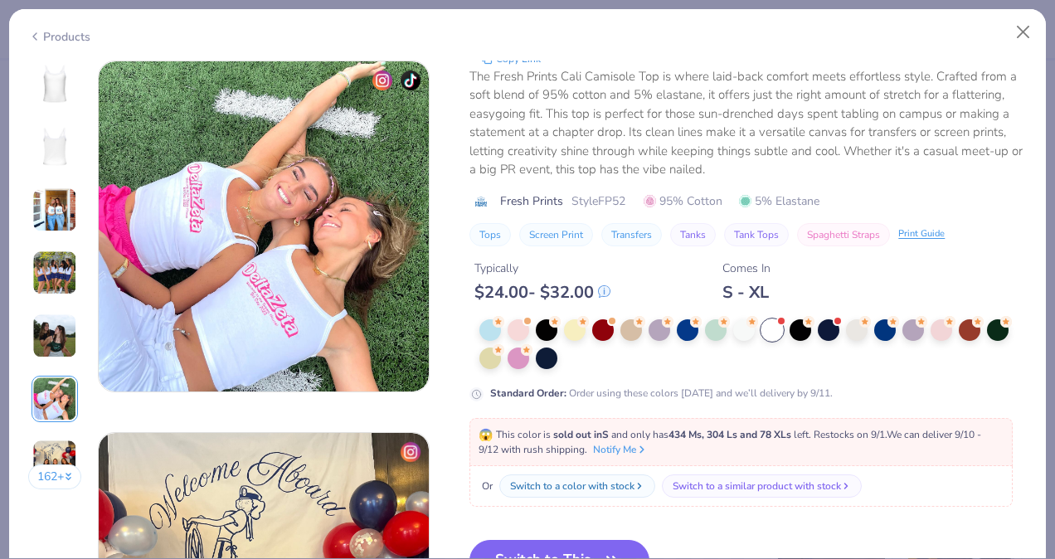
click at [42, 440] on img at bounding box center [54, 462] width 45 height 45
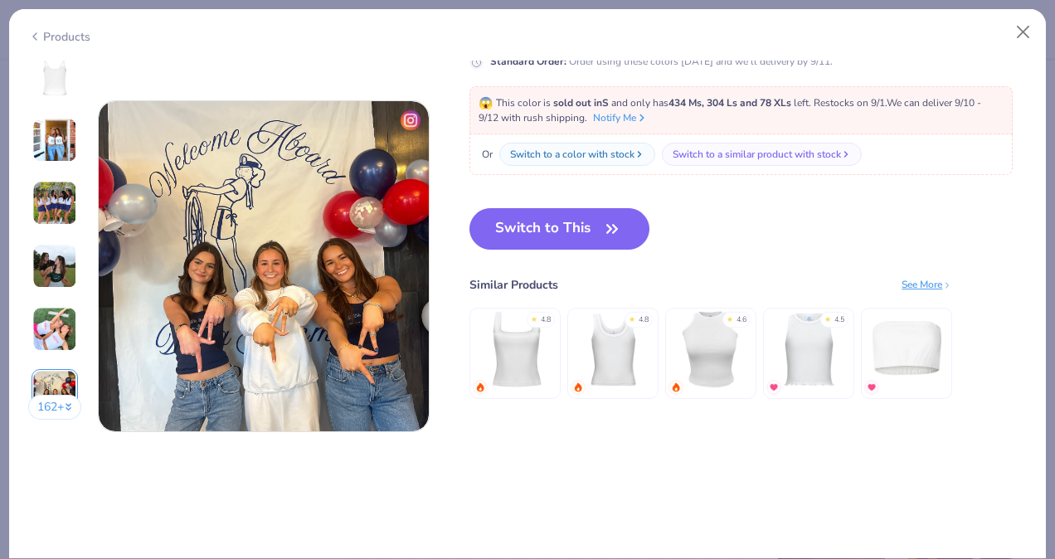
scroll to position [2229, 0]
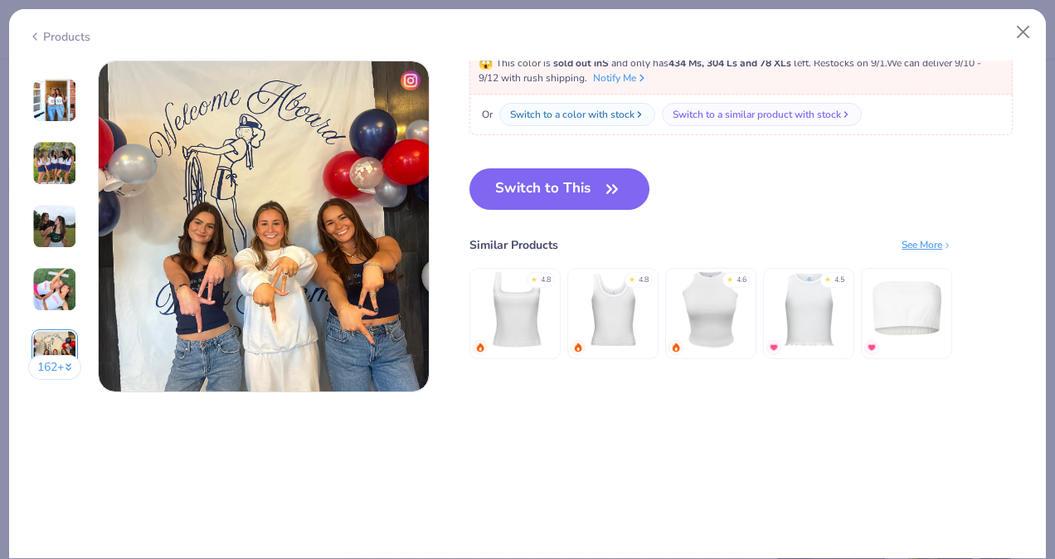
click at [56, 204] on img at bounding box center [54, 226] width 45 height 45
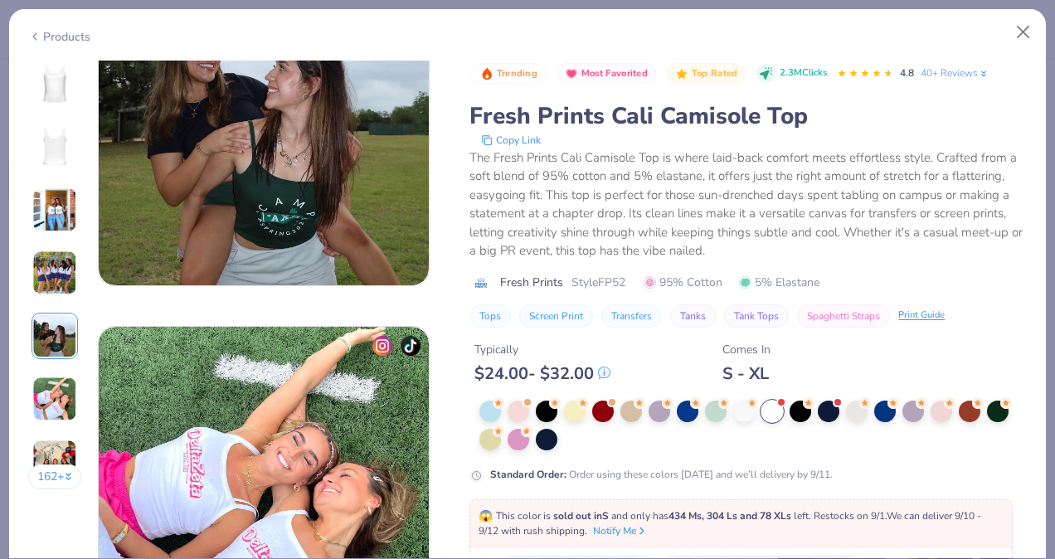
scroll to position [1486, 0]
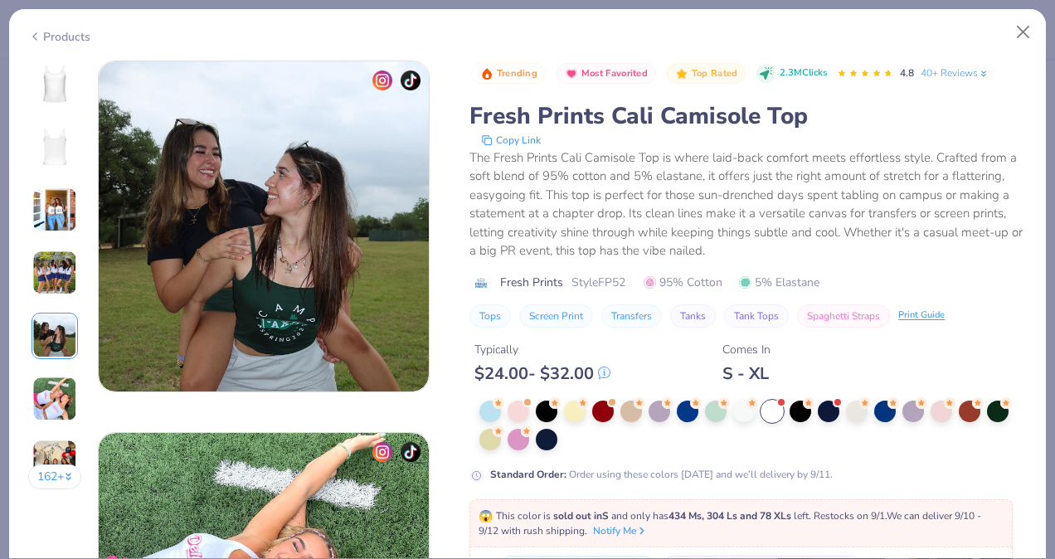
click at [56, 187] on img at bounding box center [54, 209] width 45 height 45
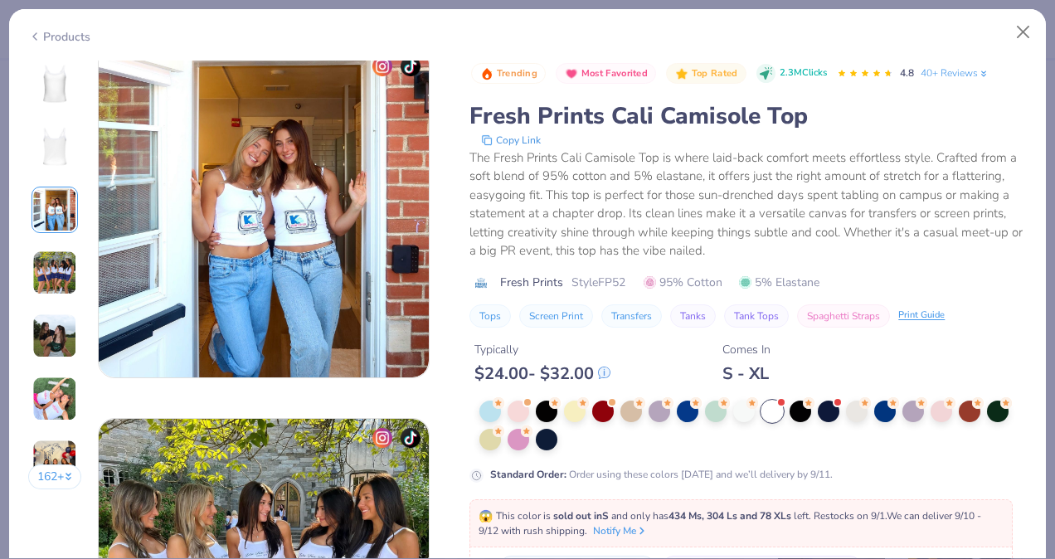
scroll to position [743, 0]
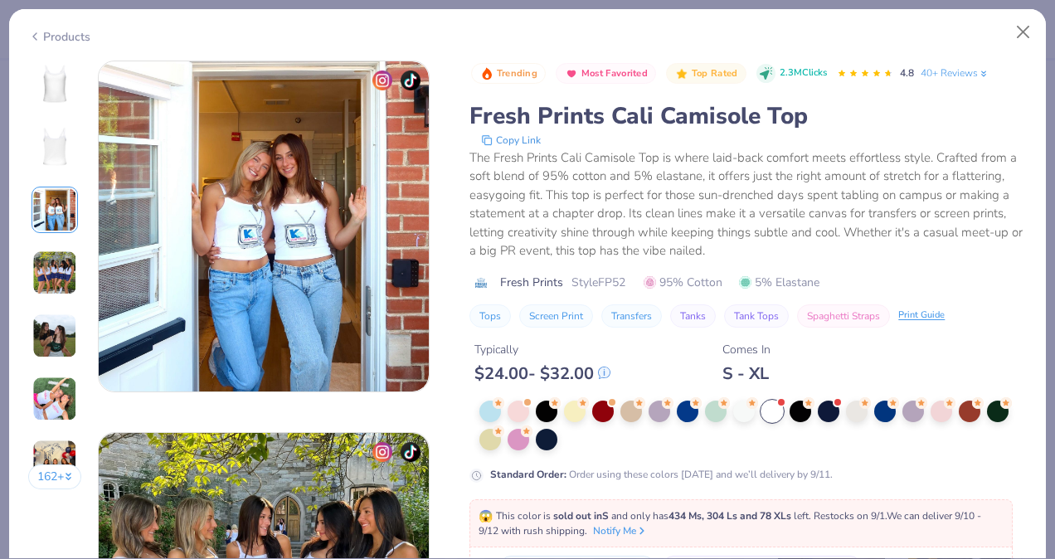
click at [54, 156] on img at bounding box center [55, 147] width 40 height 40
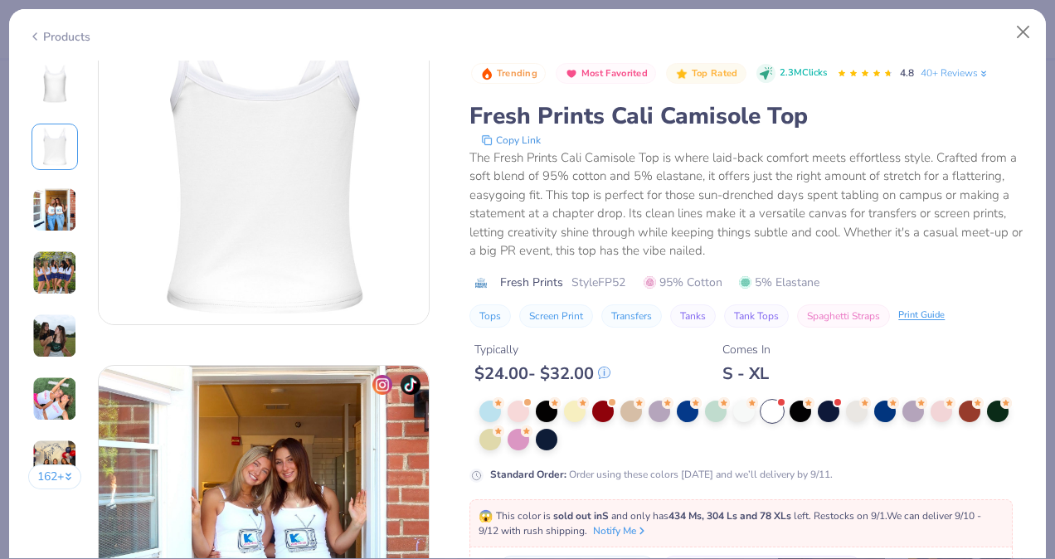
scroll to position [474, 0]
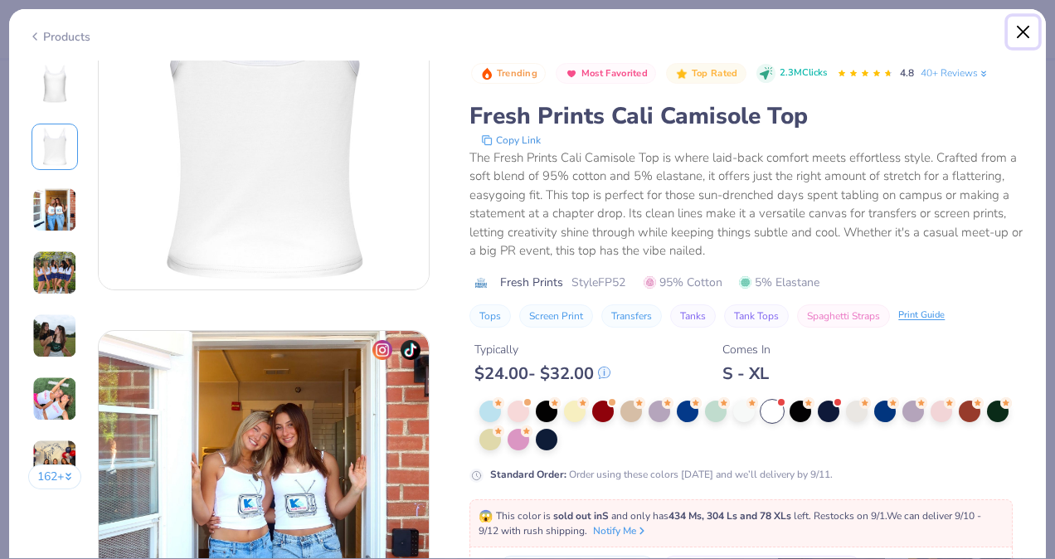
click at [1023, 26] on button "Close" at bounding box center [1024, 33] width 32 height 32
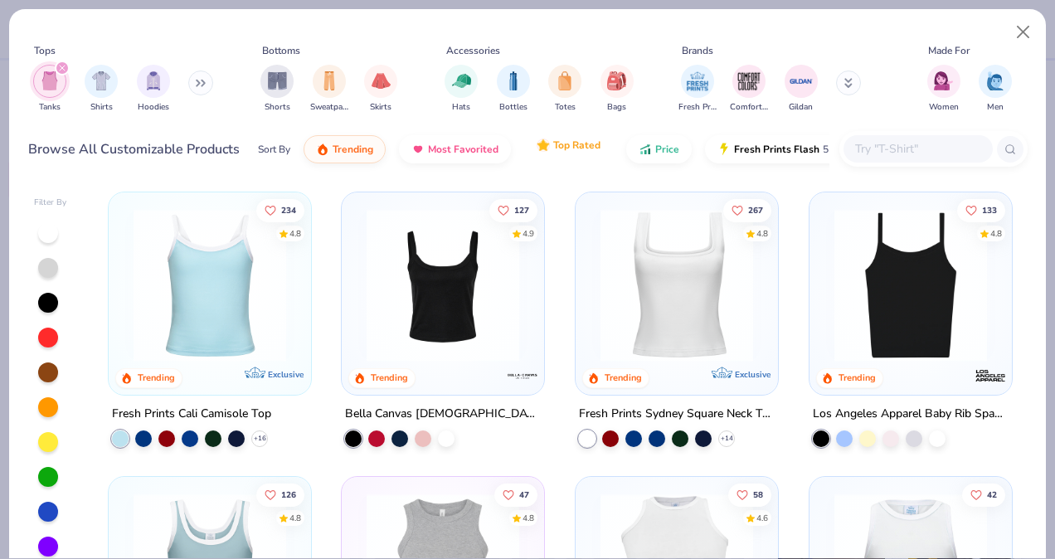
click at [564, 148] on span "Top Rated" at bounding box center [576, 144] width 47 height 13
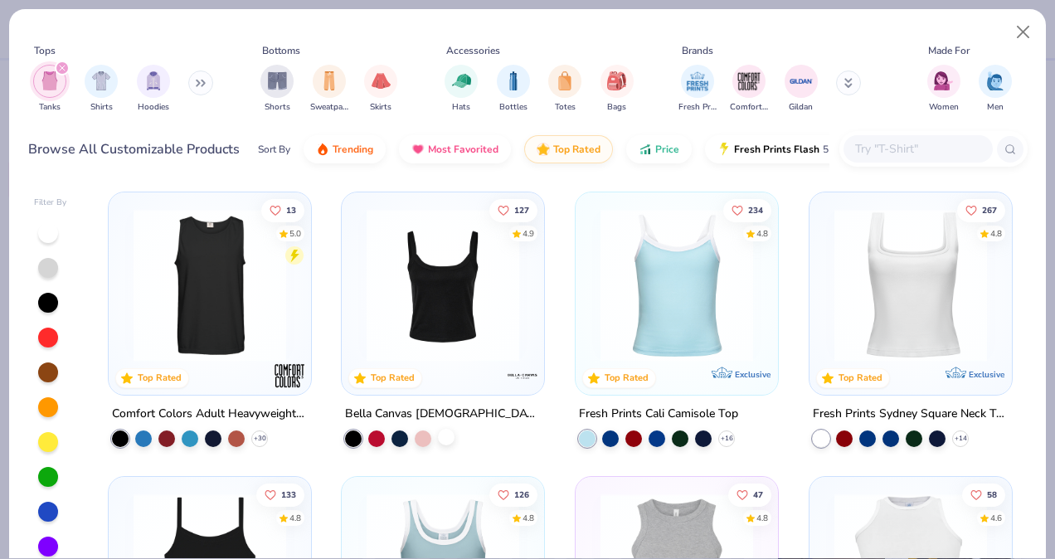
click at [438, 438] on div at bounding box center [446, 437] width 17 height 17
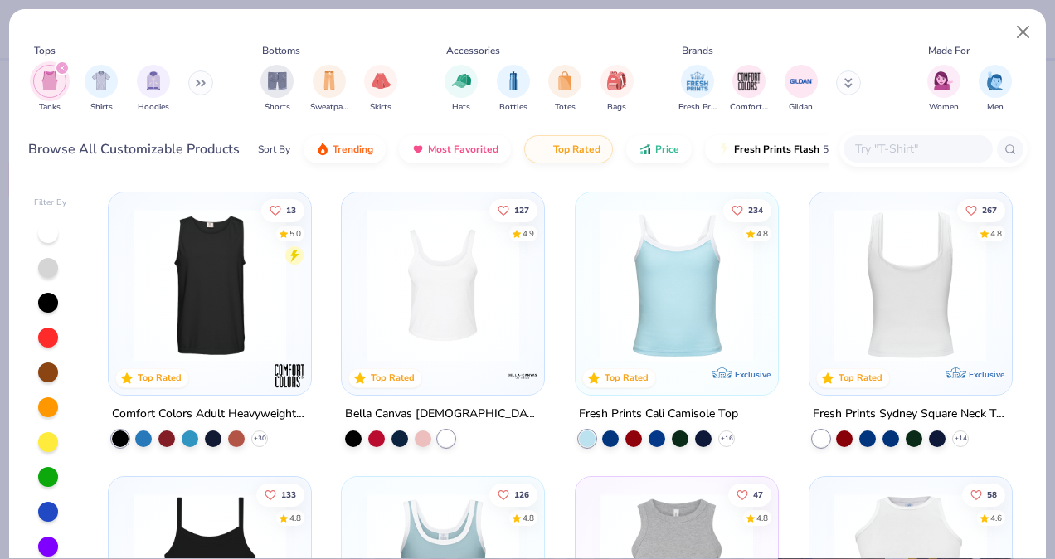
click at [879, 294] on div at bounding box center [910, 285] width 507 height 153
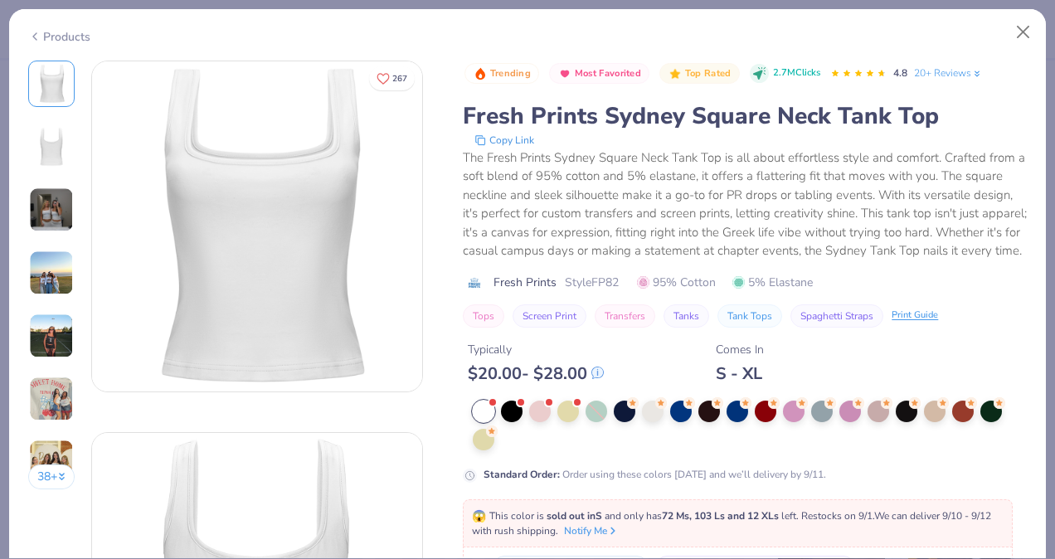
click at [548, 244] on div "The Fresh Prints Sydney Square Neck Tank Top is all about effortless style and …" at bounding box center [745, 204] width 564 height 112
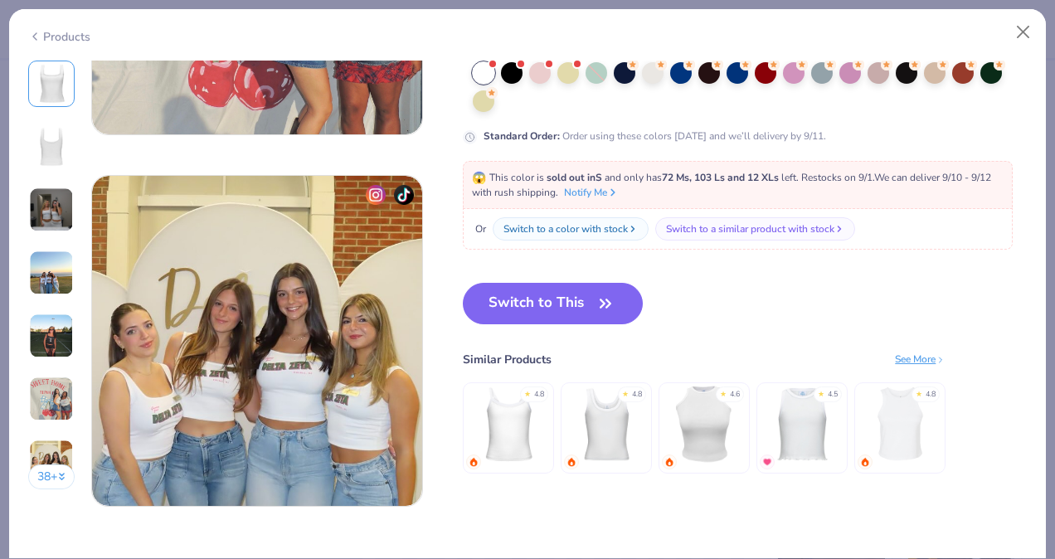
scroll to position [2117, 0]
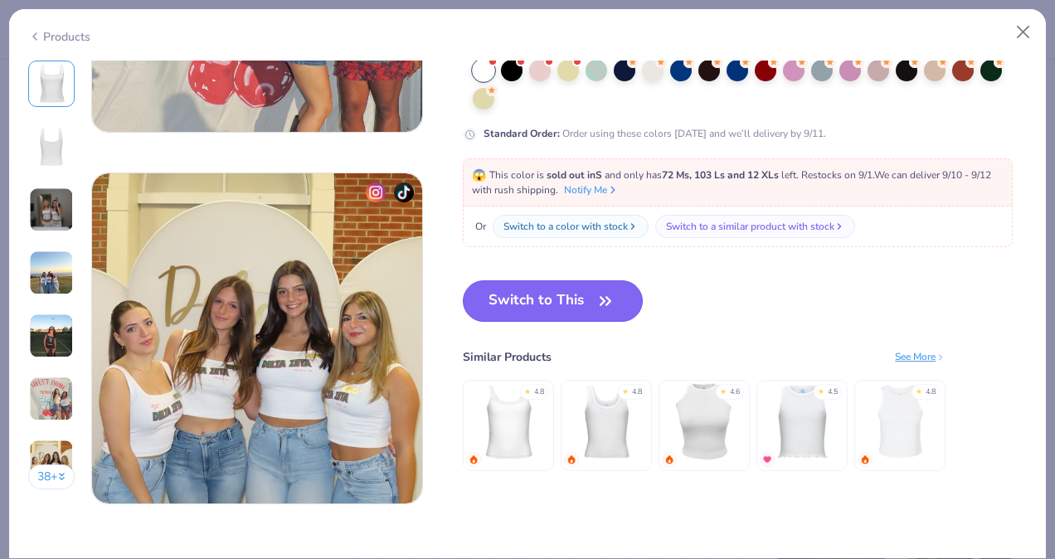
click at [577, 289] on button "Switch to This" at bounding box center [553, 300] width 180 height 41
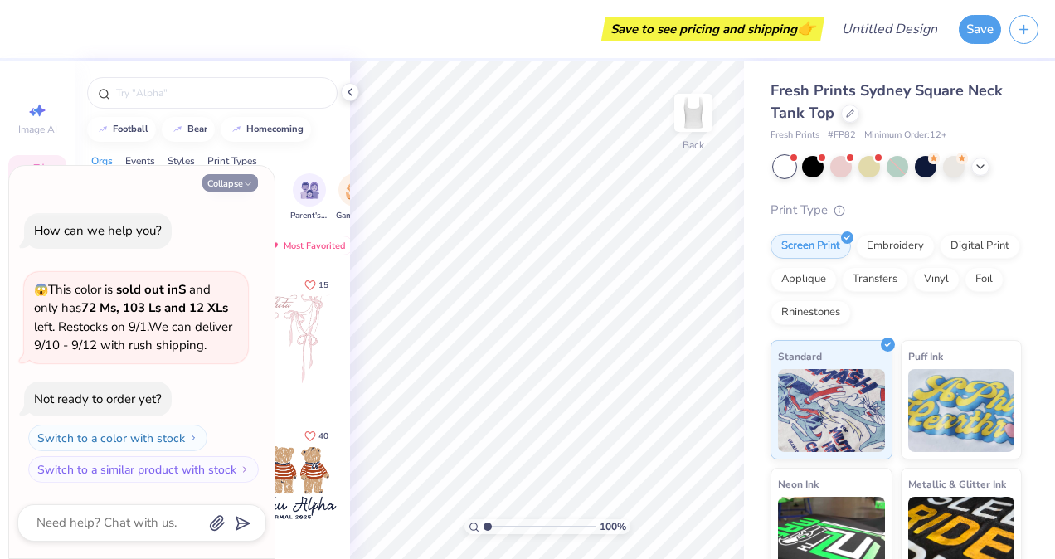
click at [222, 190] on button "Collapse" at bounding box center [230, 182] width 56 height 17
type textarea "x"
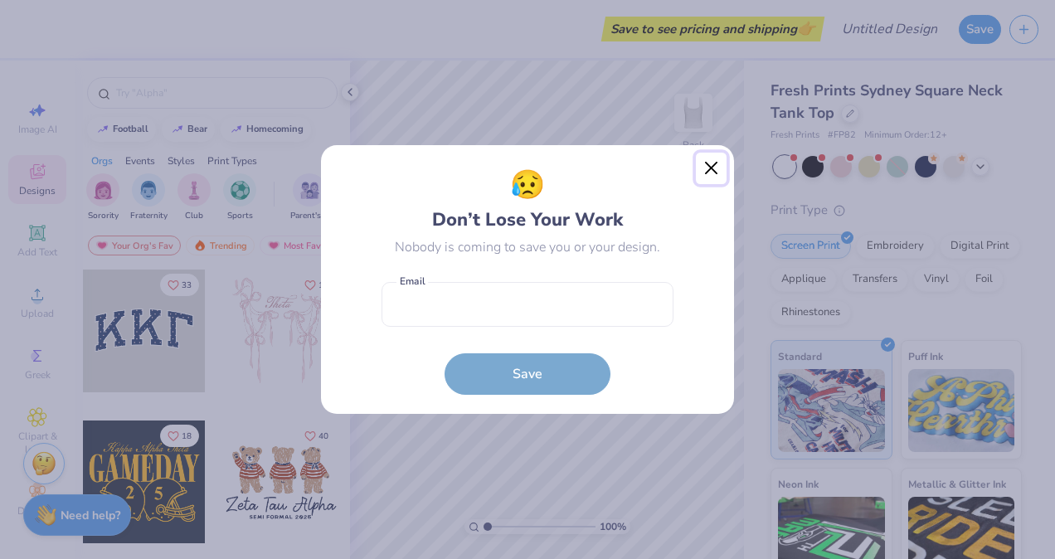
click at [718, 164] on button "Close" at bounding box center [712, 169] width 32 height 32
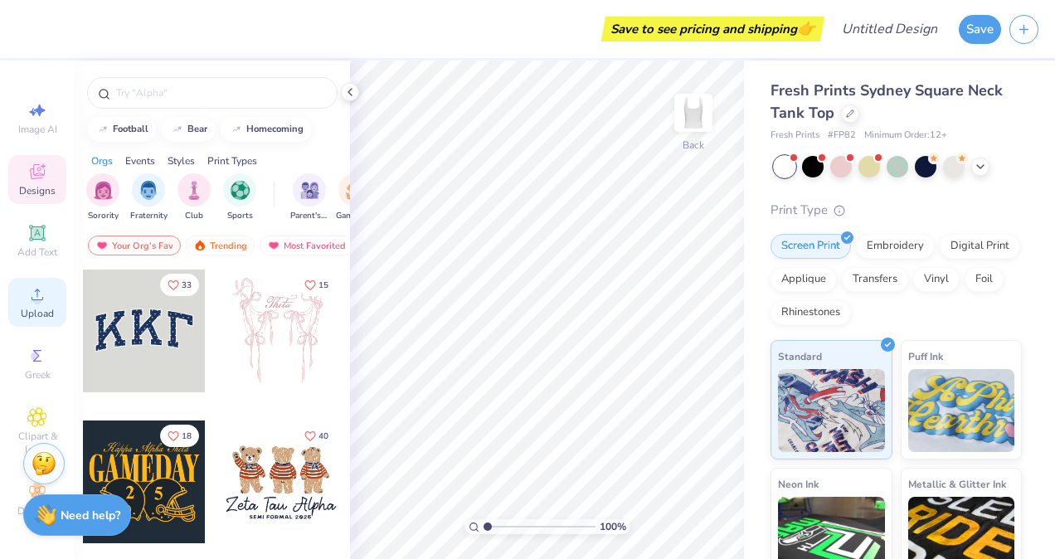
click at [40, 309] on span "Upload" at bounding box center [37, 313] width 33 height 13
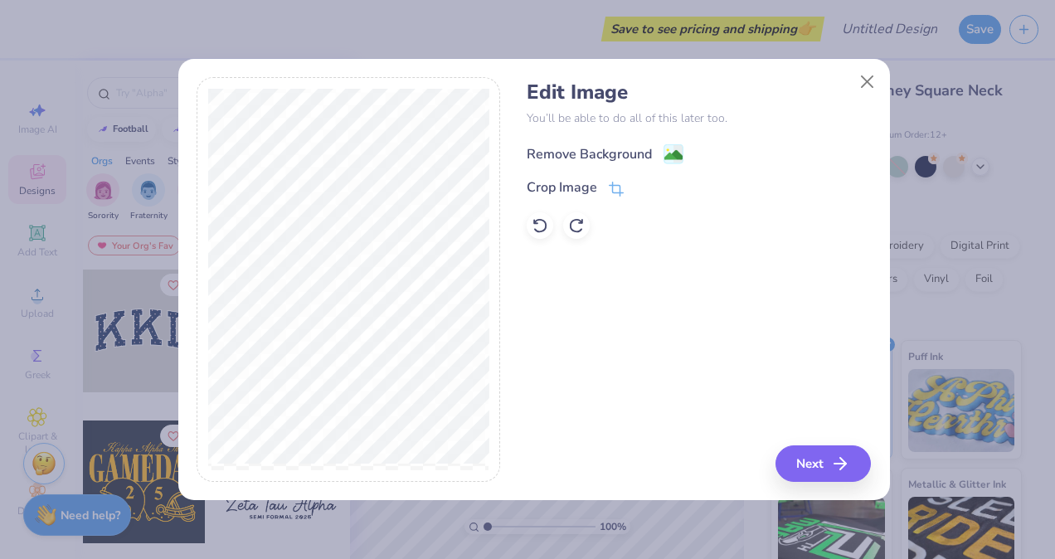
click at [616, 157] on div "Remove Background" at bounding box center [589, 154] width 125 height 20
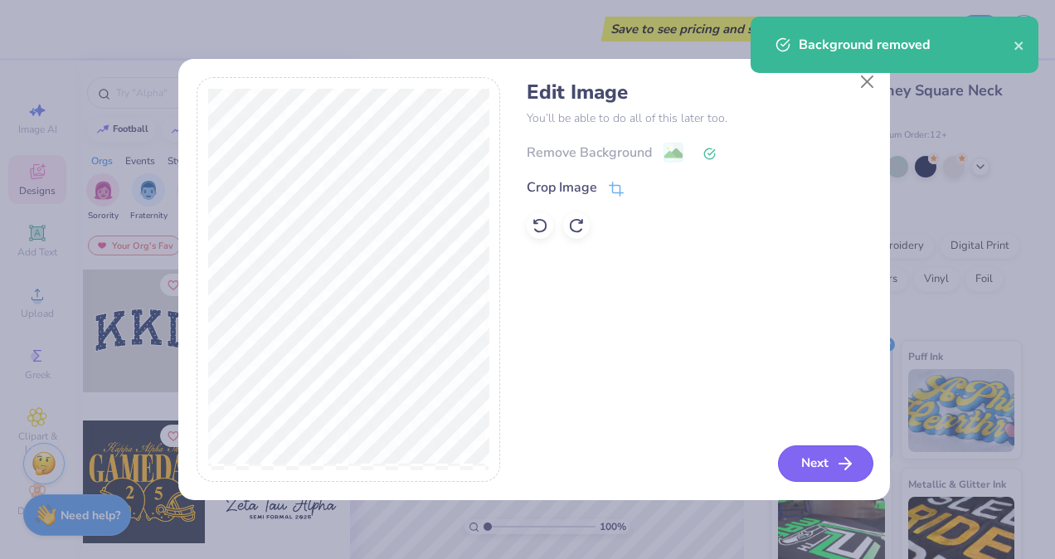
click at [808, 470] on button "Next" at bounding box center [825, 463] width 95 height 36
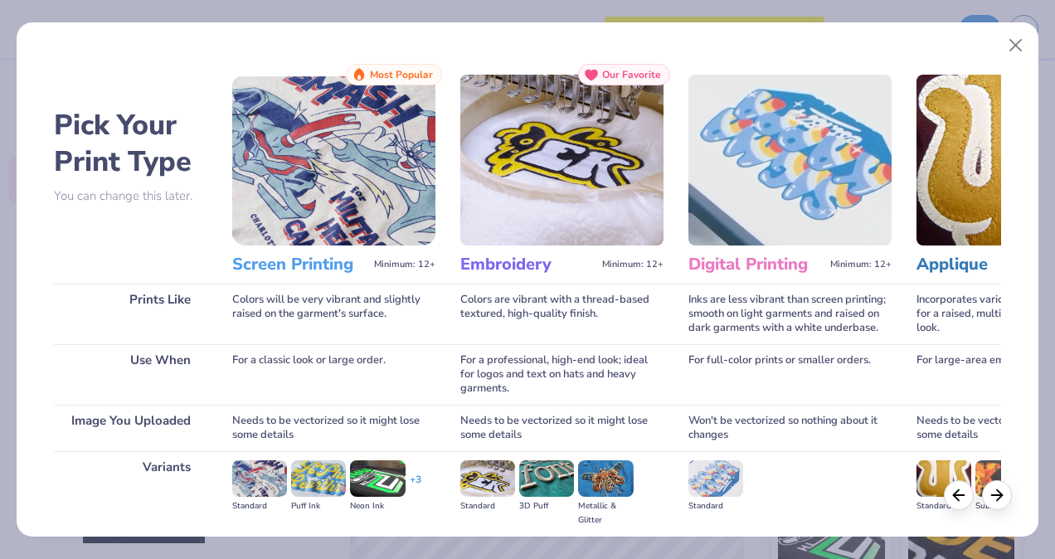
click at [312, 187] on img at bounding box center [333, 160] width 203 height 171
click at [265, 270] on h3 "Screen Printing" at bounding box center [299, 265] width 135 height 22
click at [292, 328] on div "Colors will be very vibrant and slightly raised on the garment's surface." at bounding box center [333, 314] width 203 height 61
click at [1007, 493] on div at bounding box center [997, 493] width 30 height 30
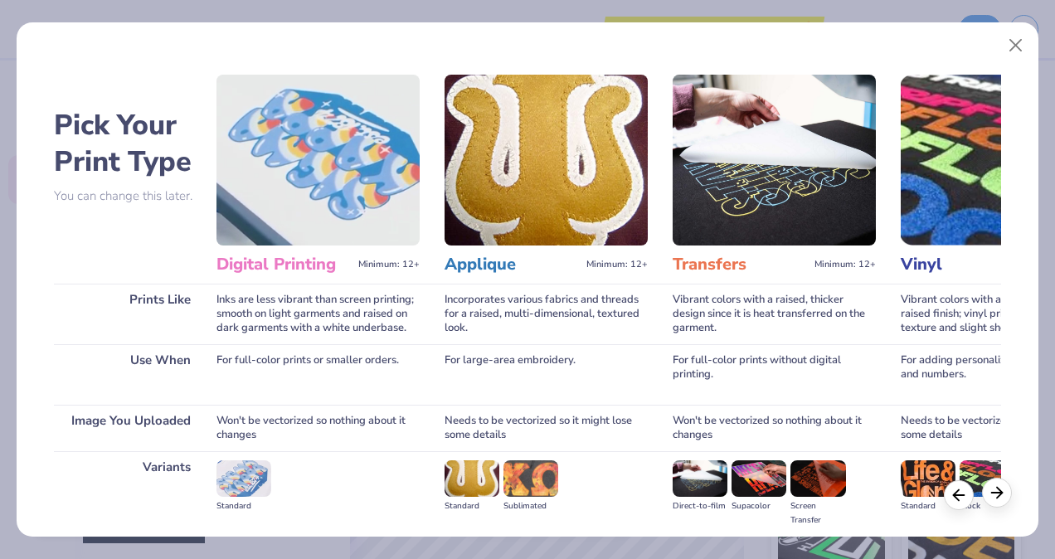
scroll to position [0, 474]
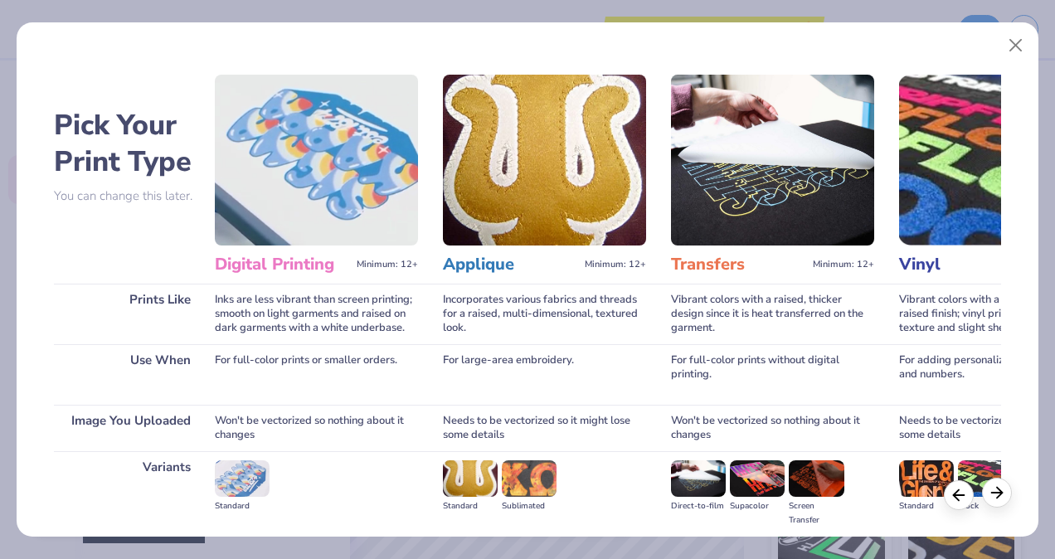
click at [1000, 493] on line at bounding box center [996, 493] width 11 height 0
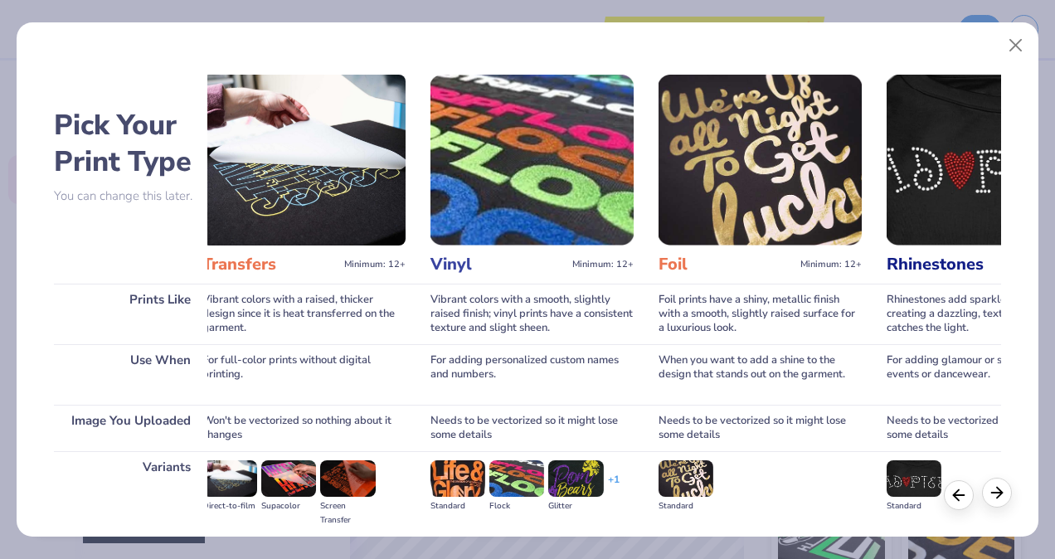
scroll to position [0, 947]
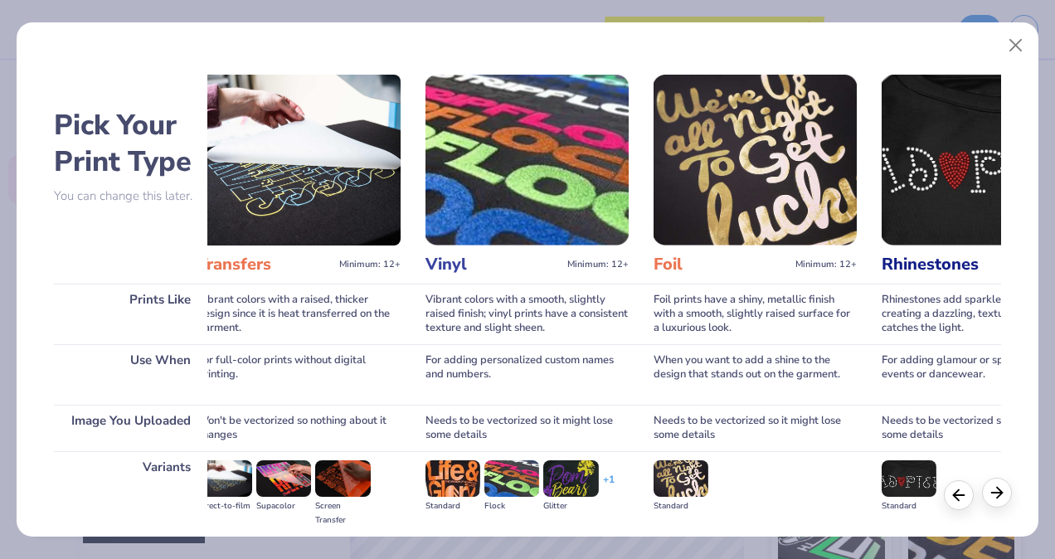
click at [994, 484] on icon at bounding box center [997, 493] width 18 height 18
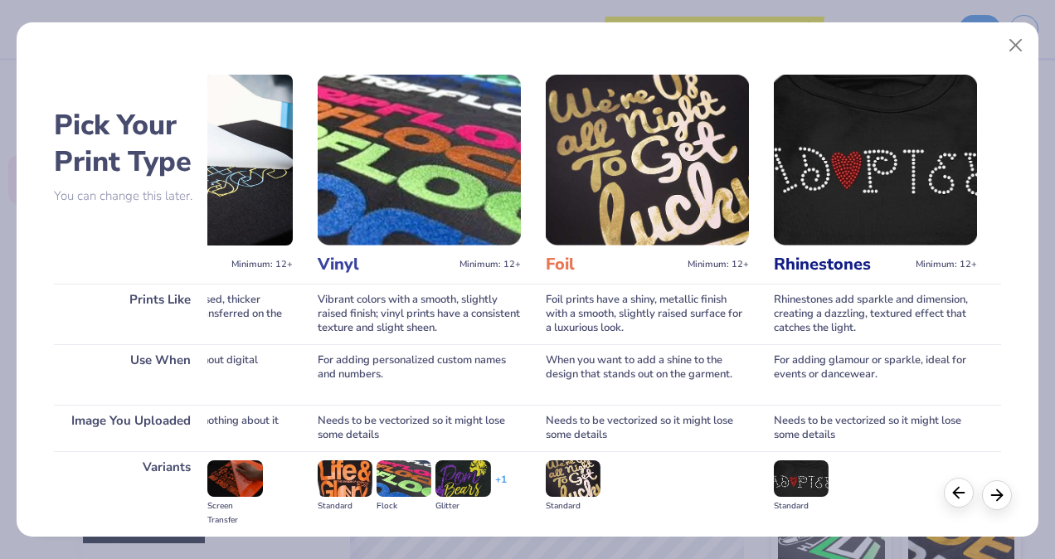
click at [960, 503] on div at bounding box center [959, 493] width 30 height 30
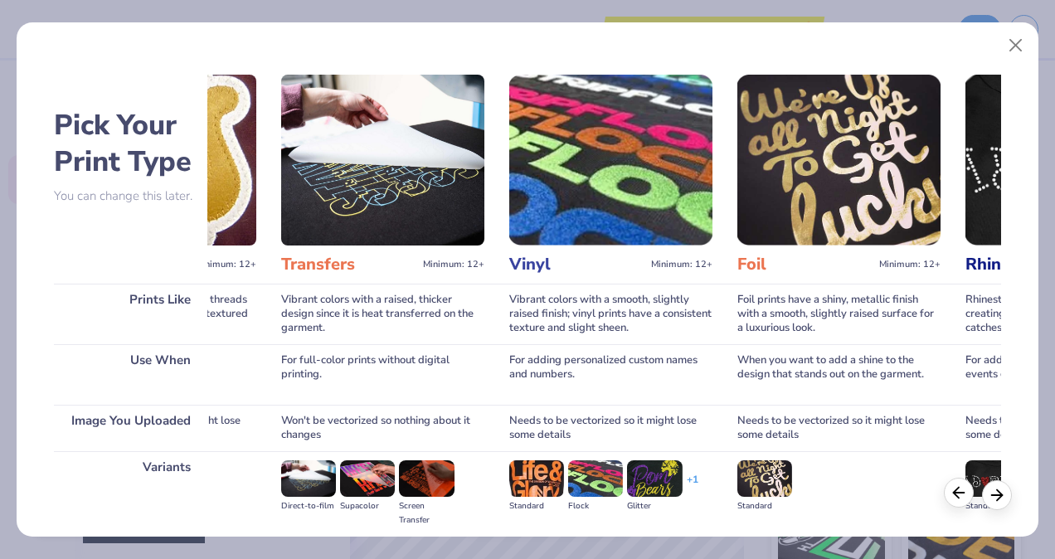
click at [960, 503] on div at bounding box center [959, 493] width 30 height 30
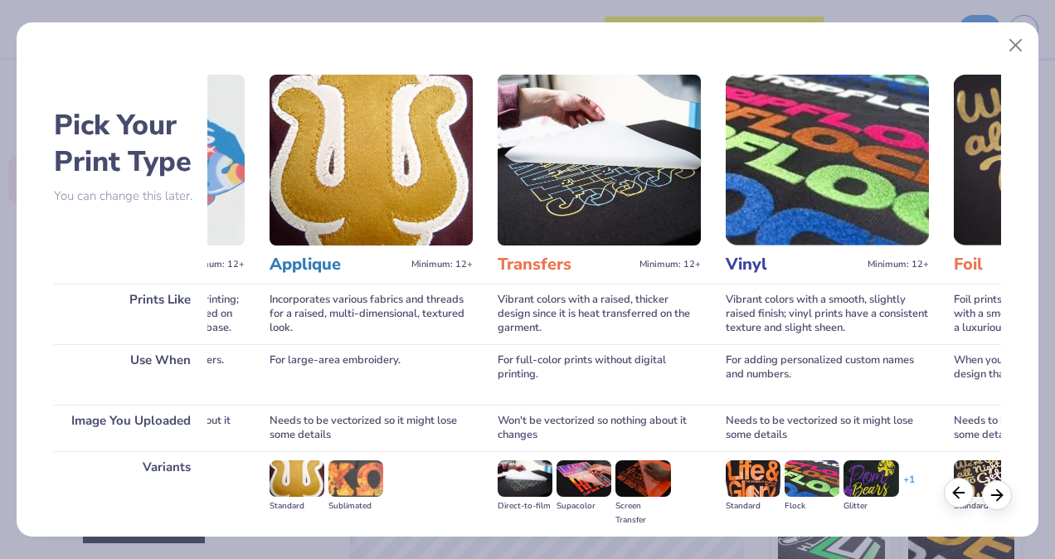
click at [960, 503] on div at bounding box center [959, 493] width 30 height 30
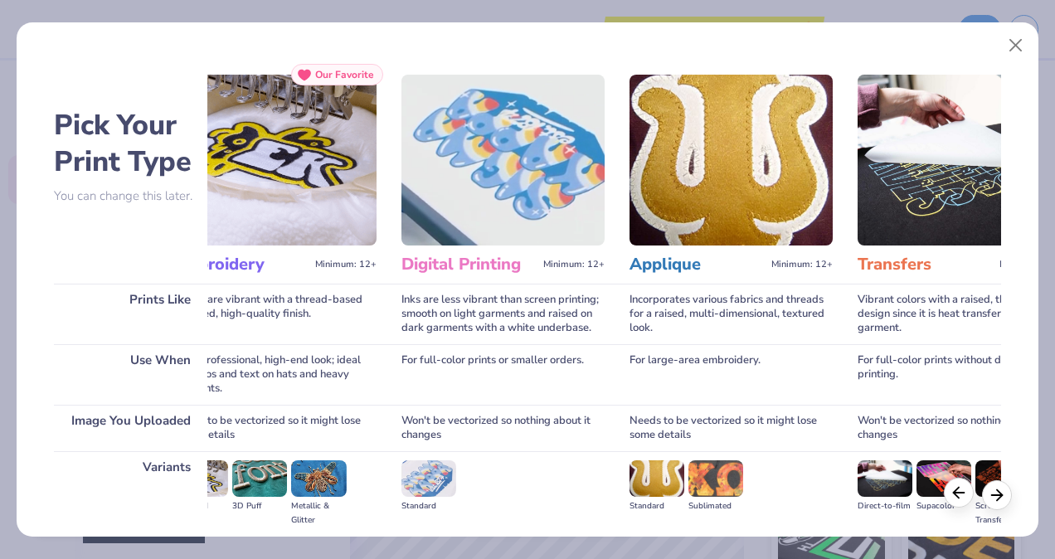
click at [960, 503] on div at bounding box center [959, 493] width 30 height 30
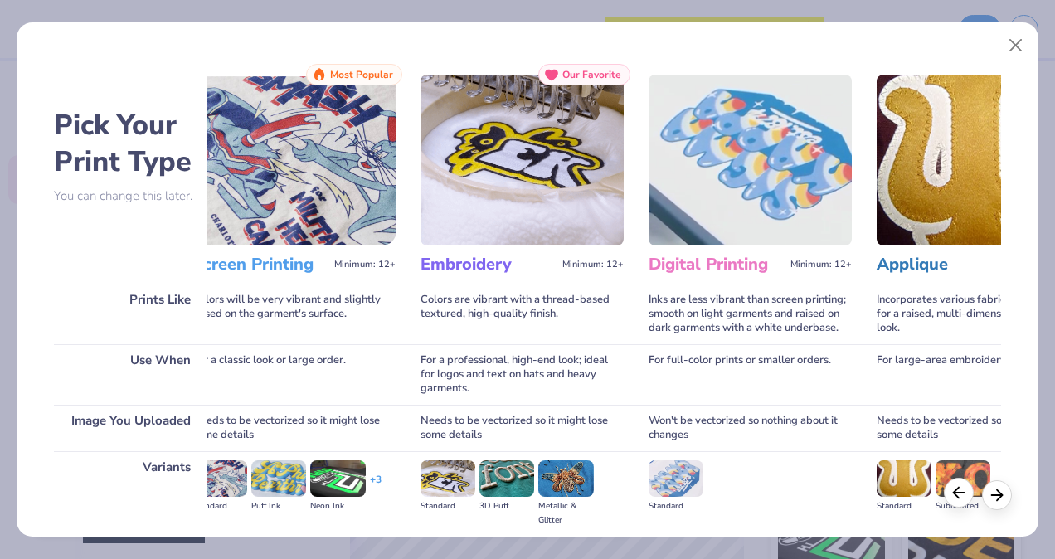
scroll to position [0, 0]
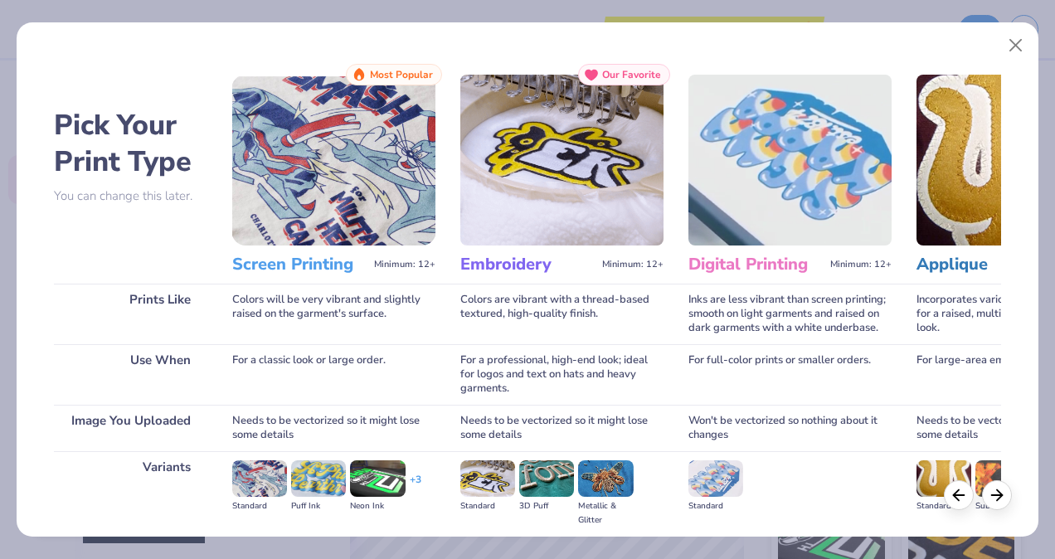
click at [360, 309] on div "Colors will be very vibrant and slightly raised on the garment's surface." at bounding box center [333, 314] width 203 height 61
click at [326, 136] on img at bounding box center [333, 160] width 203 height 171
click at [333, 265] on h3 "Screen Printing" at bounding box center [299, 265] width 135 height 22
click at [415, 476] on div "+ 3" at bounding box center [416, 487] width 12 height 28
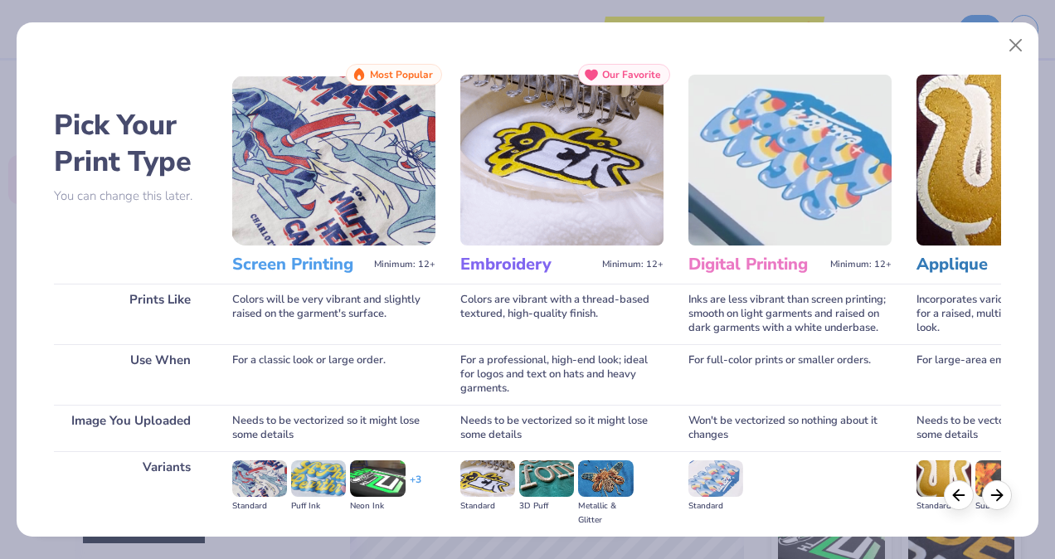
click at [415, 480] on div "+ 3" at bounding box center [416, 487] width 12 height 28
click at [250, 489] on img at bounding box center [259, 478] width 55 height 36
drag, startPoint x: 251, startPoint y: 485, endPoint x: 1005, endPoint y: 42, distance: 874.3
click at [1005, 42] on button "Close" at bounding box center [1016, 46] width 32 height 32
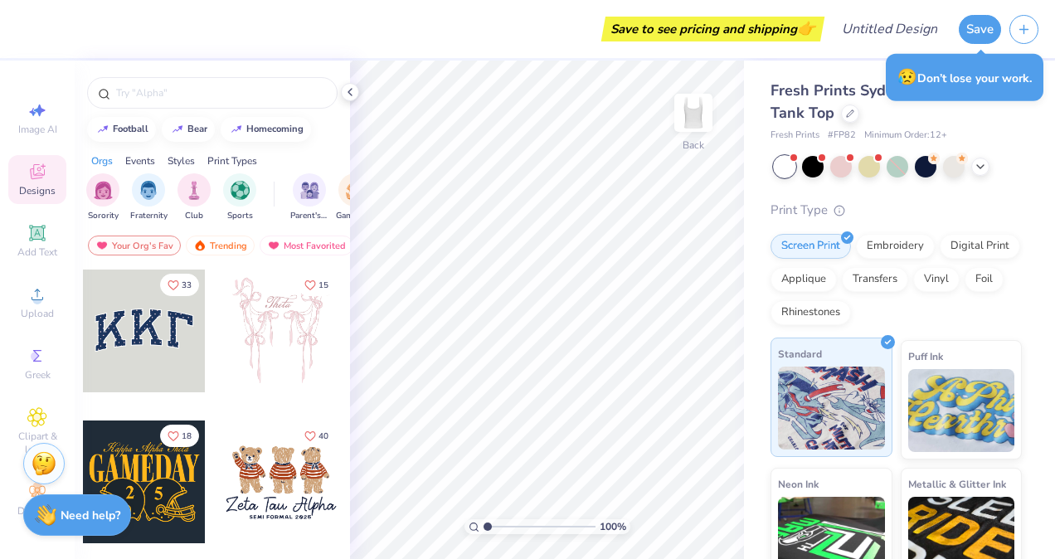
click at [824, 411] on img at bounding box center [831, 408] width 107 height 83
click at [38, 309] on span "Upload" at bounding box center [37, 313] width 33 height 13
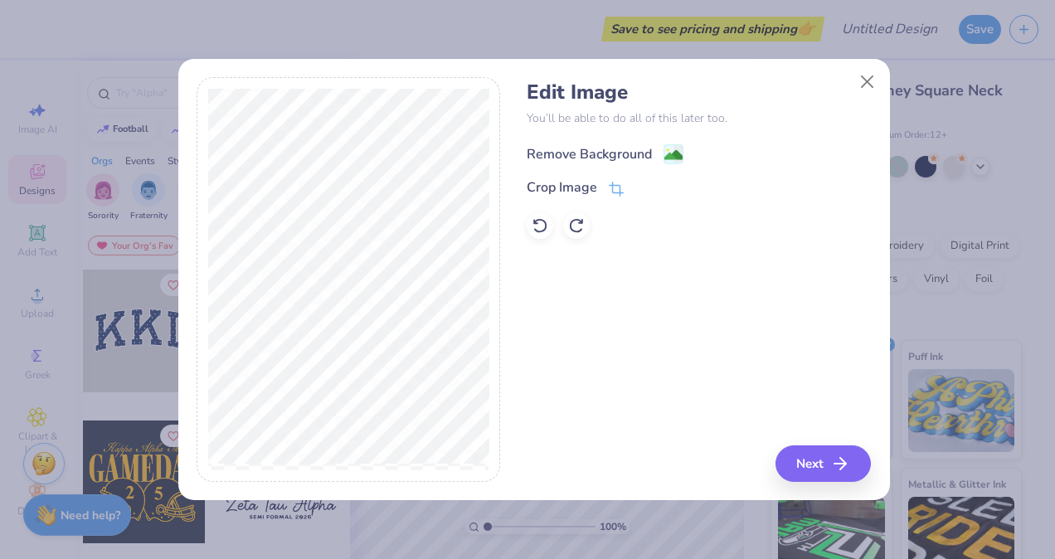
click at [628, 161] on div "Remove Background" at bounding box center [589, 154] width 125 height 20
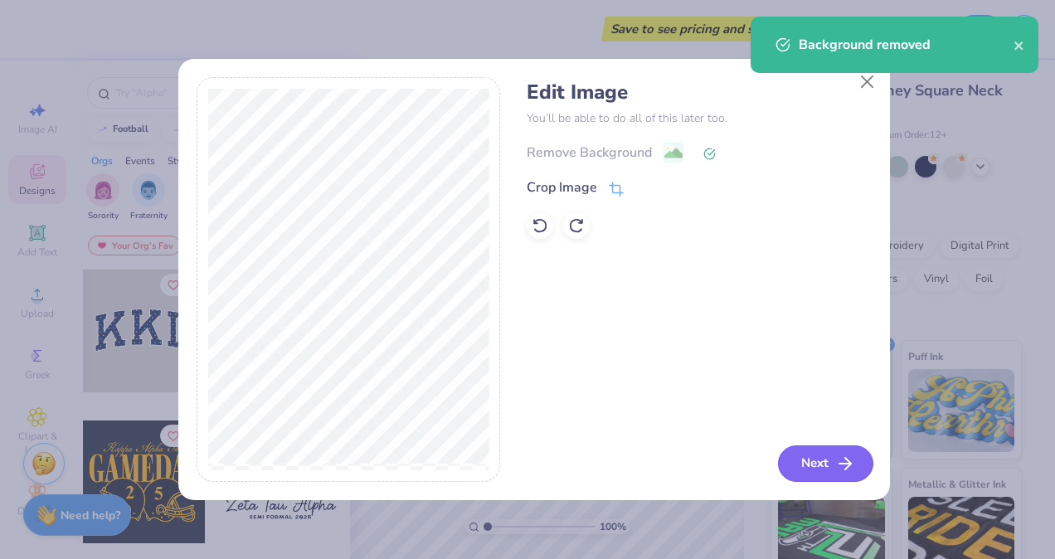
click at [808, 459] on button "Next" at bounding box center [825, 463] width 95 height 36
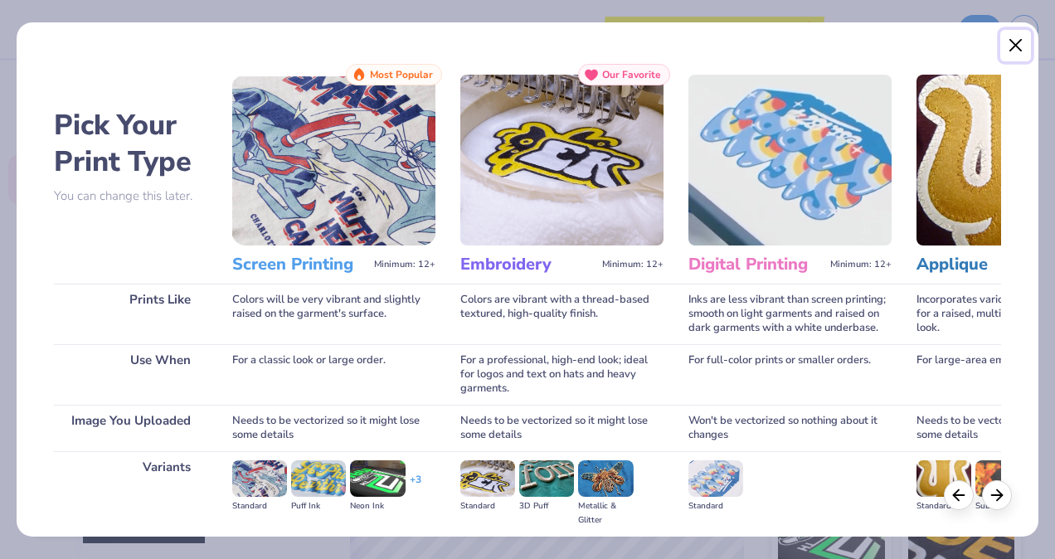
click at [1016, 47] on button "Close" at bounding box center [1016, 46] width 32 height 32
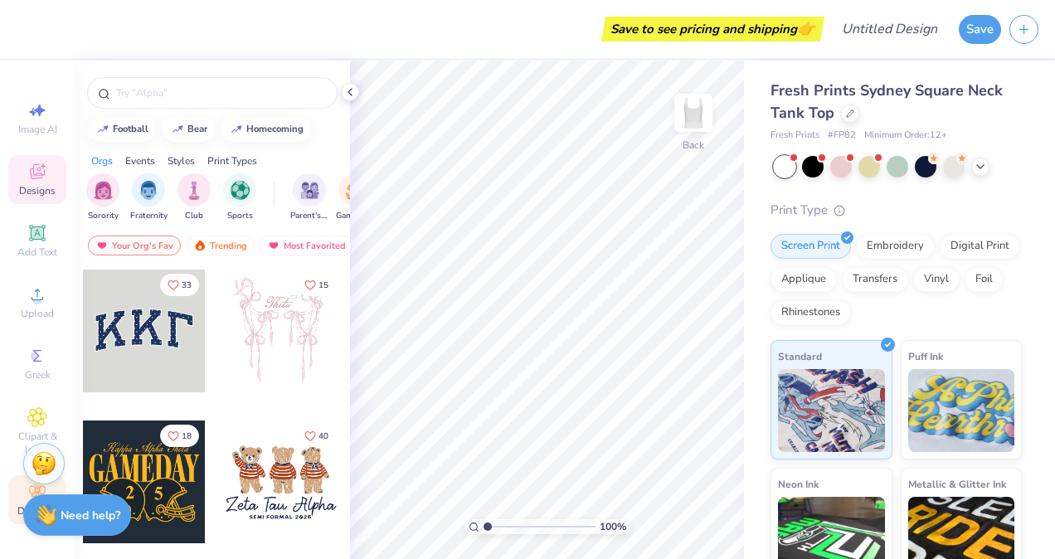
click at [19, 495] on div "Decorate" at bounding box center [37, 499] width 58 height 49
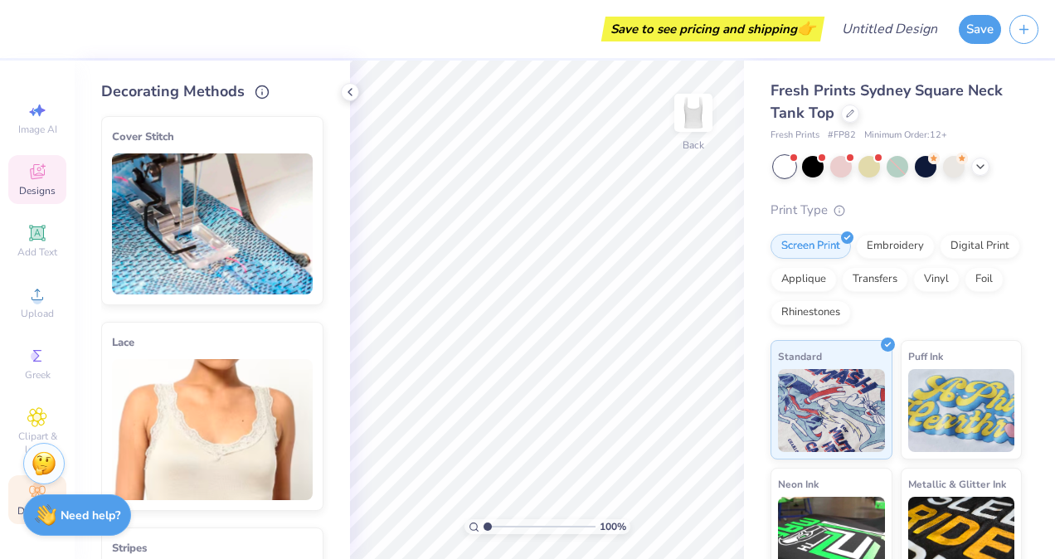
drag, startPoint x: 36, startPoint y: 129, endPoint x: 29, endPoint y: 177, distance: 49.4
click at [29, 177] on icon at bounding box center [37, 172] width 20 height 20
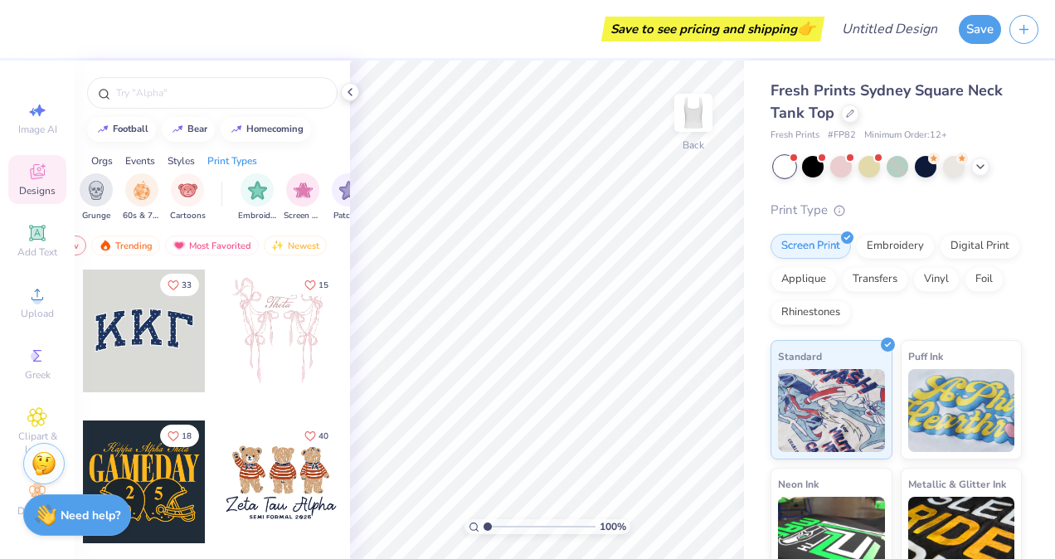
scroll to position [0, 1404]
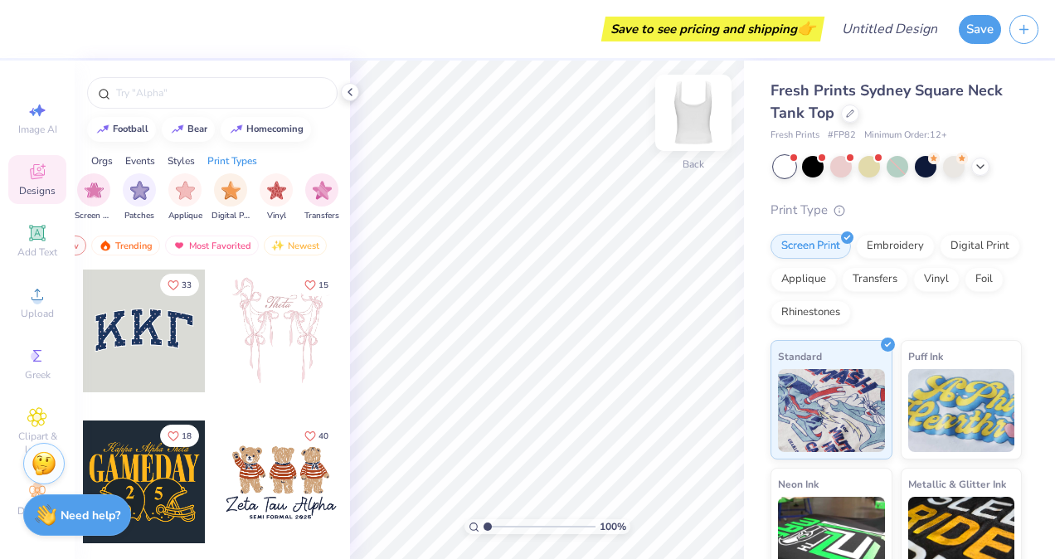
click at [695, 119] on img at bounding box center [693, 113] width 66 height 66
click at [695, 117] on img at bounding box center [693, 113] width 66 height 66
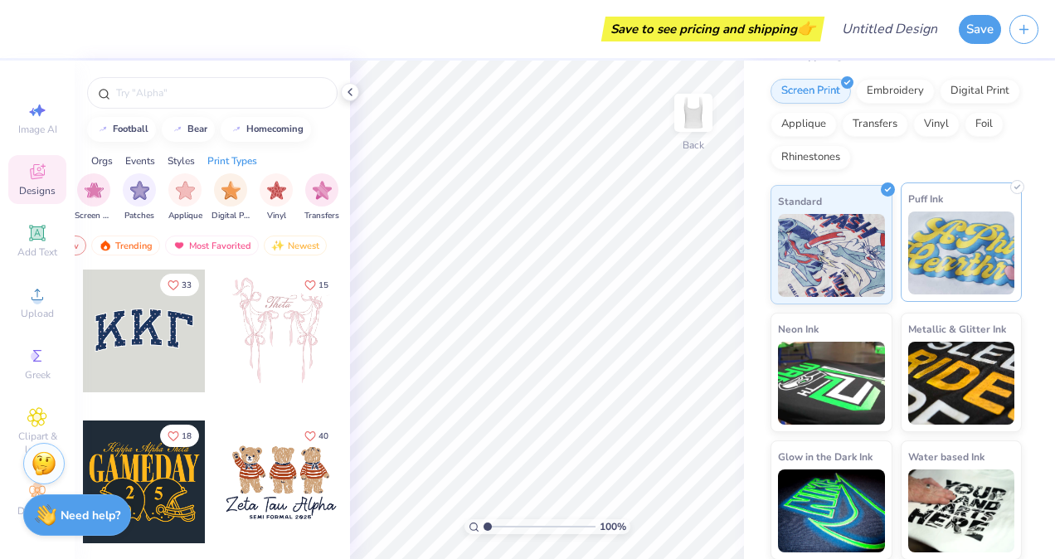
scroll to position [0, 0]
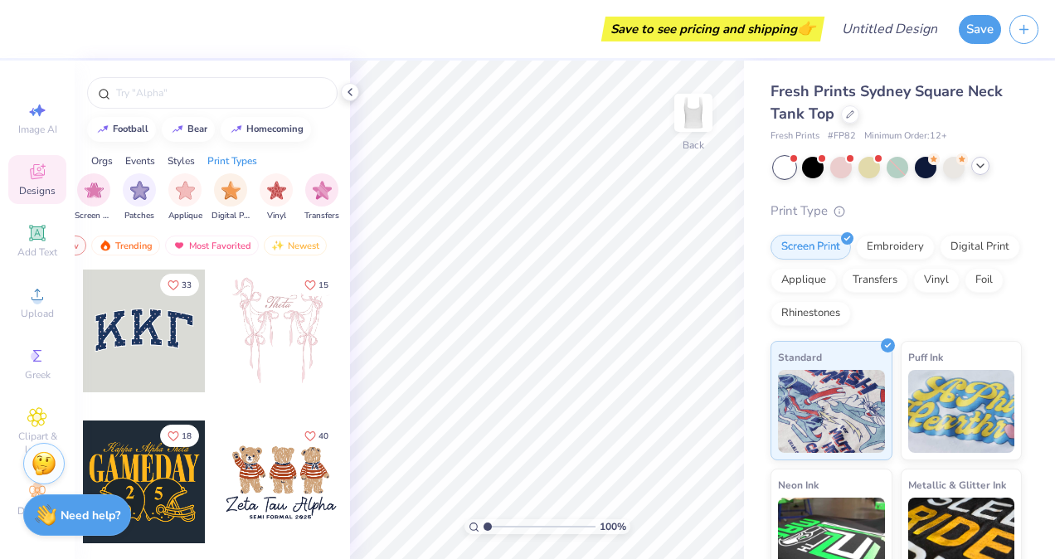
click at [982, 168] on icon at bounding box center [980, 165] width 13 height 13
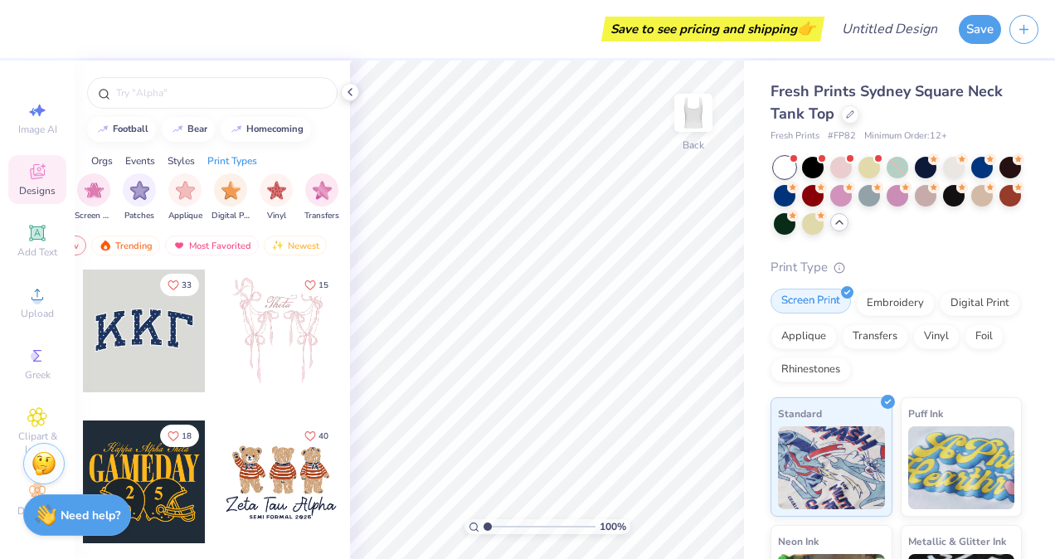
click at [824, 298] on div "Screen Print" at bounding box center [810, 301] width 80 height 25
click at [40, 288] on icon at bounding box center [37, 294] width 20 height 20
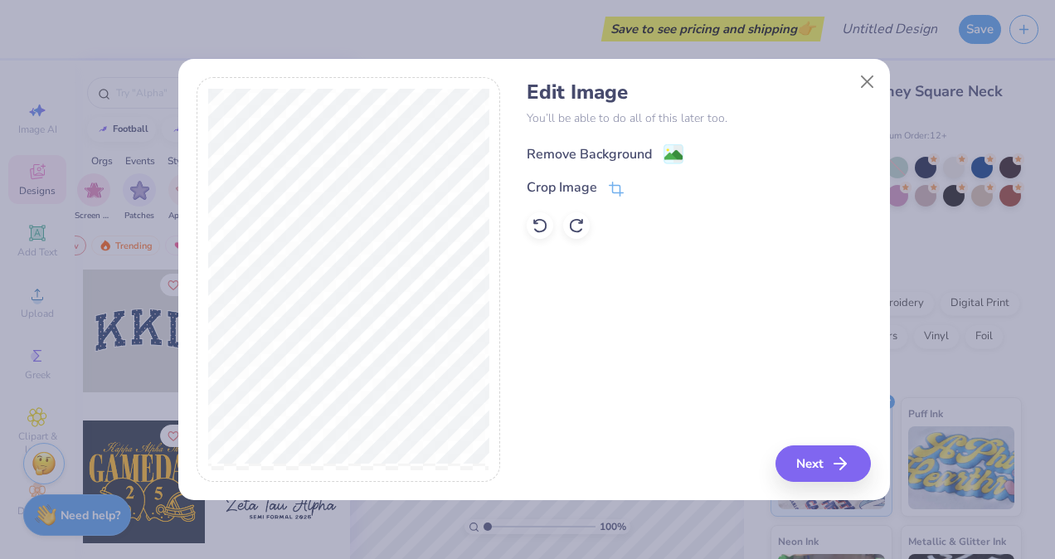
click at [642, 156] on div "Remove Background" at bounding box center [589, 154] width 125 height 20
click at [806, 457] on button "Next" at bounding box center [825, 463] width 95 height 36
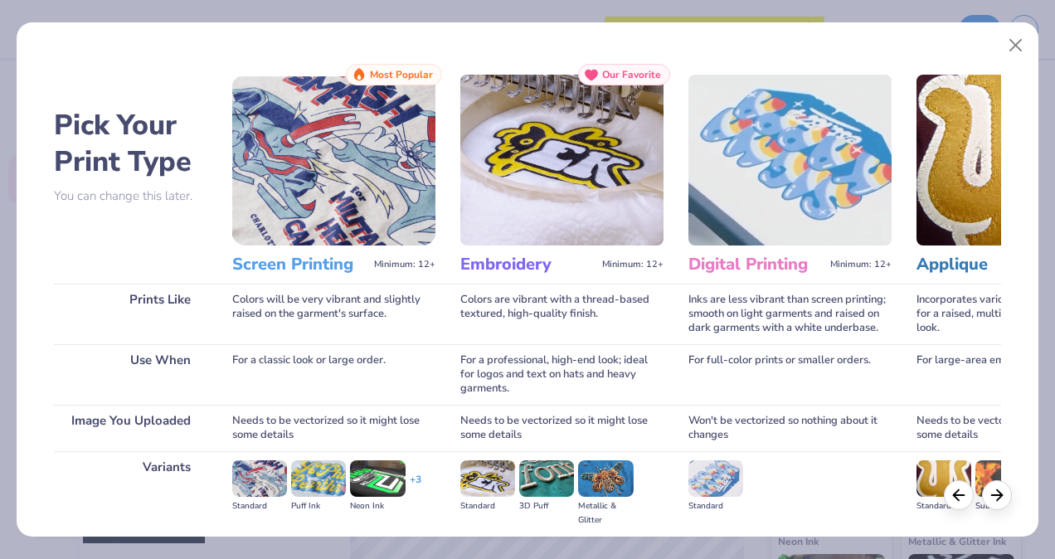
click at [334, 113] on img at bounding box center [333, 160] width 203 height 171
click at [272, 464] on img at bounding box center [259, 478] width 55 height 36
click at [305, 467] on img at bounding box center [318, 478] width 55 height 36
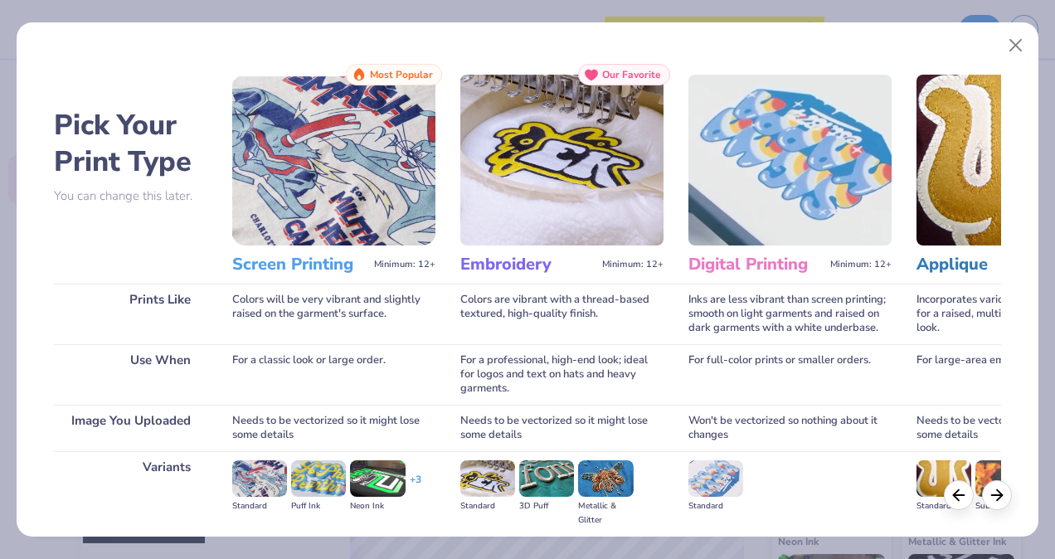
click at [362, 479] on img at bounding box center [377, 478] width 55 height 36
click at [493, 474] on img at bounding box center [487, 478] width 55 height 36
click at [539, 476] on img at bounding box center [546, 478] width 55 height 36
click at [529, 261] on h3 "Embroidery" at bounding box center [527, 265] width 135 height 22
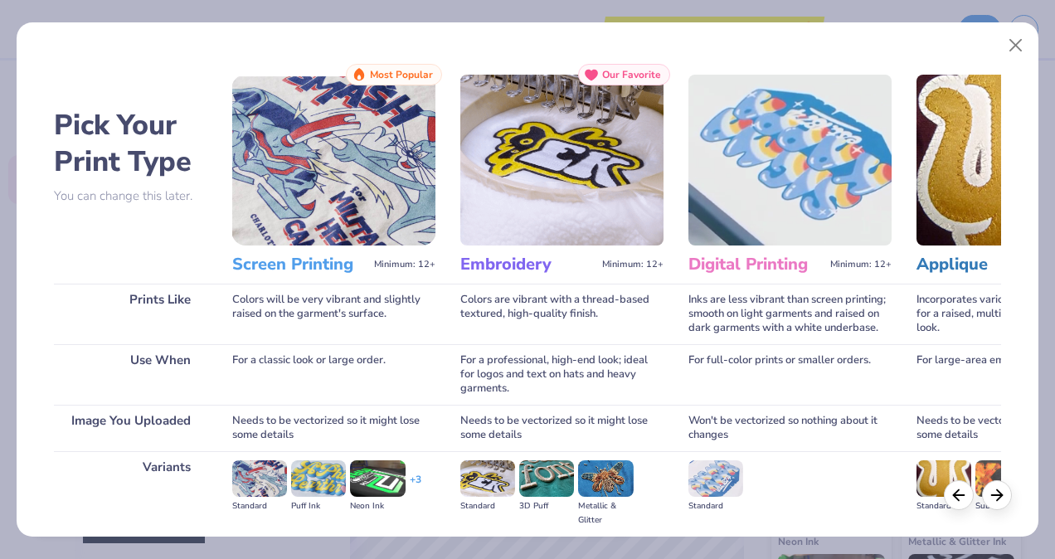
click at [556, 194] on img at bounding box center [561, 160] width 203 height 171
click at [799, 163] on img at bounding box center [789, 160] width 203 height 171
click at [773, 407] on div "Won't be vectorized so nothing about it changes" at bounding box center [789, 428] width 203 height 46
click at [711, 499] on div "Standard" at bounding box center [715, 506] width 55 height 14
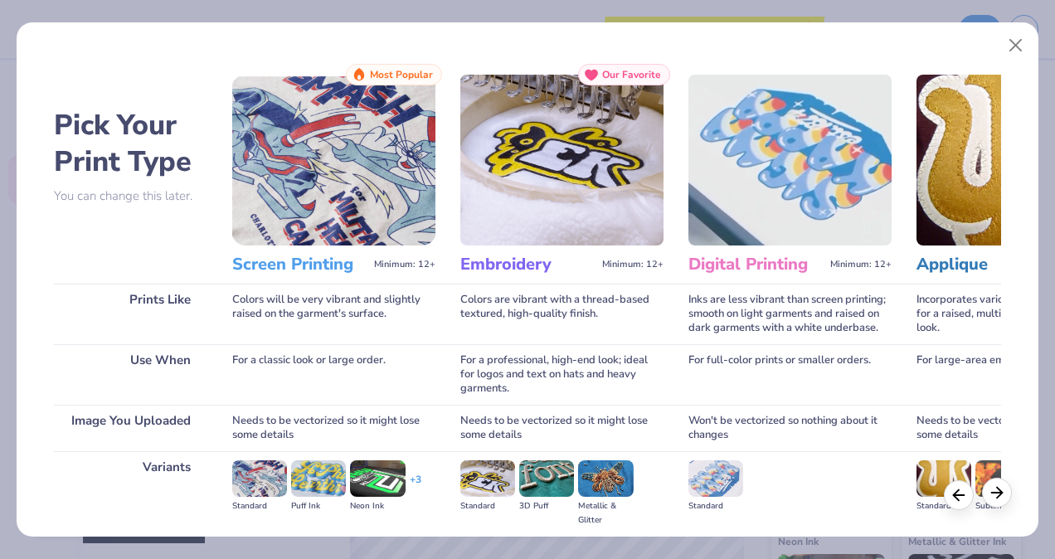
drag, startPoint x: 711, startPoint y: 499, endPoint x: 999, endPoint y: 496, distance: 287.8
click at [999, 496] on icon at bounding box center [997, 493] width 18 height 18
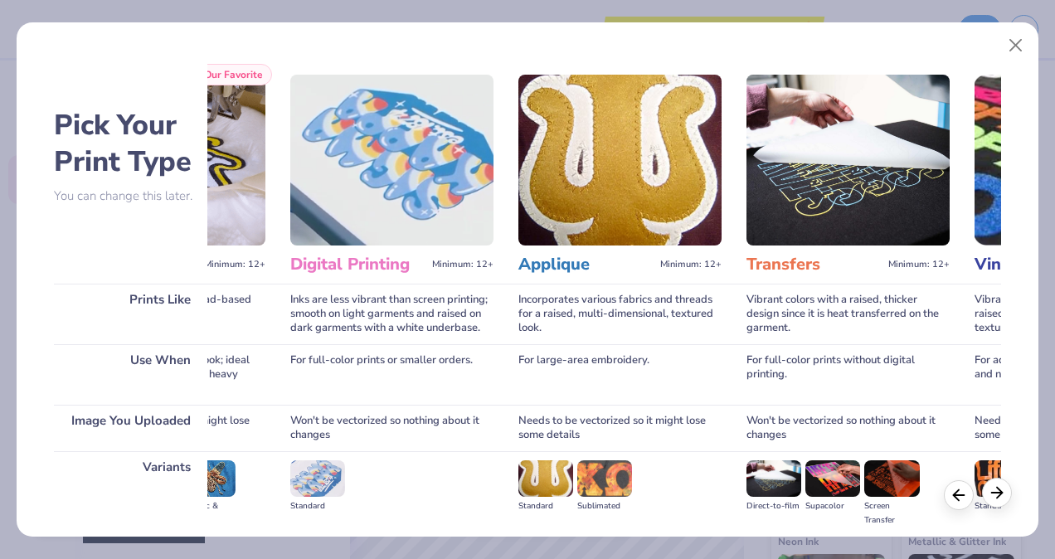
click at [999, 496] on polyline at bounding box center [999, 492] width 5 height 11
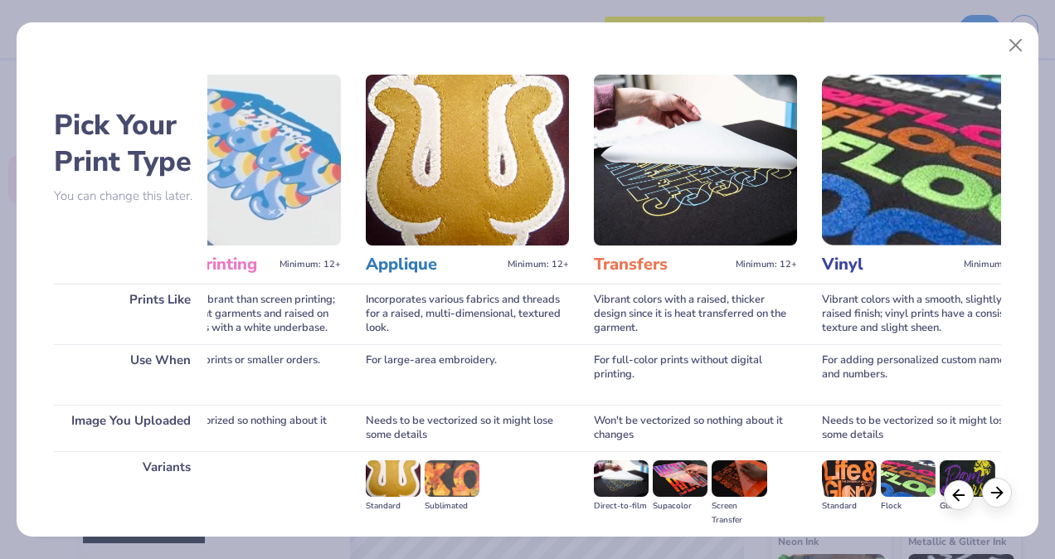
click at [999, 496] on polyline at bounding box center [999, 492] width 5 height 11
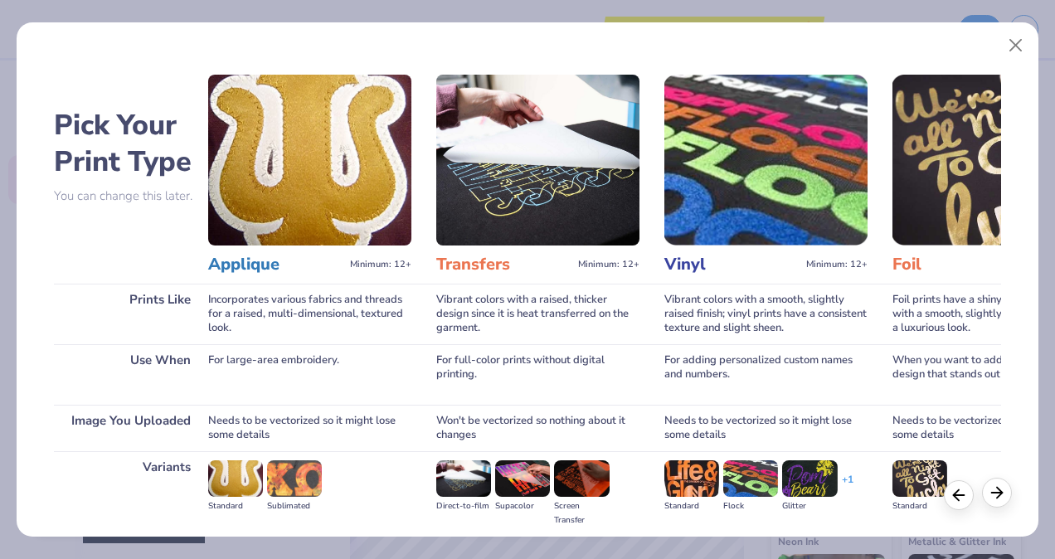
click at [999, 496] on polyline at bounding box center [999, 492] width 5 height 11
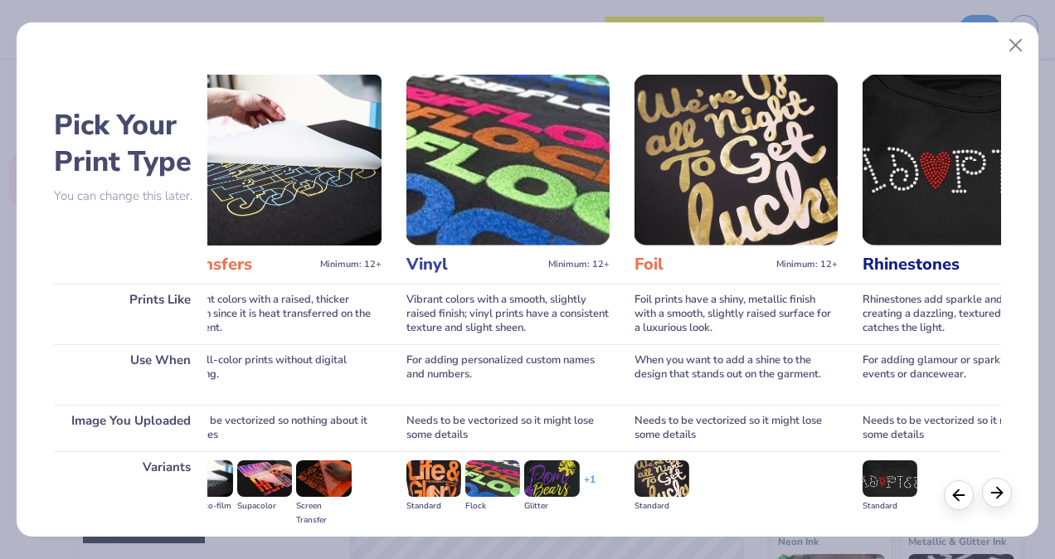
click at [999, 496] on polyline at bounding box center [999, 492] width 5 height 11
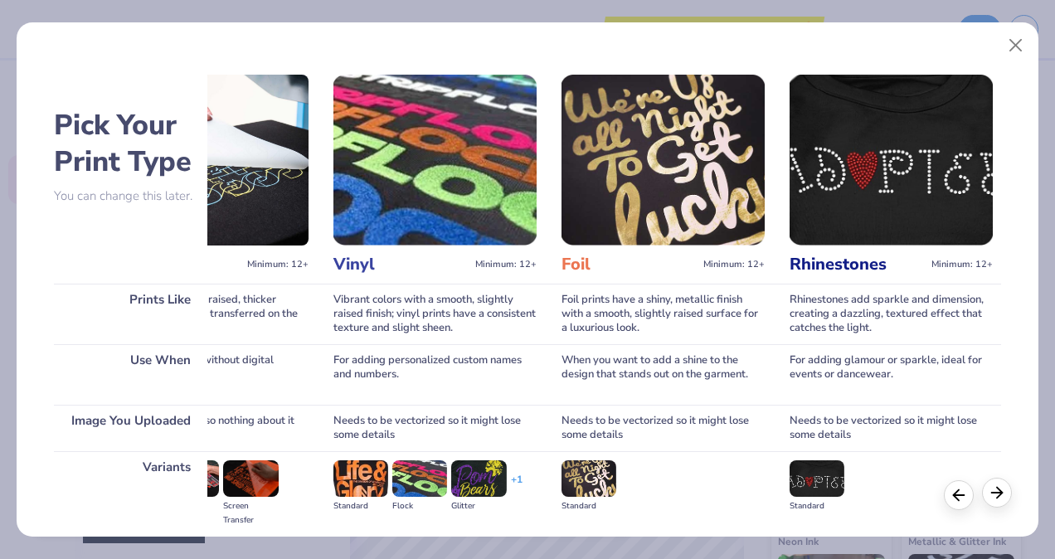
scroll to position [0, 1055]
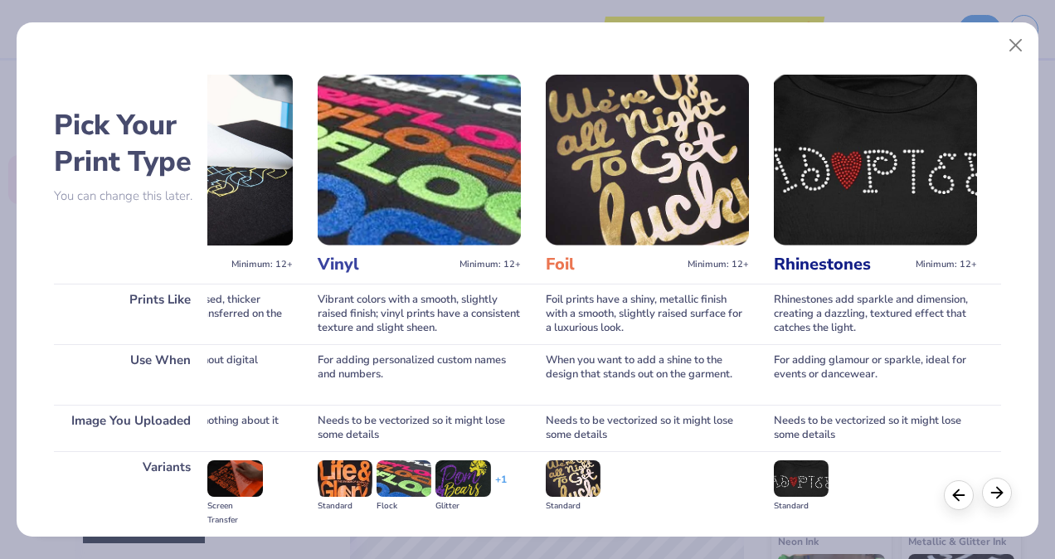
click at [999, 496] on polyline at bounding box center [999, 492] width 5 height 11
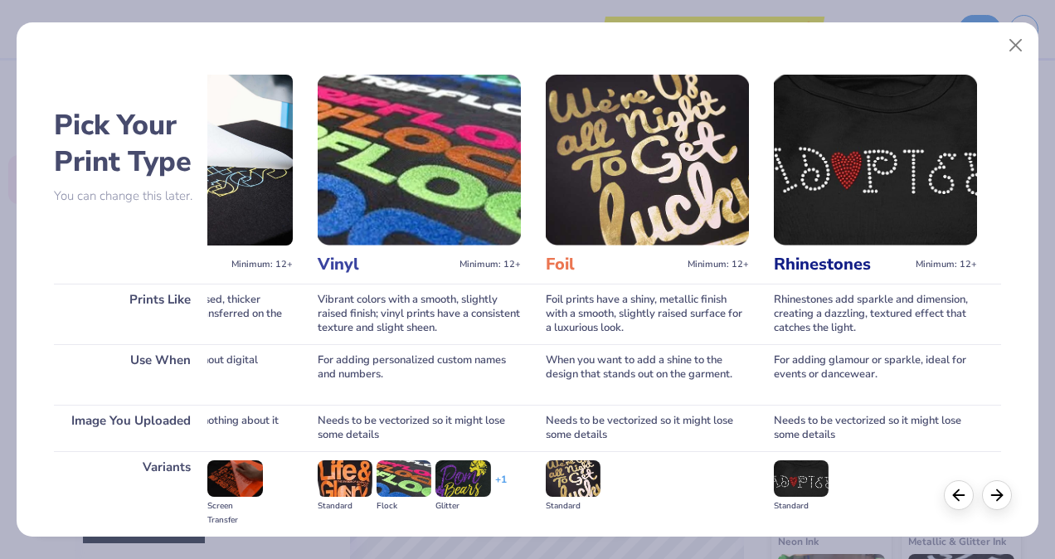
click at [813, 483] on img at bounding box center [801, 478] width 55 height 36
drag, startPoint x: 813, startPoint y: 483, endPoint x: 796, endPoint y: 474, distance: 18.5
click at [796, 474] on img at bounding box center [801, 478] width 55 height 36
click at [843, 194] on img at bounding box center [875, 160] width 203 height 171
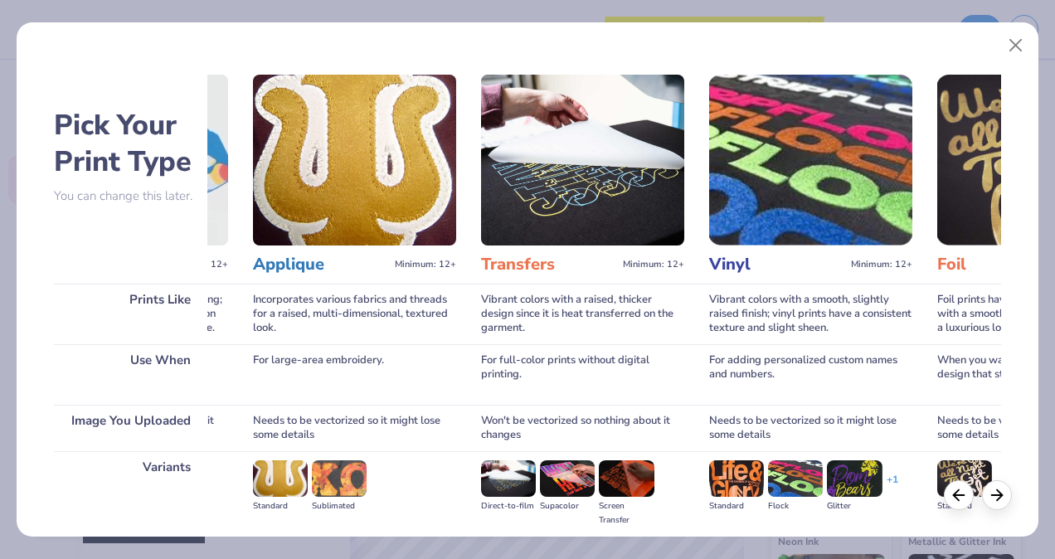
scroll to position [0, 660]
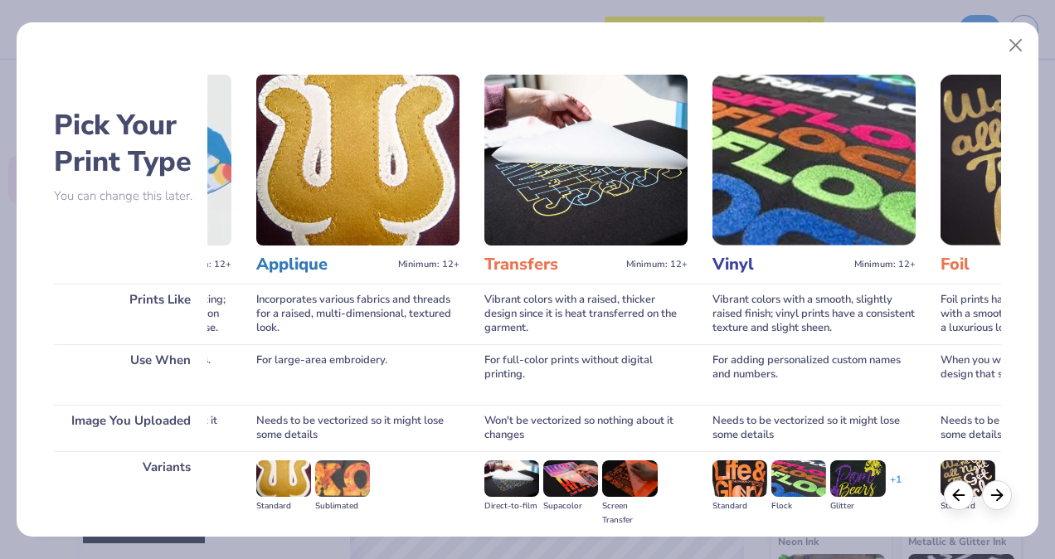
click at [798, 196] on img at bounding box center [813, 160] width 203 height 171
click at [798, 187] on img at bounding box center [813, 160] width 203 height 171
click at [796, 173] on img at bounding box center [813, 160] width 203 height 171
drag, startPoint x: 618, startPoint y: 46, endPoint x: 604, endPoint y: 201, distance: 154.9
click at [604, 201] on div "Pick Your Print Type You can change this later. Prints Like Use When Image You …" at bounding box center [528, 275] width 1022 height 522
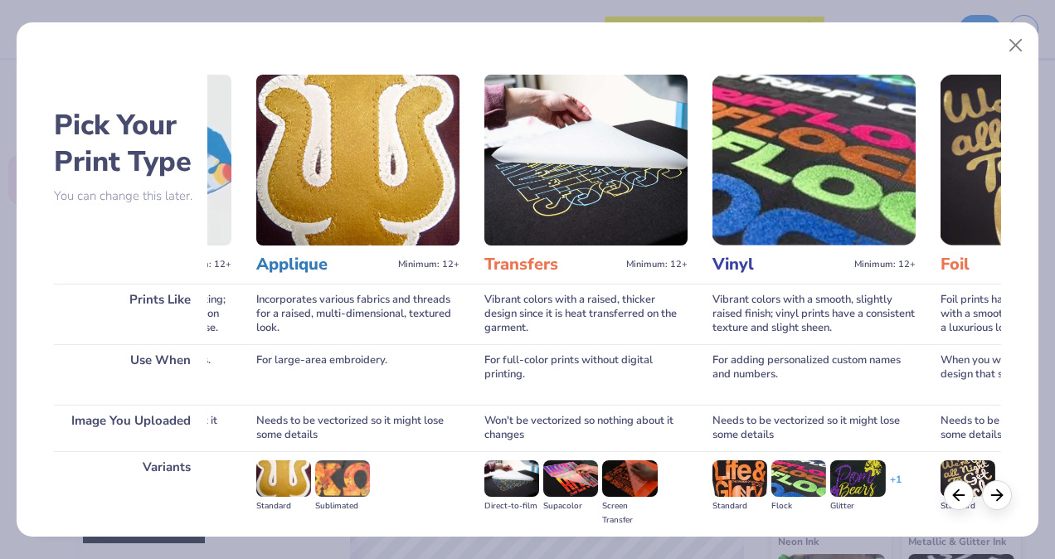
drag, startPoint x: 604, startPoint y: 201, endPoint x: 472, endPoint y: 286, distance: 157.1
click at [472, 286] on div "Pick Your Print Type You can change this later. Prints Like Use When Image You …" at bounding box center [527, 368] width 947 height 608
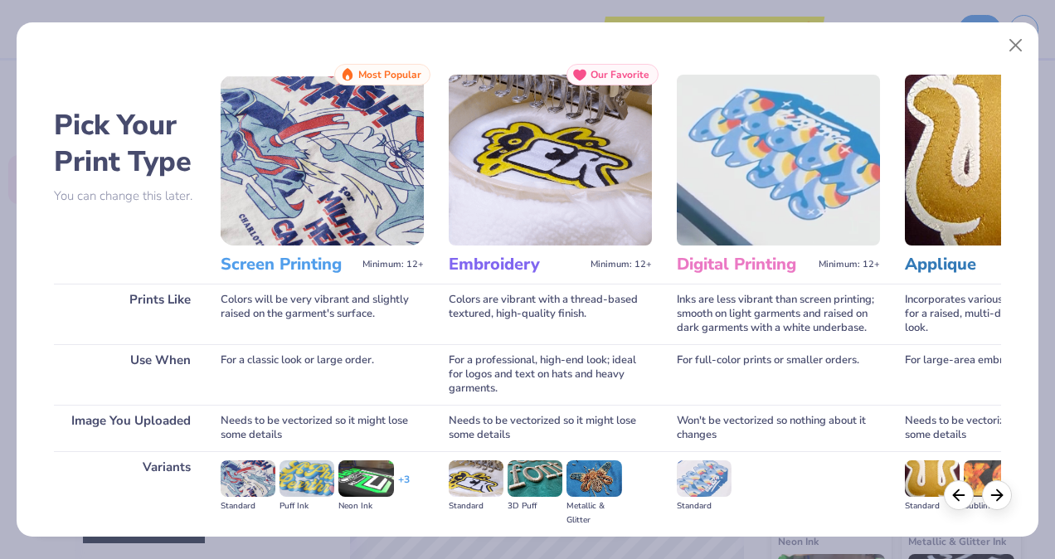
scroll to position [0, 0]
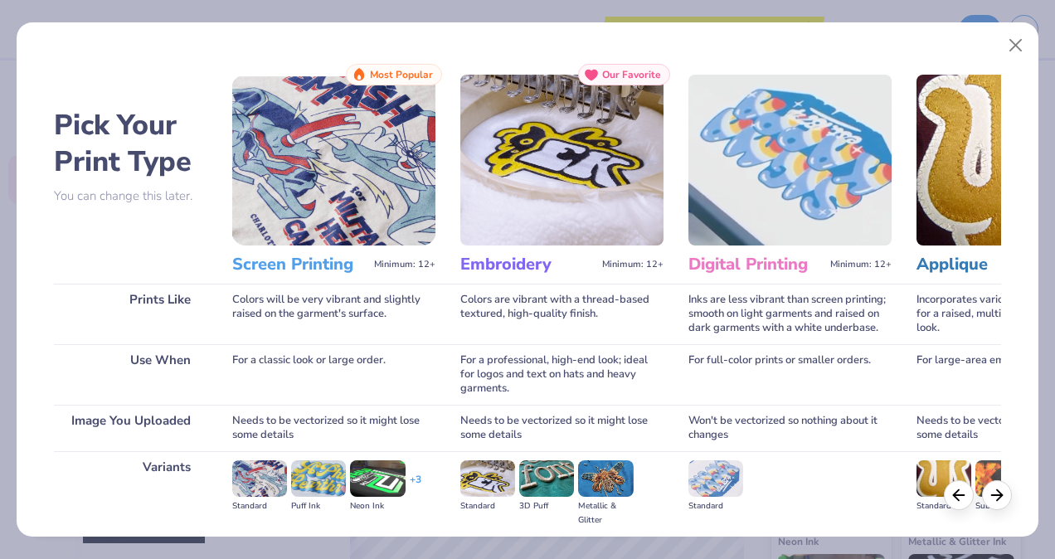
click at [334, 269] on h3 "Screen Printing" at bounding box center [299, 265] width 135 height 22
click at [250, 481] on img at bounding box center [259, 478] width 55 height 36
click at [347, 126] on img at bounding box center [333, 160] width 203 height 171
click at [1018, 46] on button "Close" at bounding box center [1016, 46] width 32 height 32
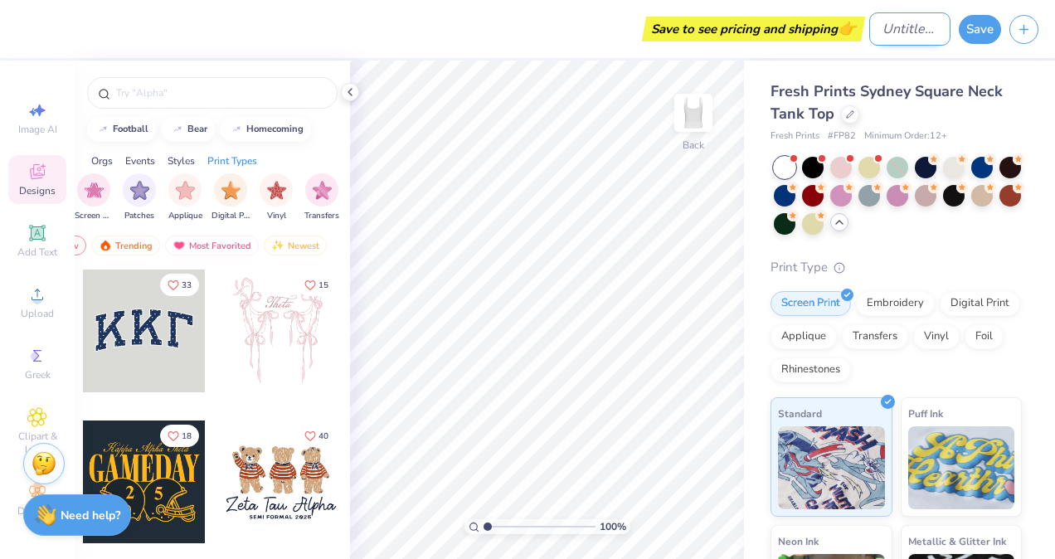
paste input "i"
click at [882, 32] on input "i phi" at bounding box center [909, 28] width 81 height 33
type input "pi phi"
click at [1013, 272] on div "Fresh Prints Sydney Square Neck Tank Top Fresh Prints # FP82 Minimum Order: 12 …" at bounding box center [899, 417] width 311 height 712
click at [79, 515] on strong "Need help?" at bounding box center [91, 513] width 60 height 16
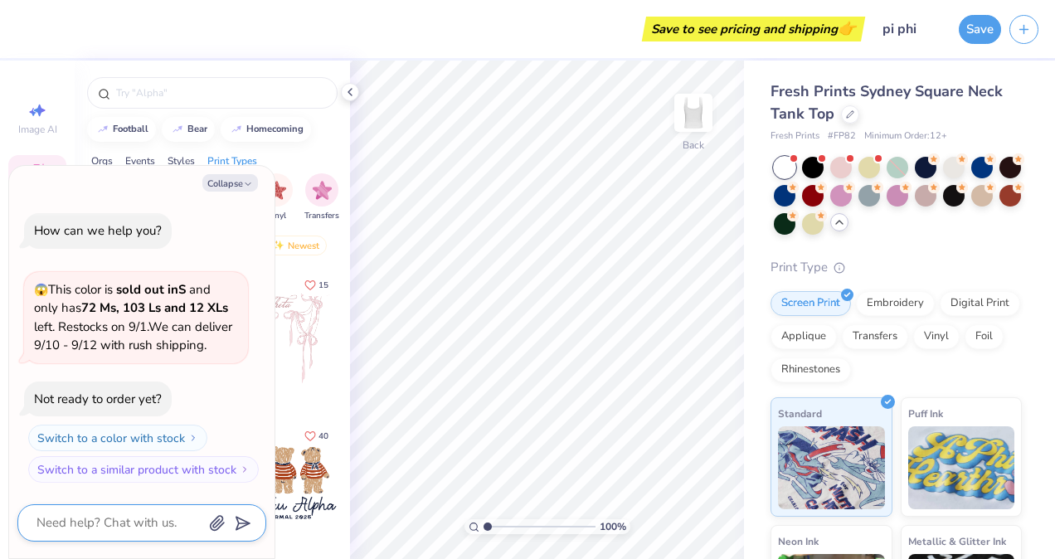
click at [110, 519] on textarea at bounding box center [119, 523] width 168 height 22
type textarea "x"
type textarea "I"
type textarea "x"
type textarea "I a"
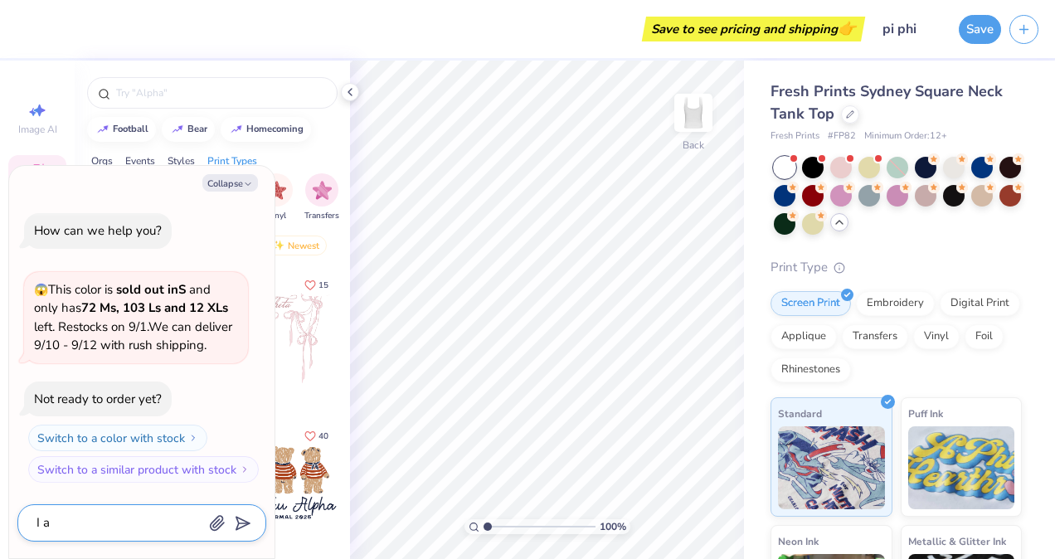
type textarea "x"
type textarea "I am"
type textarea "x"
type textarea "I am"
type textarea "x"
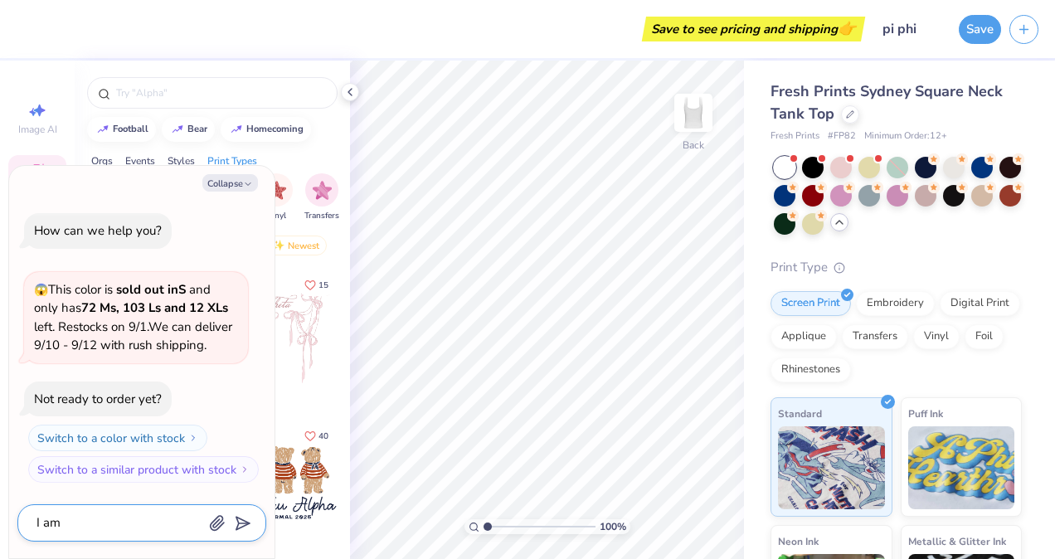
type textarea "I am t"
type textarea "x"
type textarea "I am tr"
type textarea "x"
type textarea "I am try"
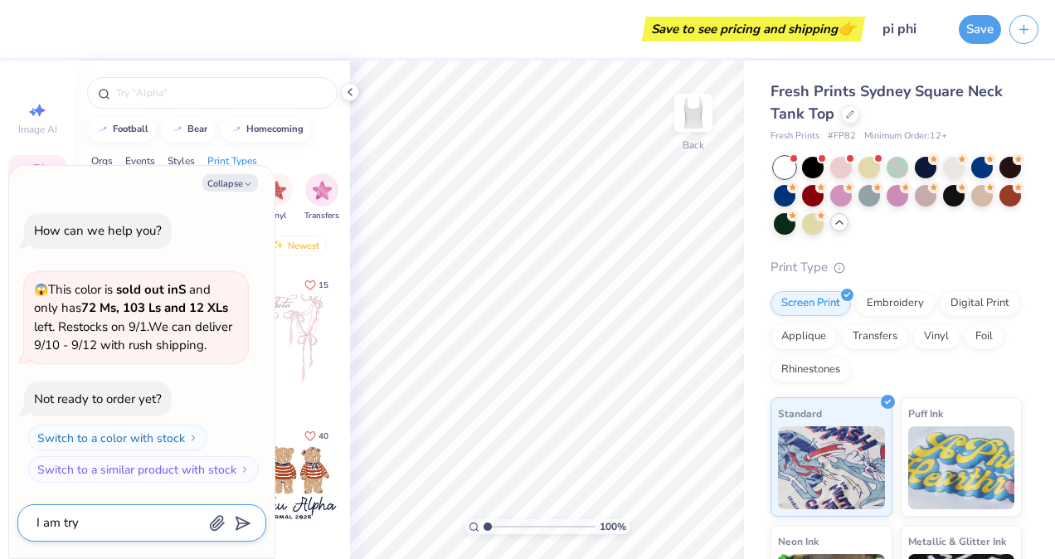
type textarea "x"
type textarea "I am tryi"
type textarea "x"
type textarea "I am tryig"
type textarea "x"
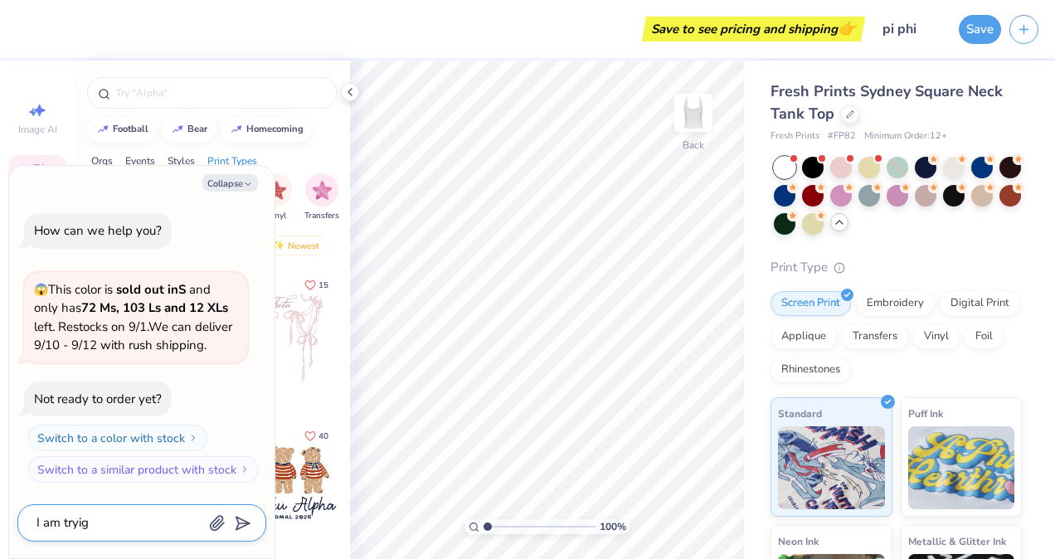
type textarea "I am tryig"
type textarea "x"
type textarea "I am tryig t"
type textarea "x"
type textarea "I am tryig to"
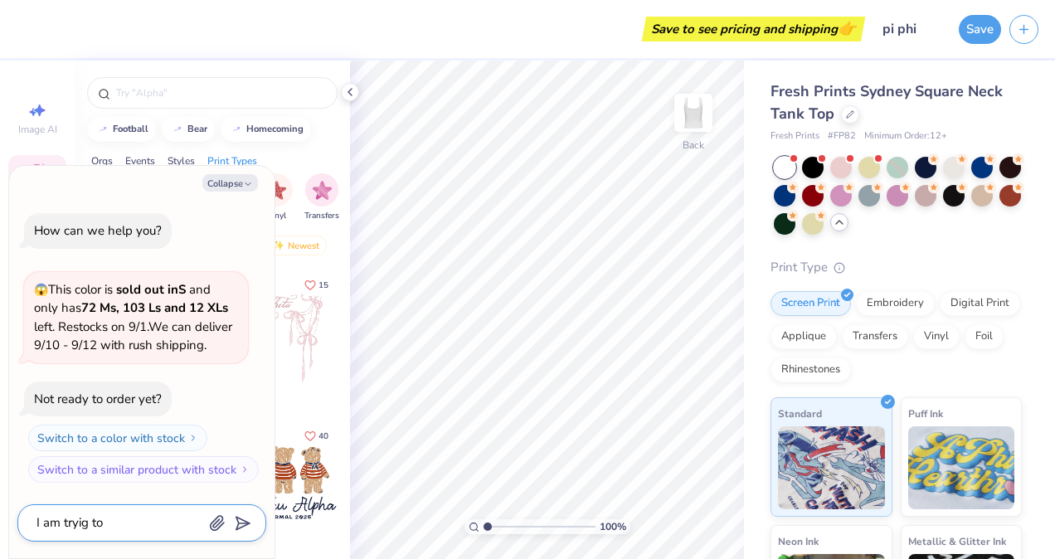
type textarea "x"
type textarea "I am tryig t"
type textarea "x"
type textarea "I am tryig"
type textarea "x"
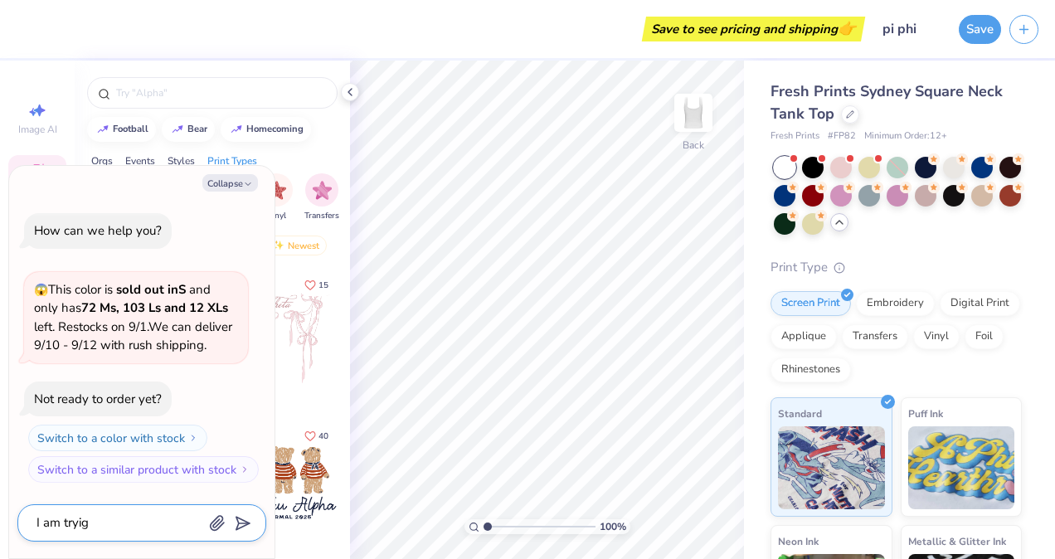
type textarea "I am tryig"
type textarea "x"
type textarea "I am tryi"
type textarea "x"
type textarea "I am trying"
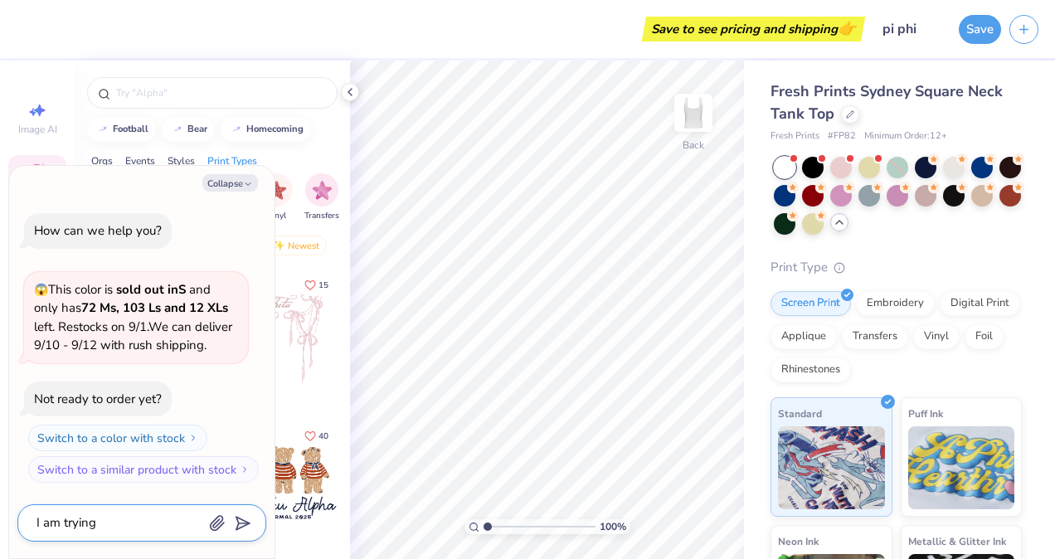
type textarea "x"
type textarea "I am trying"
type textarea "x"
type textarea "I am trying t"
type textarea "x"
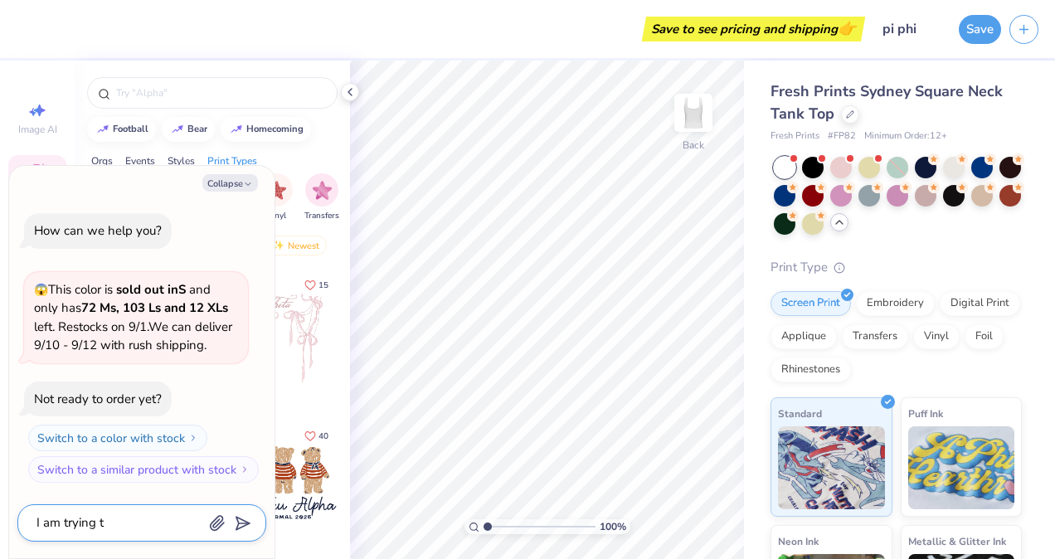
type textarea "I am trying t"
type textarea "x"
type textarea "I am trying t"
type textarea "x"
type textarea "I am trying to"
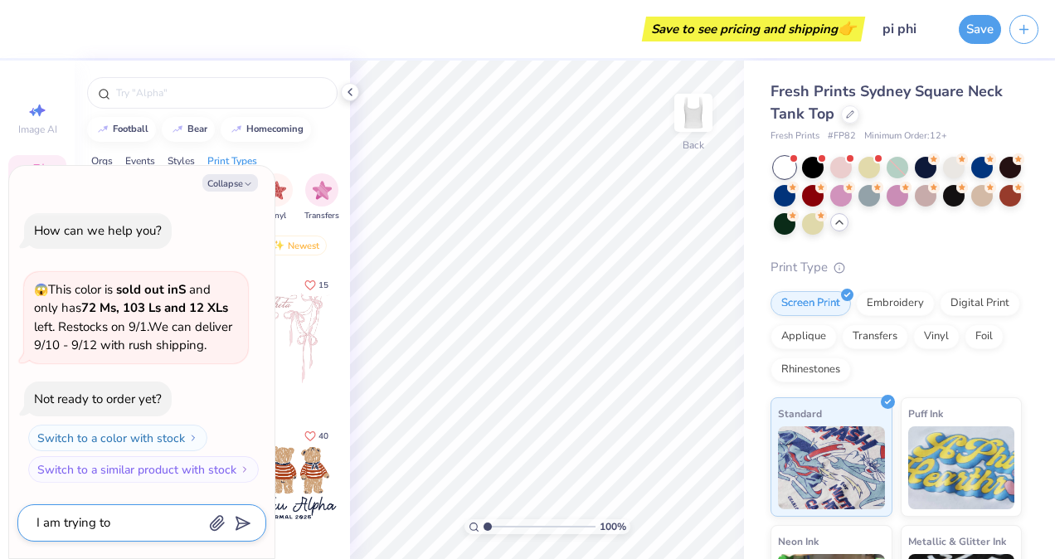
type textarea "x"
type textarea "I am trying to"
type textarea "x"
type textarea "I am trying to u"
type textarea "x"
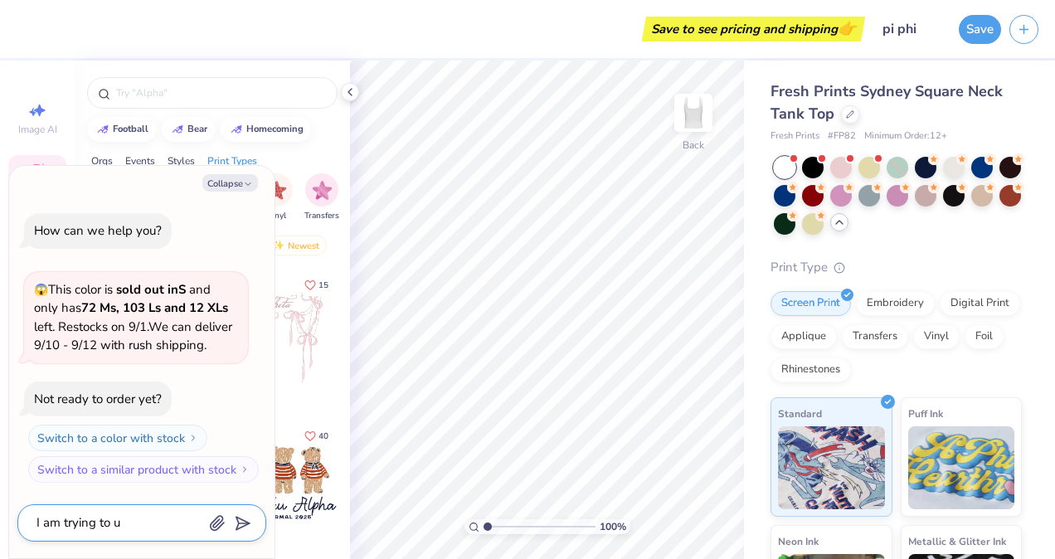
type textarea "I am trying to up"
type textarea "x"
type textarea "I am trying to upl"
type textarea "x"
type textarea "I am trying to uplo"
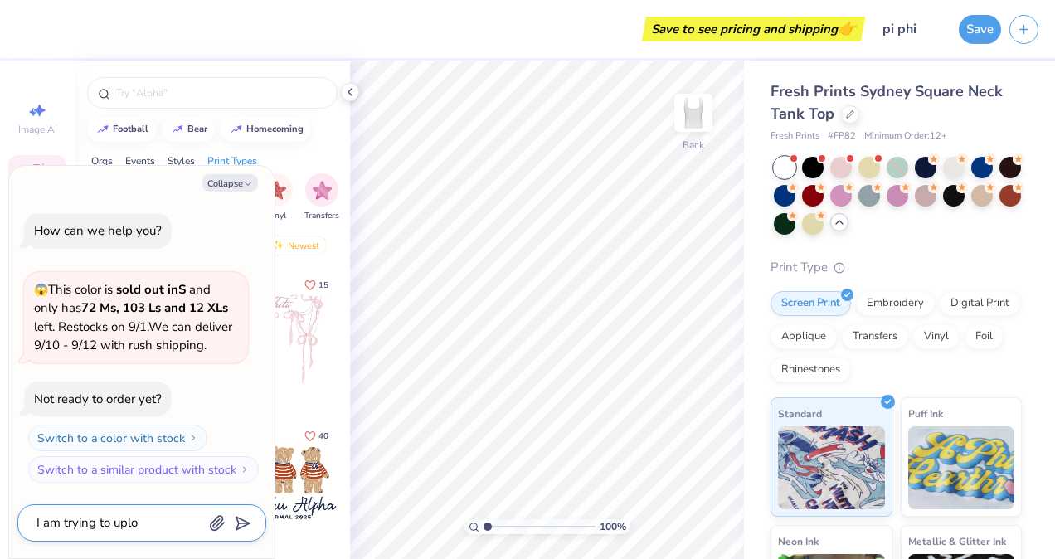
type textarea "x"
type textarea "I am trying to uploa"
type textarea "x"
type textarea "I am trying to upload"
type textarea "x"
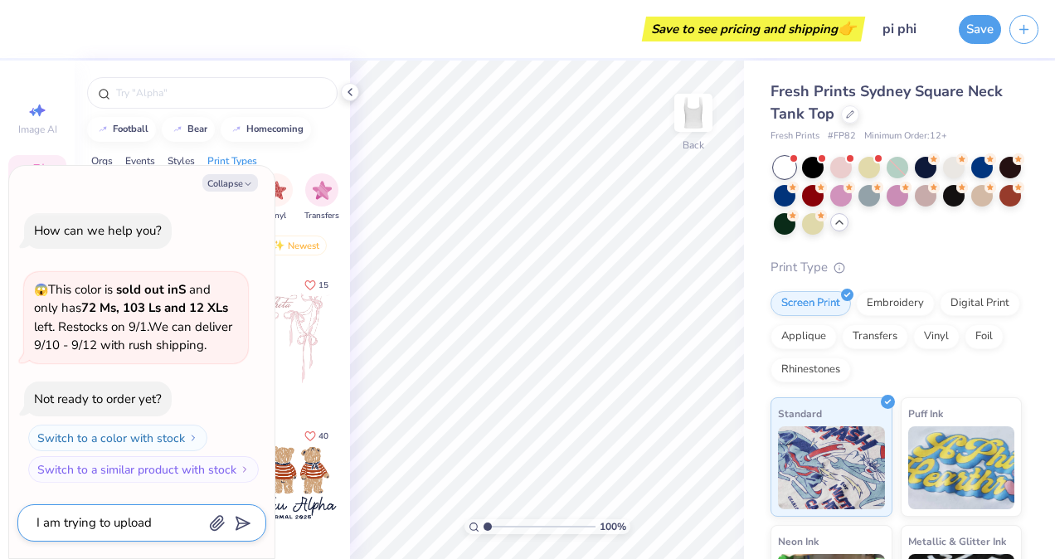
type textarea "I am trying to upload"
type textarea "x"
type textarea "I am trying to upload m"
type textarea "x"
type textarea "I am trying to upload my"
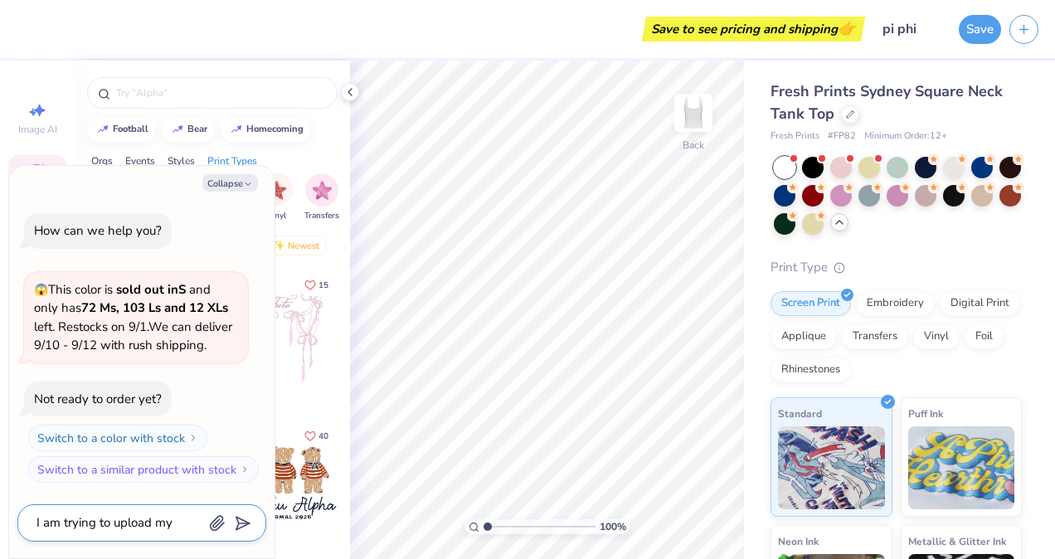
type textarea "x"
type textarea "I am trying to upload my"
type textarea "x"
type textarea "I am trying to upload my d"
type textarea "x"
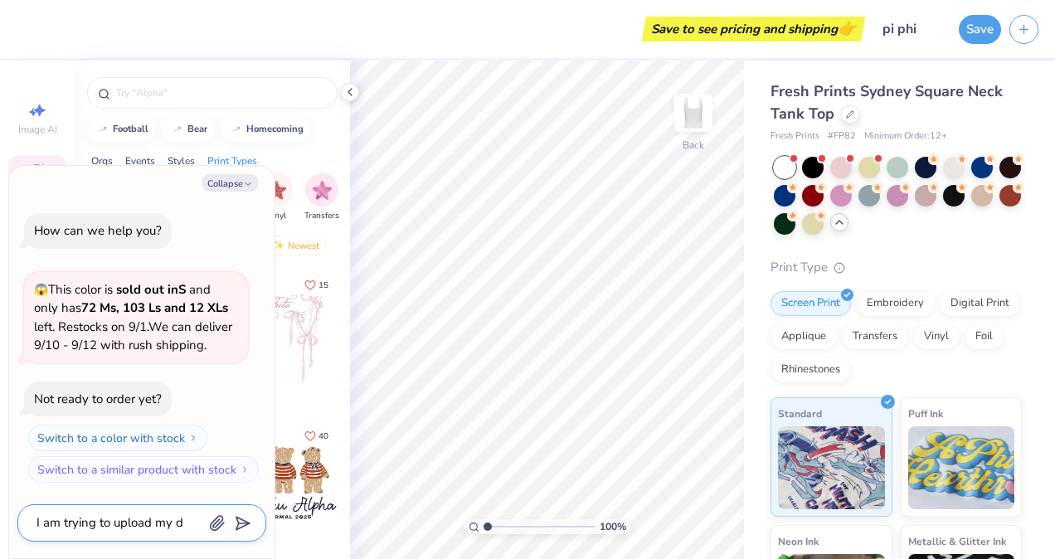
type textarea "I am trying to upload my de"
type textarea "x"
type textarea "I am trying to upload my desi"
type textarea "x"
type textarea "I am trying to upload my desig"
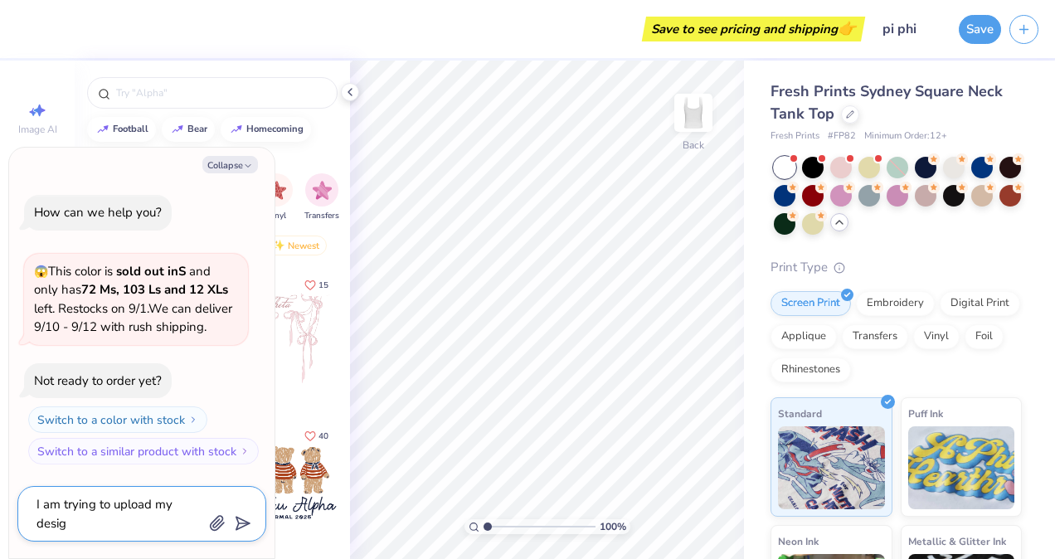
type textarea "x"
type textarea "I am trying to upload my desig"
type textarea "x"
type textarea "I am trying to upload my desig"
type textarea "x"
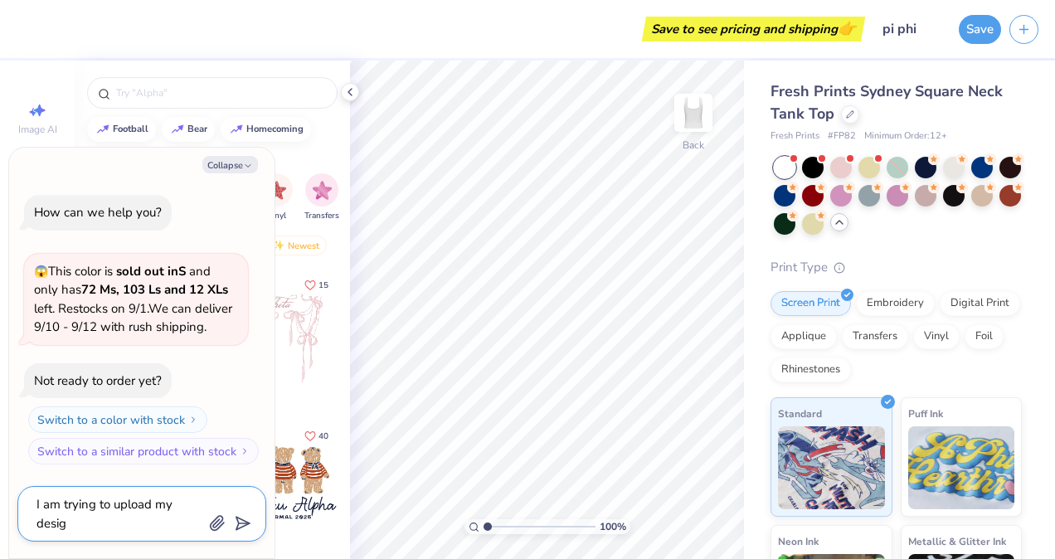
type textarea "I am trying to upload my desi"
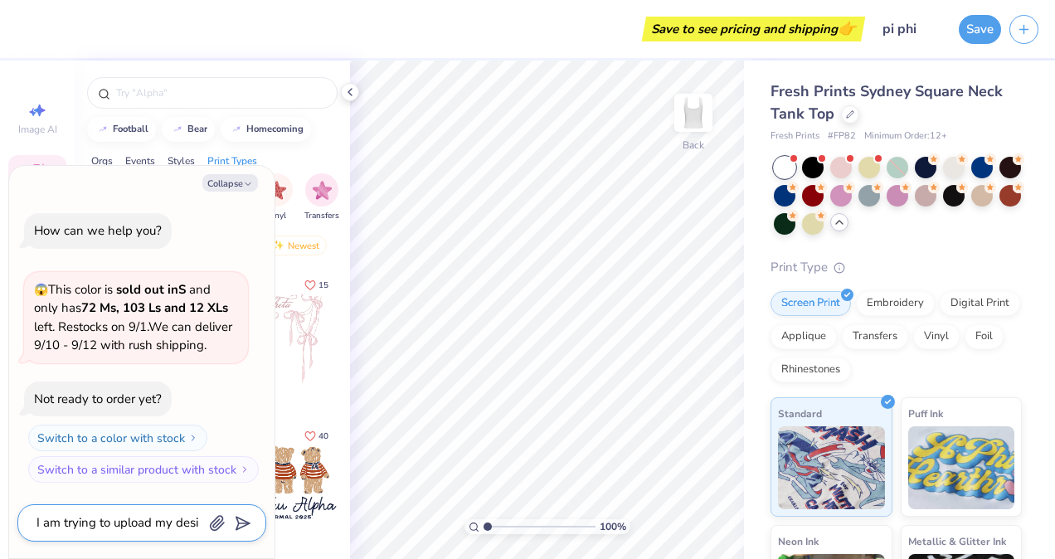
type textarea "x"
type textarea "I am trying to upload my desig"
type textarea "x"
type textarea "I am trying to upload my design"
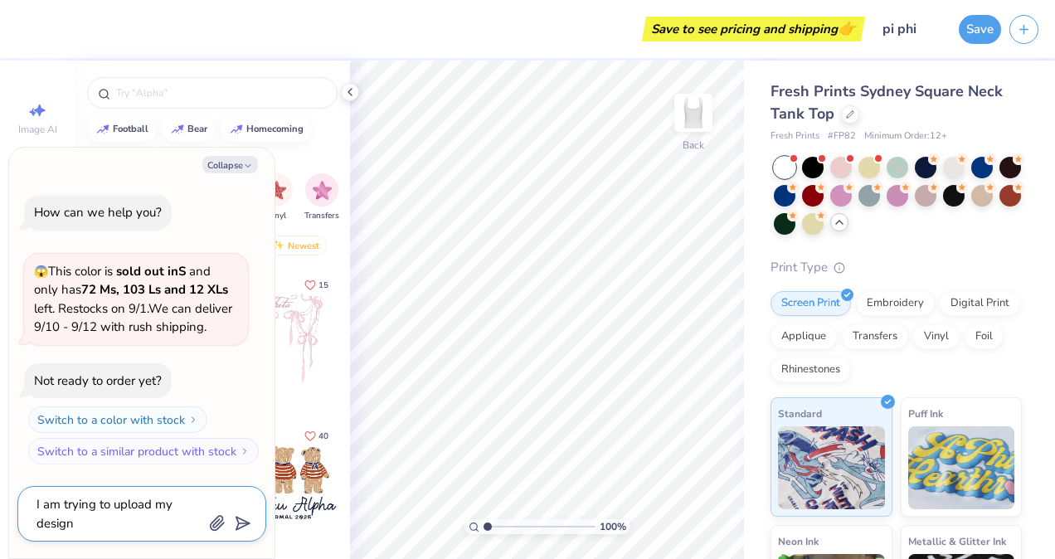
type textarea "x"
type textarea "I am trying to upload my design"
type textarea "x"
type textarea "I am trying to upload my design i"
type textarea "x"
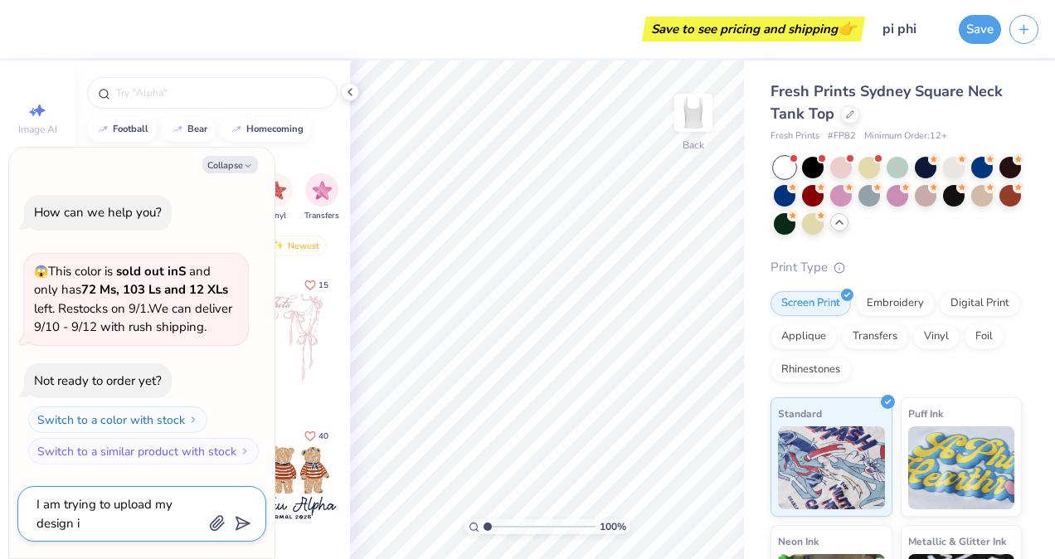
type textarea "I am trying to upload my design im"
type textarea "x"
type textarea "I am trying to upload my design ima"
type textarea "x"
type textarea "I am trying to upload my design imag"
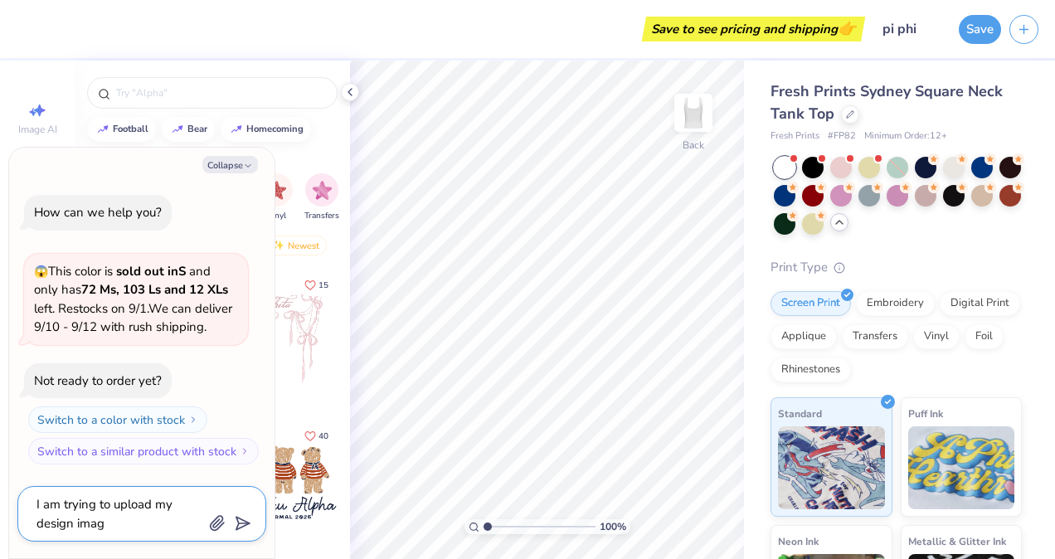
type textarea "x"
type textarea "I am trying to upload my design image"
type textarea "x"
type textarea "I am trying to upload my design image"
type textarea "x"
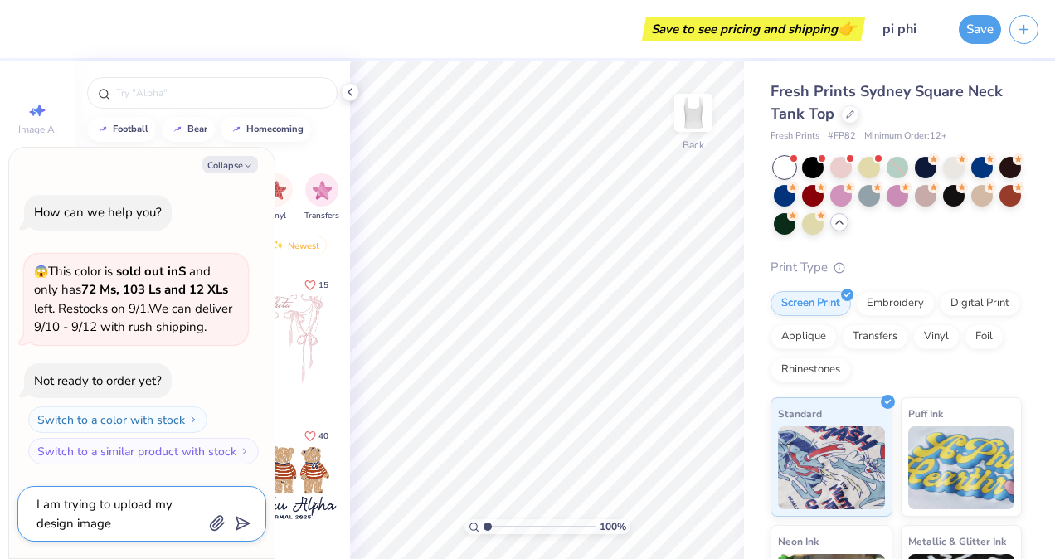
type textarea "I am trying to upload my design image b"
type textarea "x"
type textarea "I am trying to upload my design image bu"
type textarea "x"
type textarea "I am trying to upload my design image but"
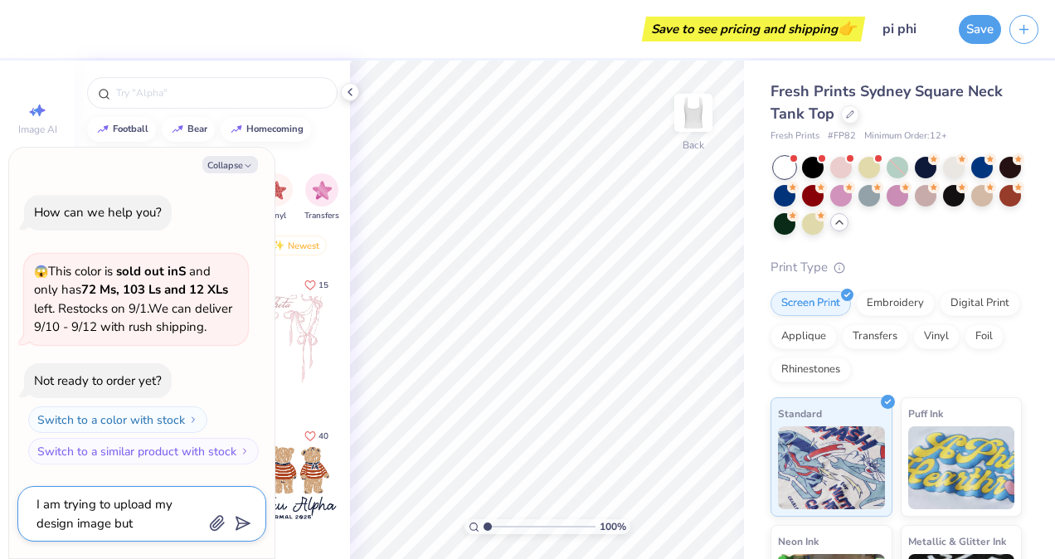
type textarea "x"
type textarea "I am trying to upload my design image but I"
type textarea "x"
type textarea "I am trying to upload my design image but It"
type textarea "x"
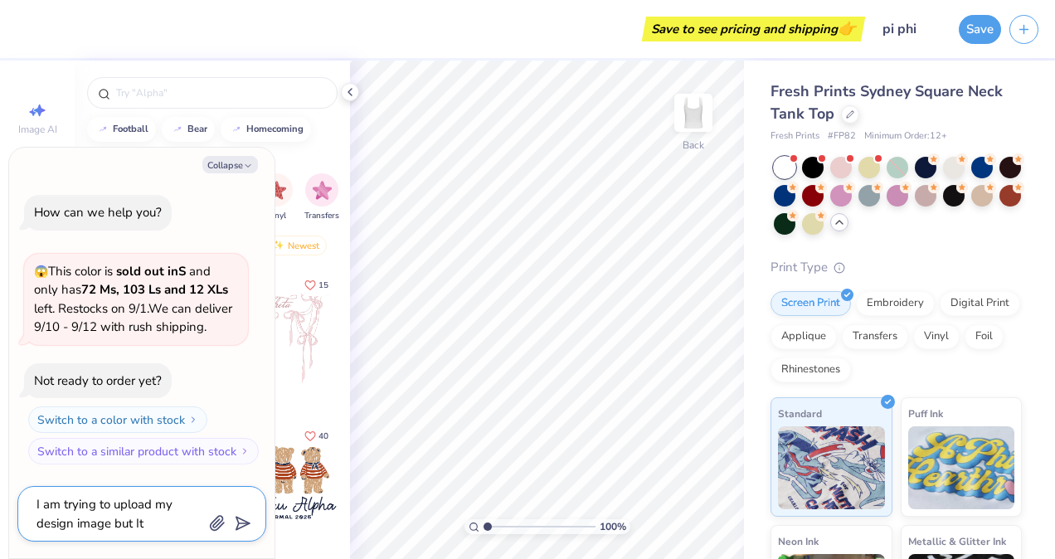
type textarea "I am trying to upload my design image but It"
type textarea "x"
type textarea "I am trying to upload my design image but It i"
type textarea "x"
type textarea "I am trying to upload my design image but It is"
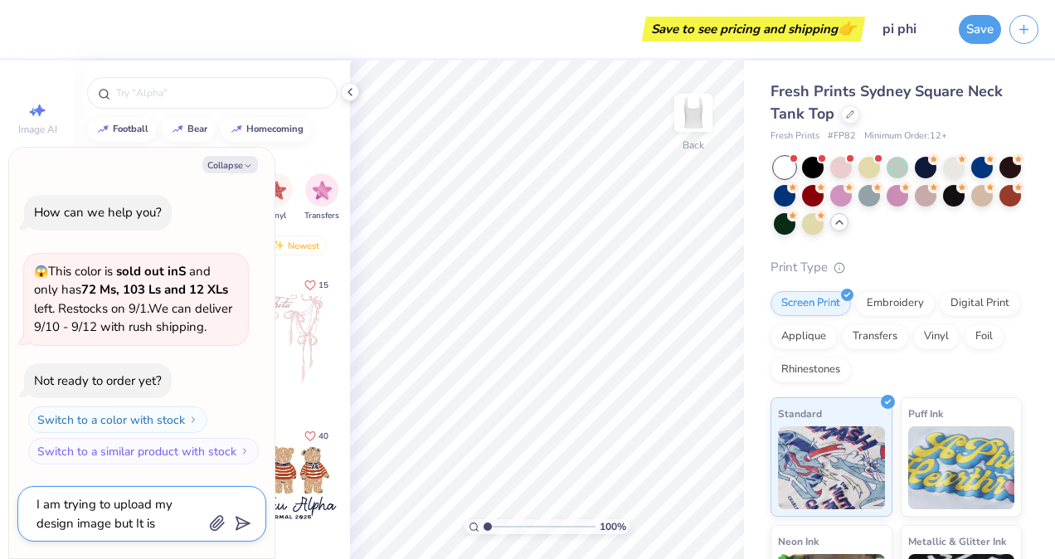
type textarea "x"
type textarea "I am trying to upload my design image but It i"
type textarea "x"
type textarea "I am trying to upload my design image but It"
type textarea "x"
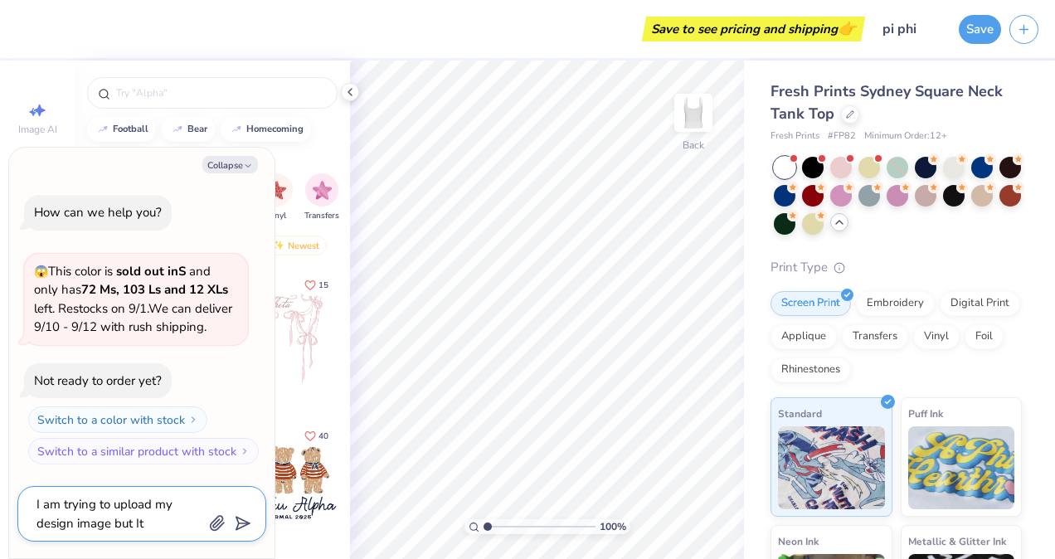
type textarea "I am trying to upload my design image but It"
type textarea "x"
type textarea "I am trying to upload my design image but I"
type textarea "x"
type textarea "I am trying to upload my design image but"
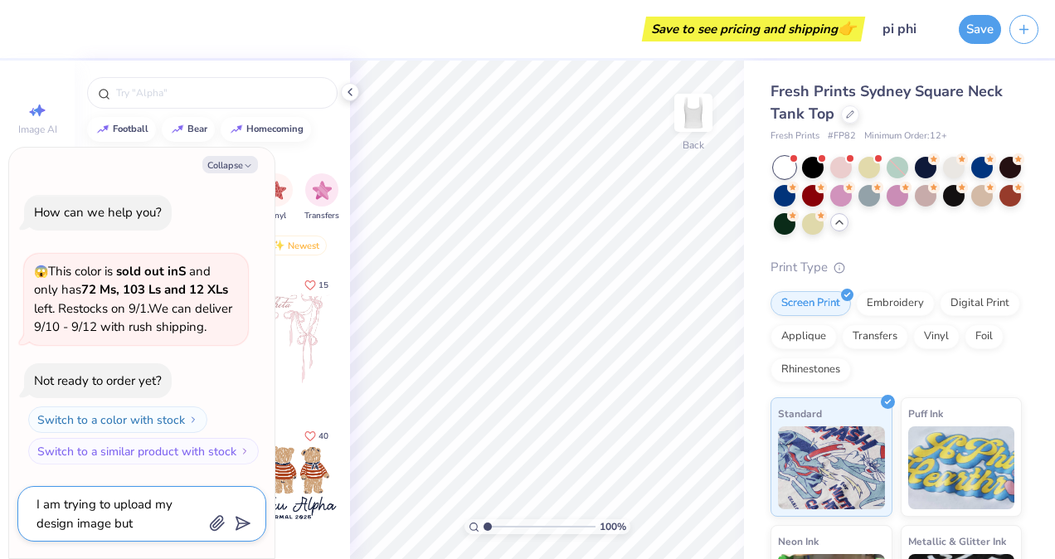
type textarea "x"
type textarea "I am trying to upload my design image but i"
type textarea "x"
type textarea "I am trying to upload my design image but it"
type textarea "x"
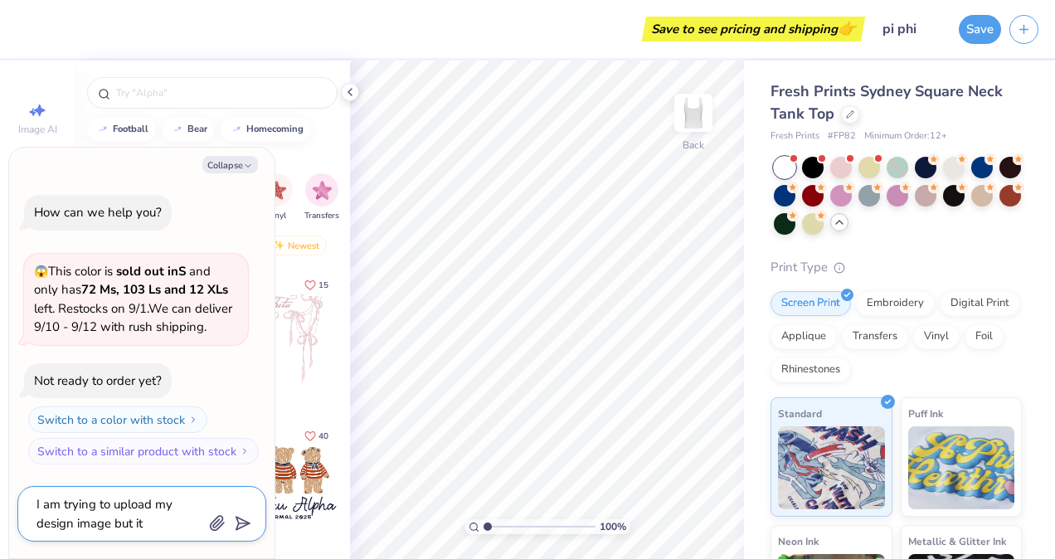
type textarea "I am trying to upload my design image but it"
type textarea "x"
type textarea "I am trying to upload my design image but it i"
type textarea "x"
type textarea "I am trying to upload my design image but it is"
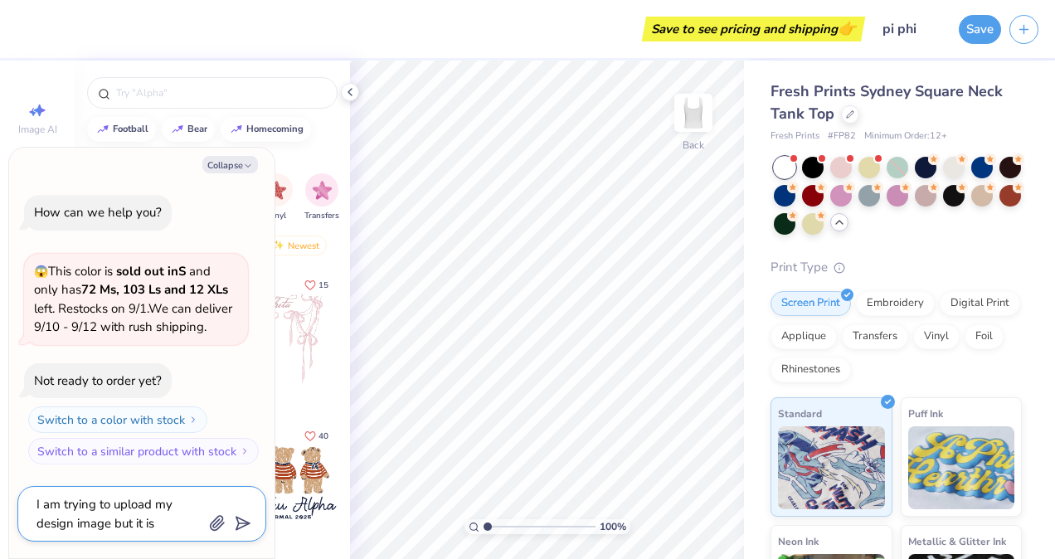
type textarea "x"
type textarea "I am trying to upload my design image but it isn"
type textarea "x"
type textarea "I am trying to upload my design image but it isn'"
type textarea "x"
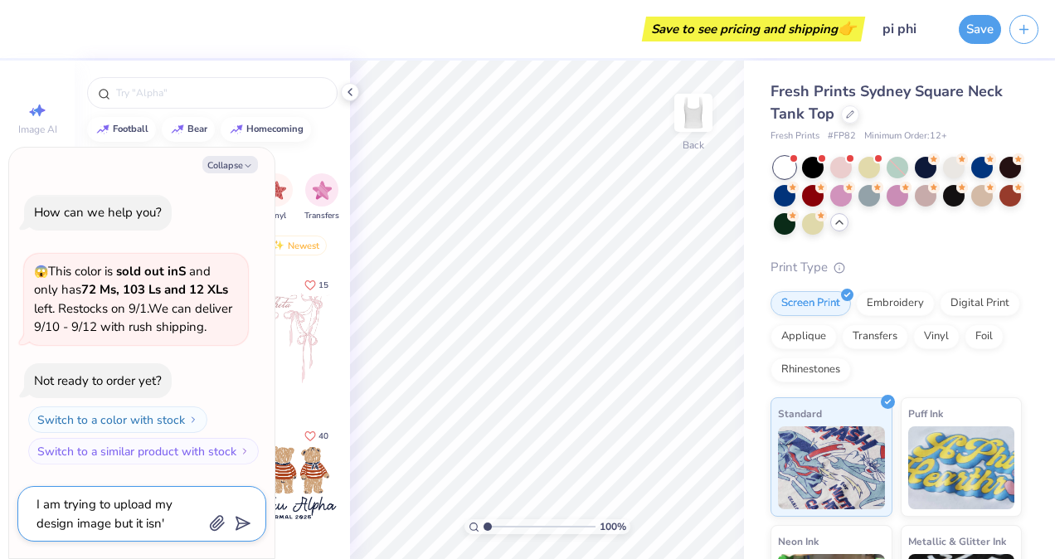
type textarea "I am trying to upload my design image but it isn't"
type textarea "x"
type textarea "I am trying to upload my design image but it isn't"
type textarea "x"
type textarea "I am trying to upload my design image but it isn't p"
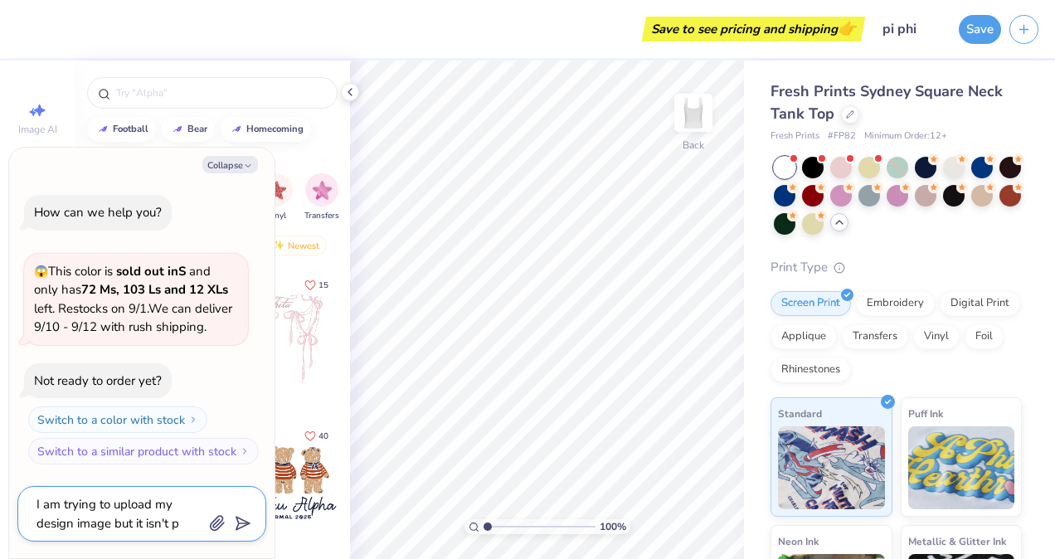
type textarea "x"
type textarea "I am trying to upload my design image but it isn't po"
type textarea "x"
type textarea "I am trying to upload my design image but it isn't pop"
type textarea "x"
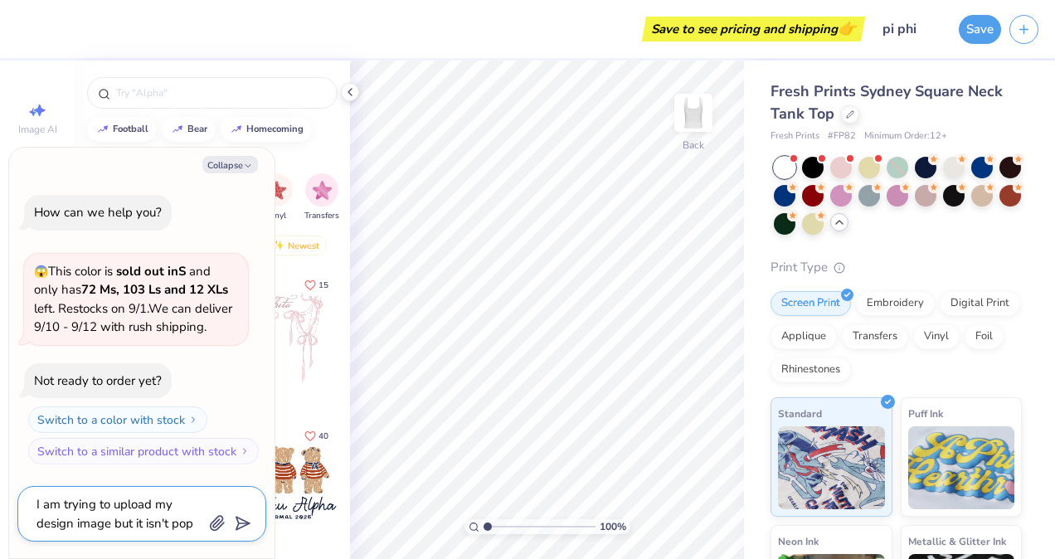
type textarea "I am trying to upload my design image but it isn't [PERSON_NAME]"
type textarea "x"
type textarea "I am trying to upload my design image but it isn't poppi"
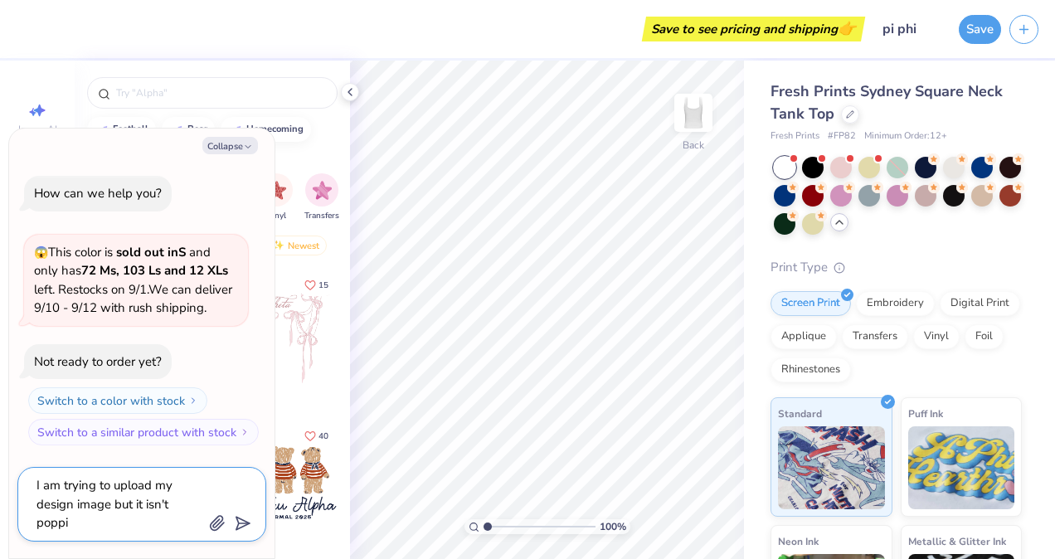
type textarea "x"
type textarea "I am trying to upload my design image but it isn't poppin"
type textarea "x"
type textarea "I am trying to upload my design image but it isn't popping"
type textarea "x"
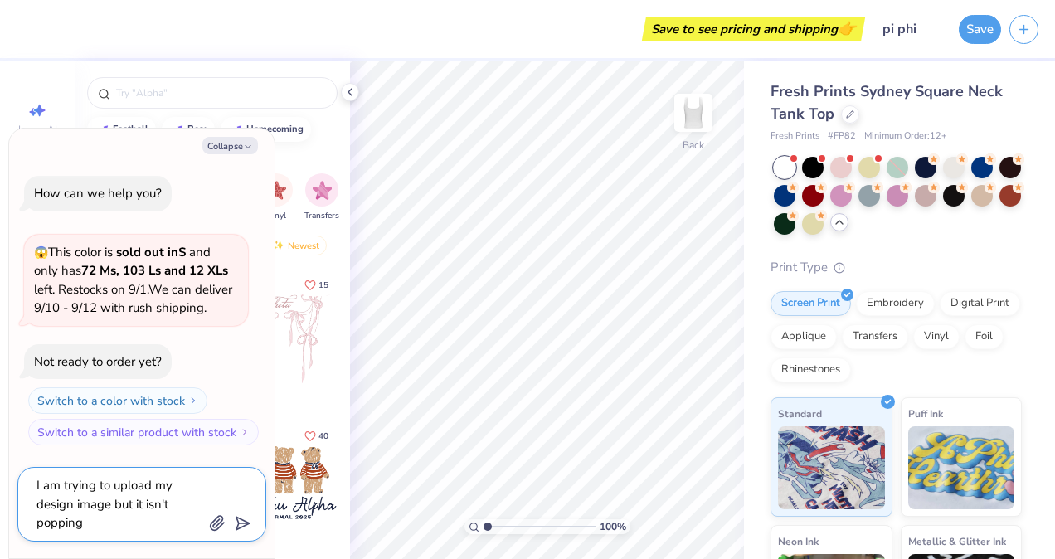
type textarea "I am trying to upload my design image but it isn't popping"
type textarea "x"
type textarea "I am trying to upload my design image but it isn't popping u"
type textarea "x"
type textarea "I am trying to upload my design image but it isn't popping up"
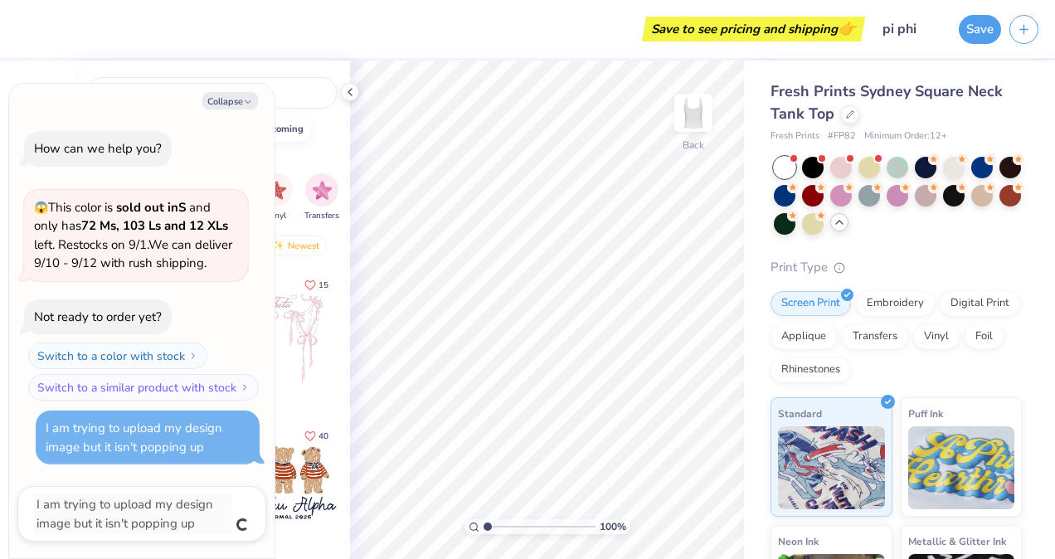
type textarea "x"
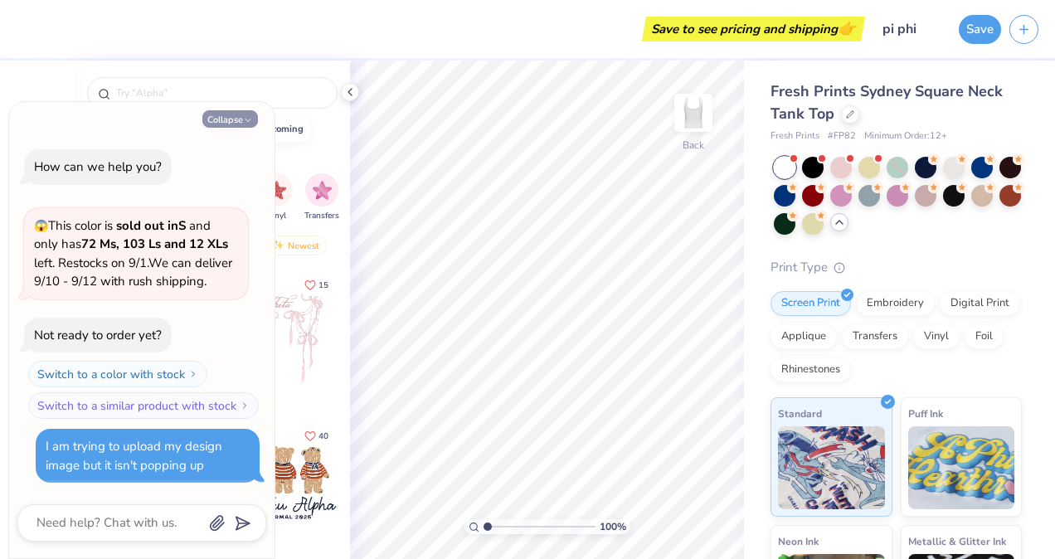
click at [235, 118] on button "Collapse" at bounding box center [230, 118] width 56 height 17
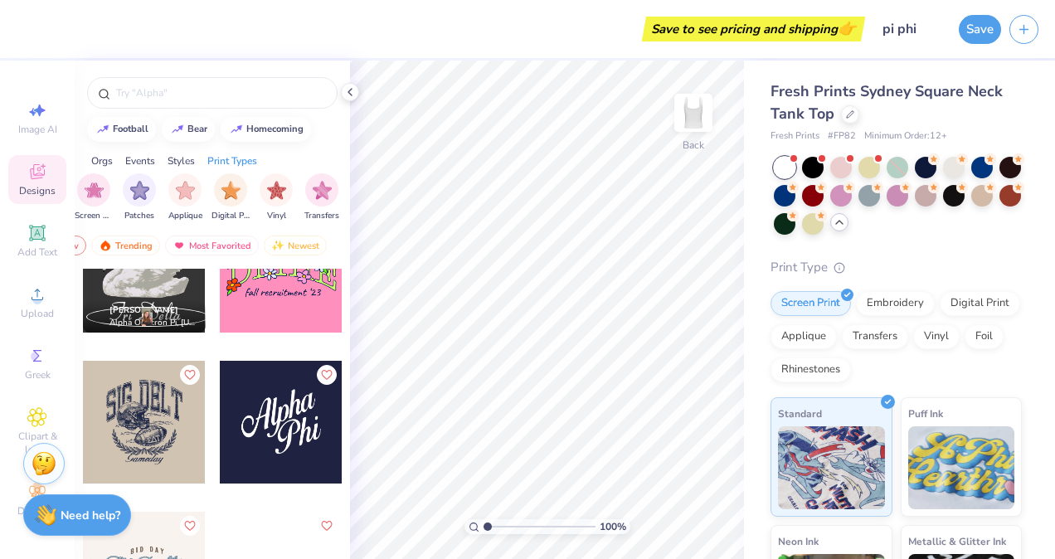
scroll to position [4349, 0]
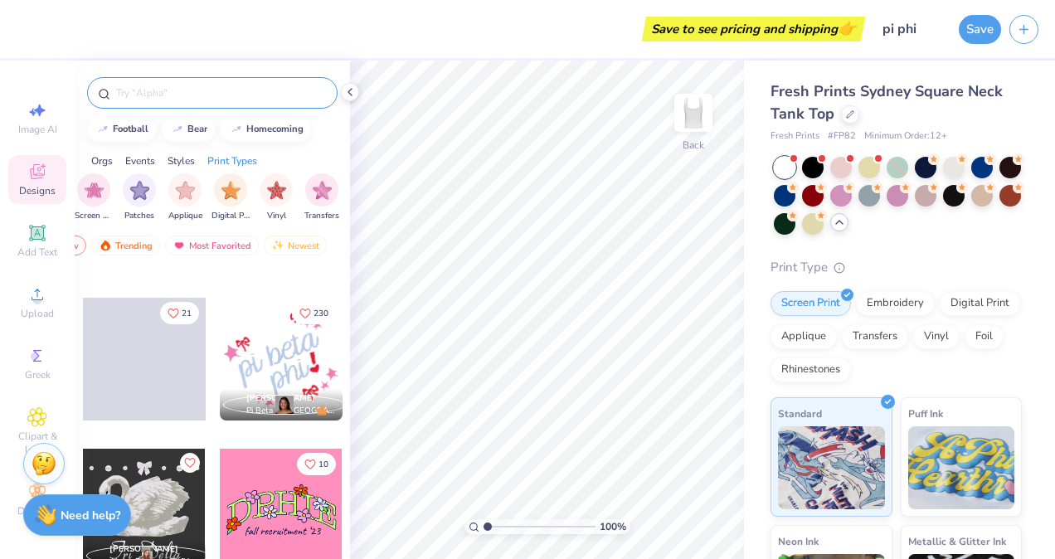
click at [216, 101] on div at bounding box center [212, 93] width 250 height 32
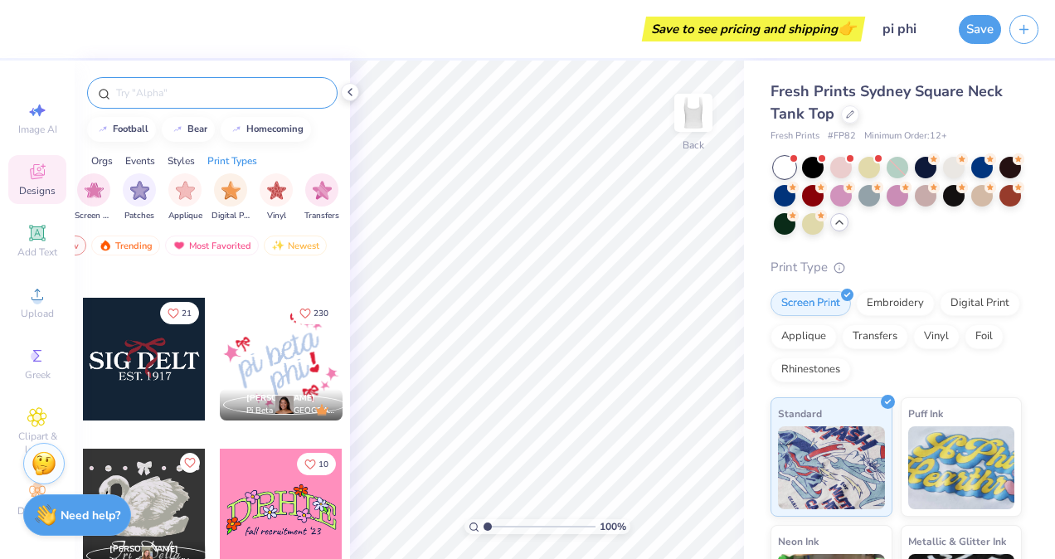
click at [211, 90] on input "text" at bounding box center [220, 93] width 212 height 17
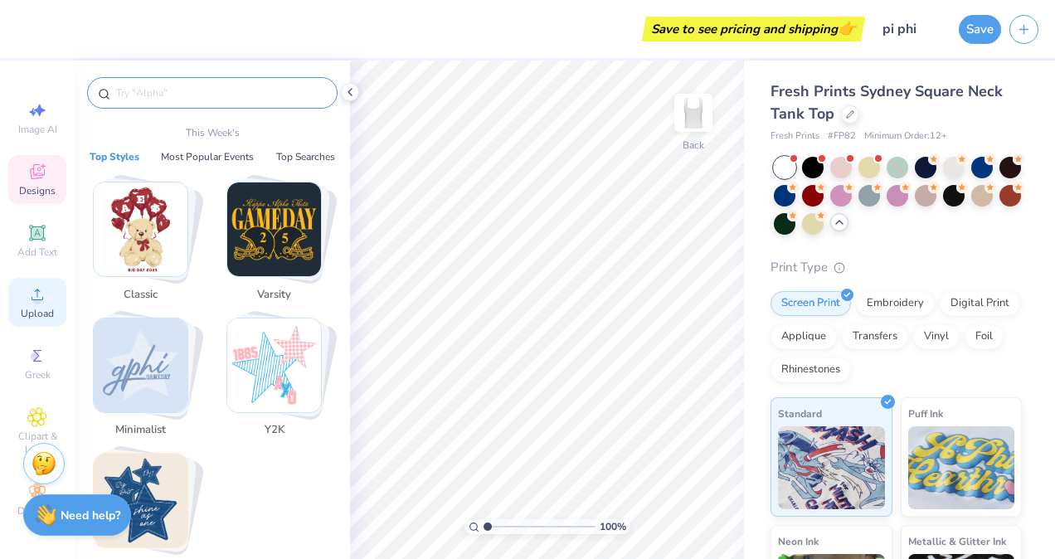
click at [30, 317] on span "Upload" at bounding box center [37, 313] width 33 height 13
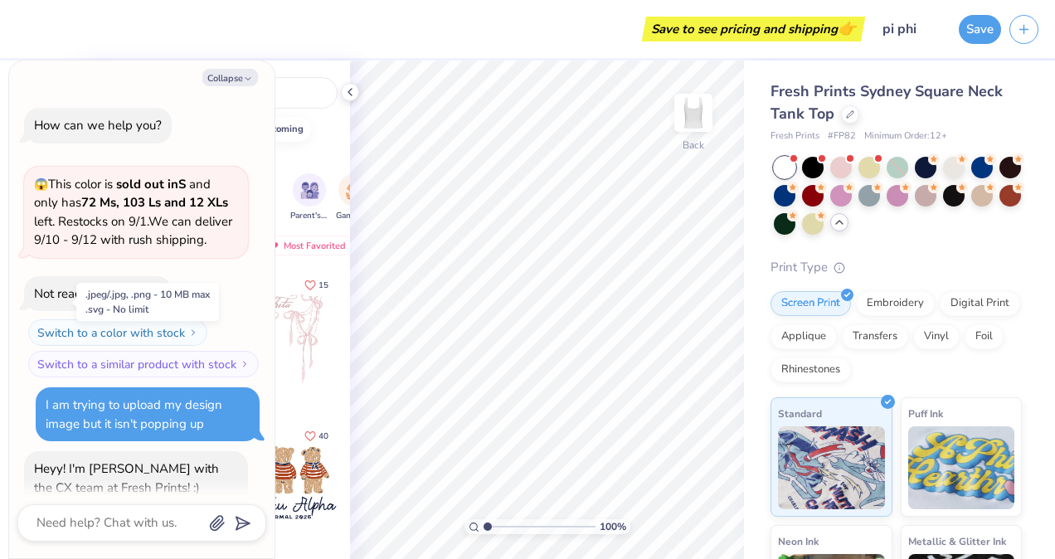
scroll to position [55, 0]
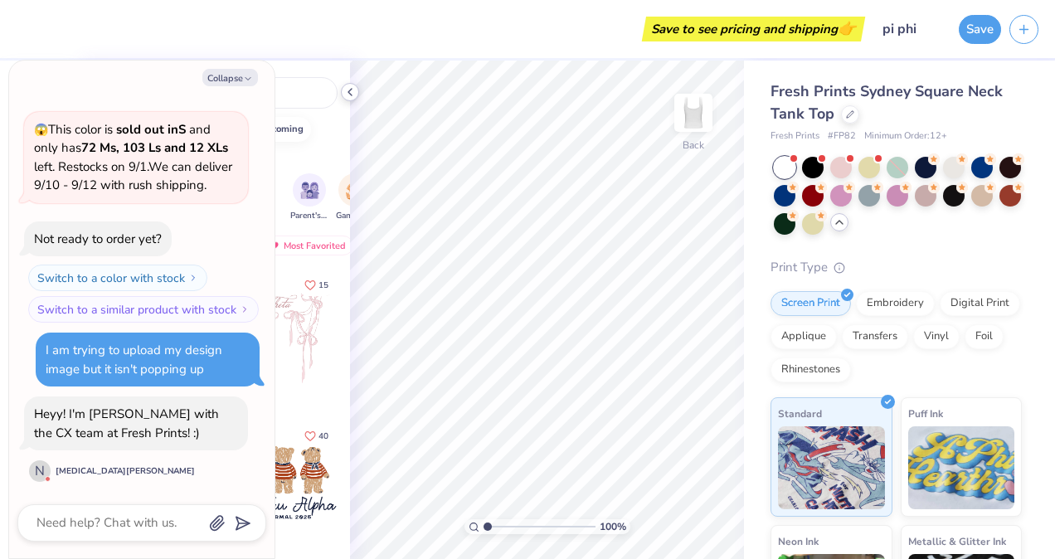
click at [353, 91] on icon at bounding box center [349, 91] width 13 height 13
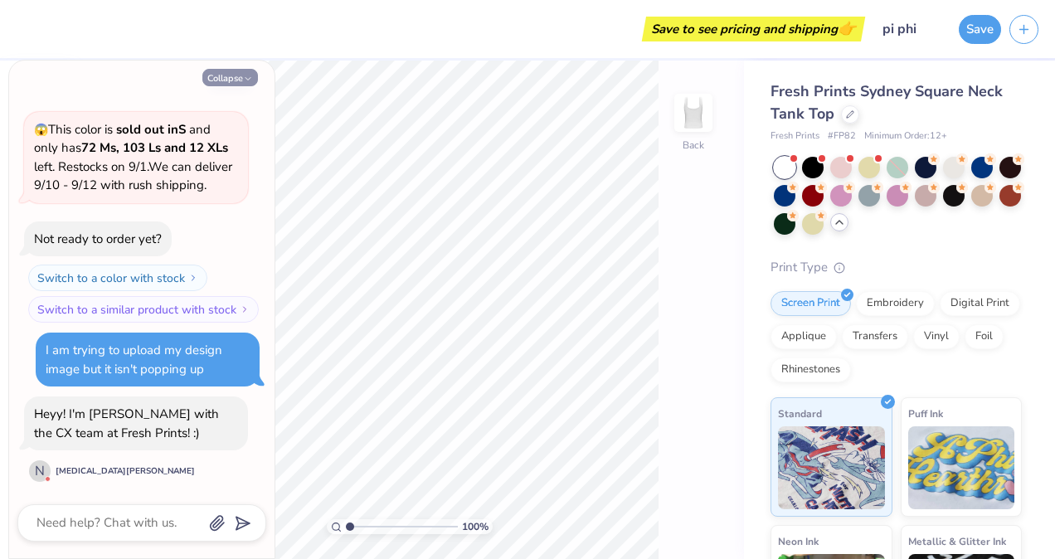
click at [244, 75] on icon "button" at bounding box center [248, 79] width 10 height 10
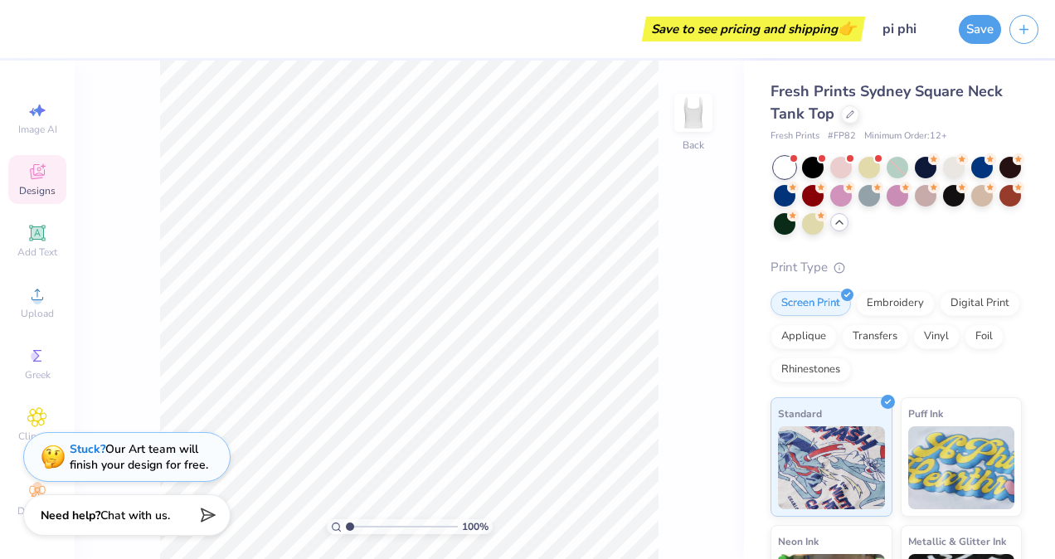
click at [184, 462] on div "Stuck? Our Art team will finish your design for free." at bounding box center [139, 457] width 138 height 32
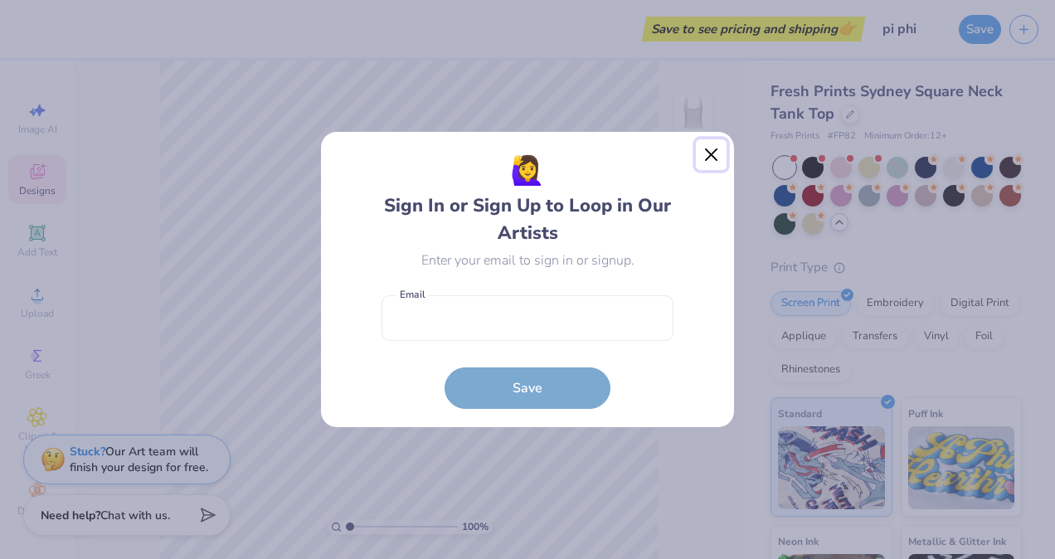
click at [703, 151] on button "Close" at bounding box center [712, 155] width 32 height 32
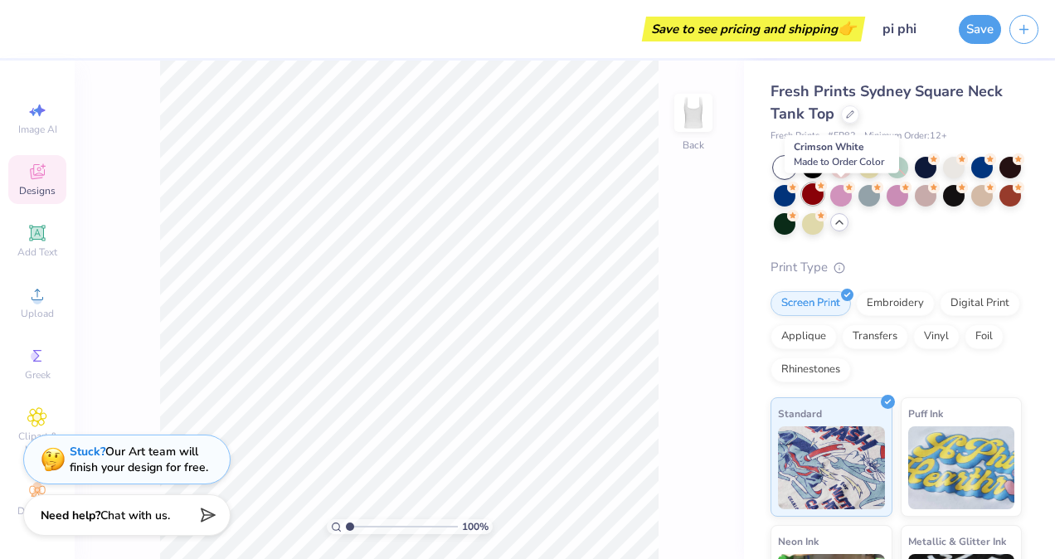
click at [824, 193] on div at bounding box center [813, 194] width 22 height 22
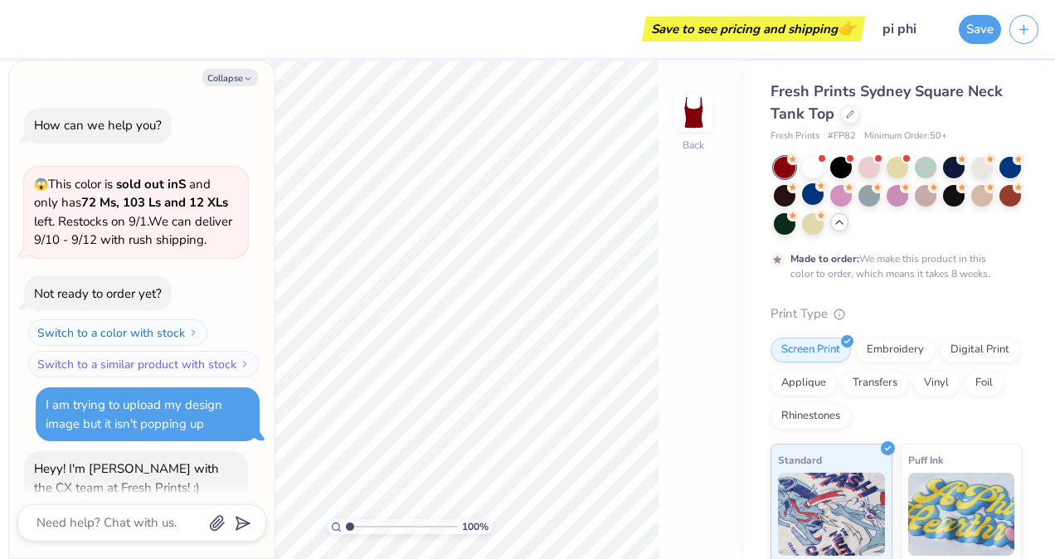
scroll to position [192, 0]
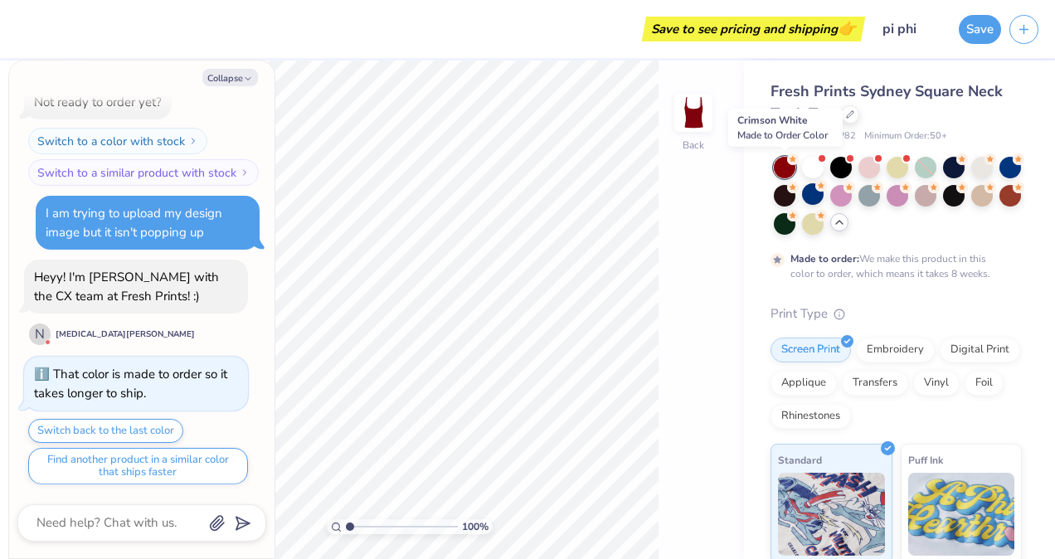
click at [788, 172] on div at bounding box center [785, 168] width 22 height 22
click at [809, 160] on div at bounding box center [813, 166] width 22 height 22
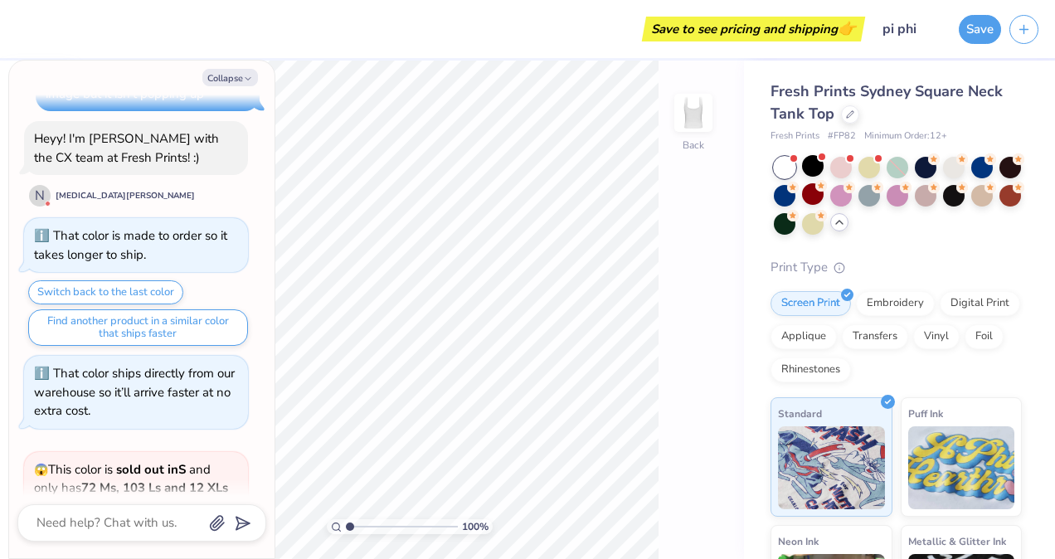
scroll to position [508, 0]
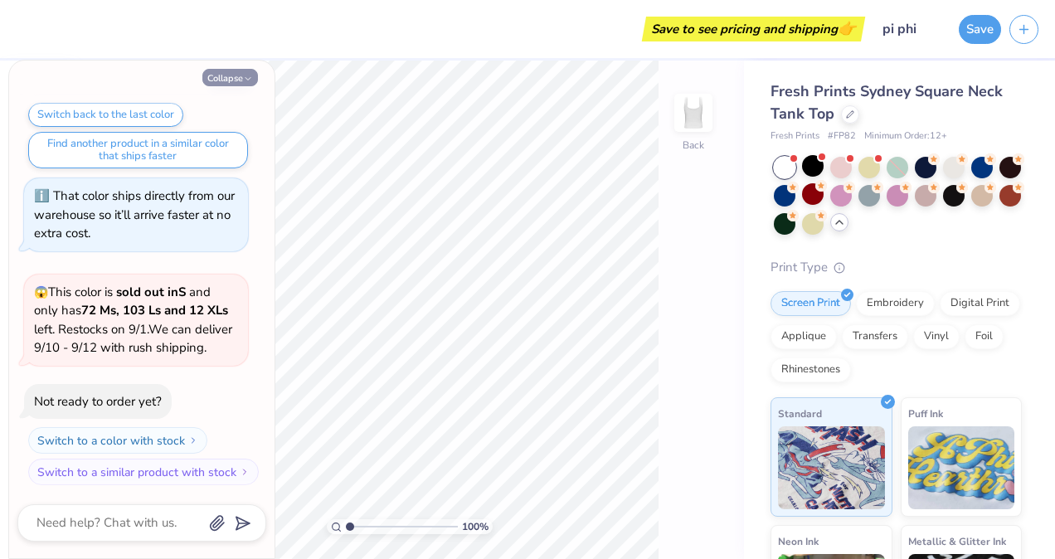
click at [232, 81] on button "Collapse" at bounding box center [230, 77] width 56 height 17
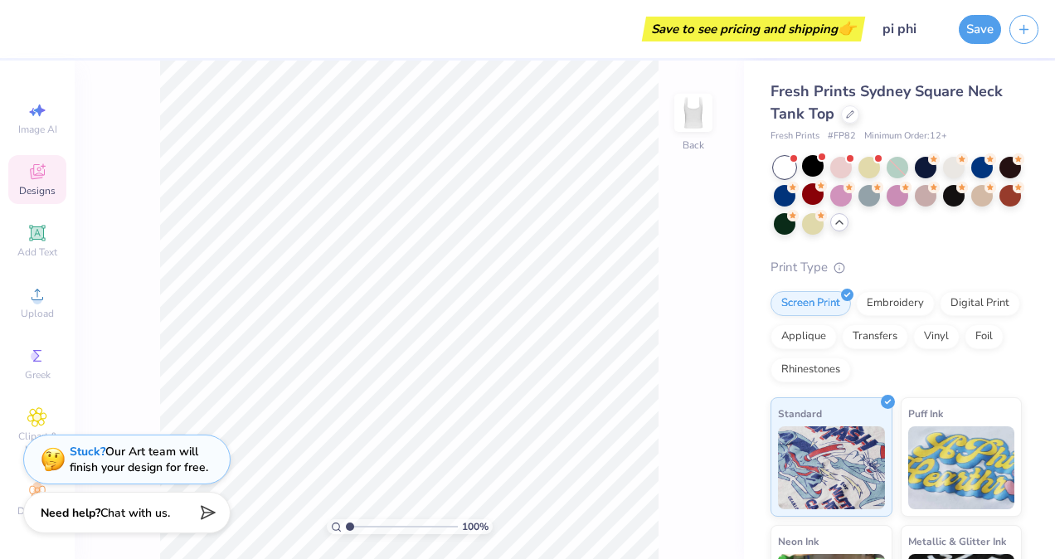
click at [96, 518] on strong "Need help?" at bounding box center [71, 513] width 60 height 16
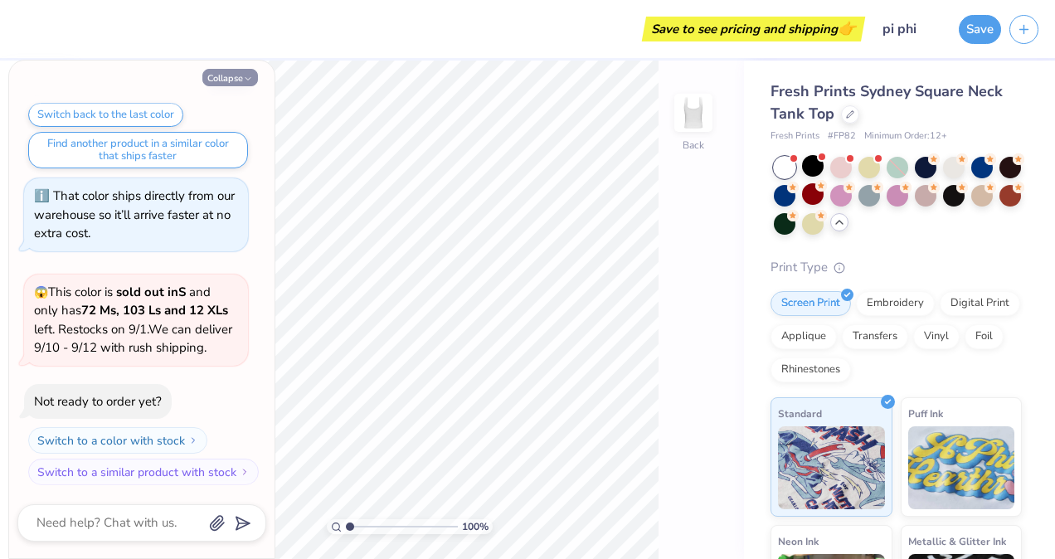
click at [248, 79] on icon "button" at bounding box center [248, 79] width 10 height 10
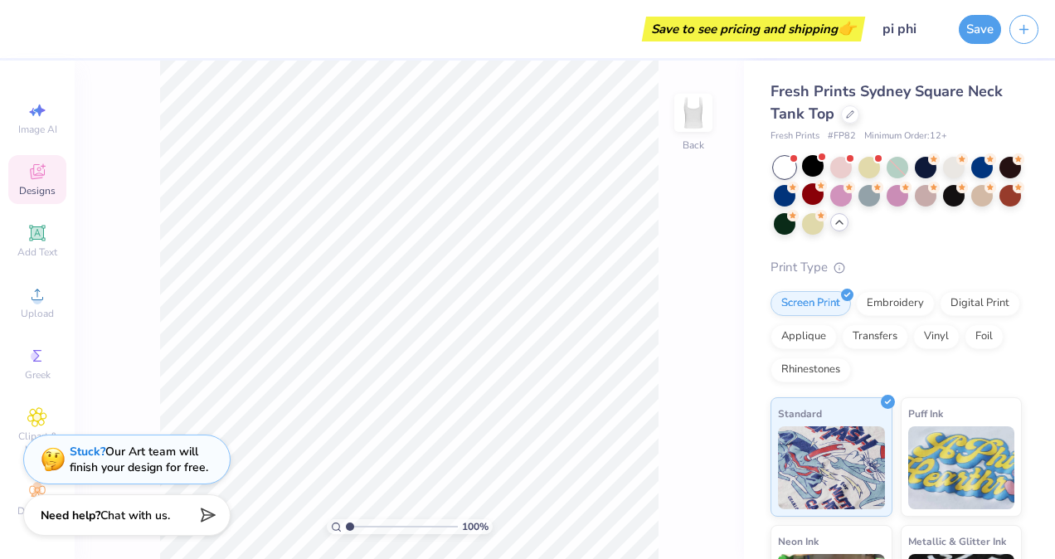
click at [54, 168] on div "Designs" at bounding box center [37, 179] width 58 height 49
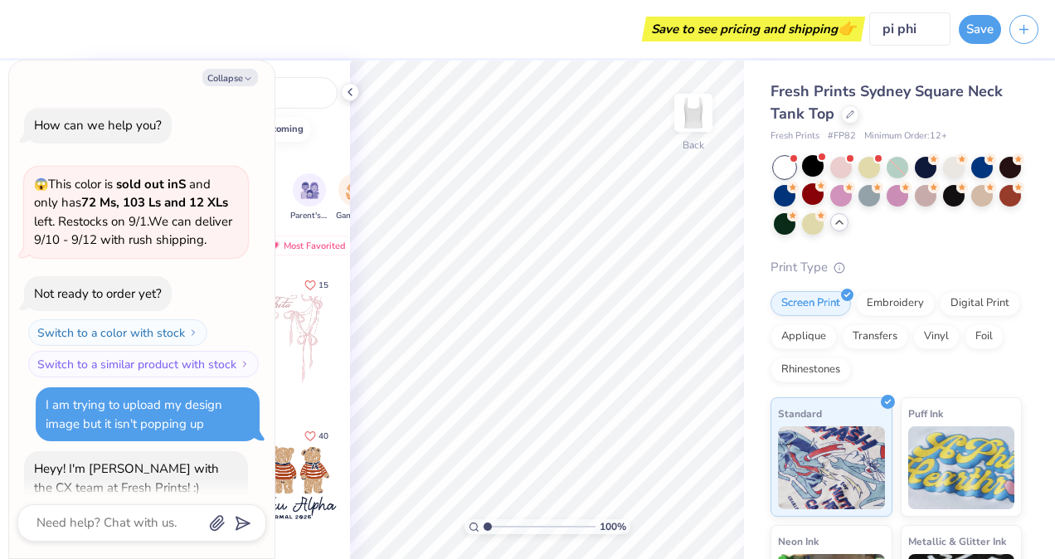
scroll to position [818, 0]
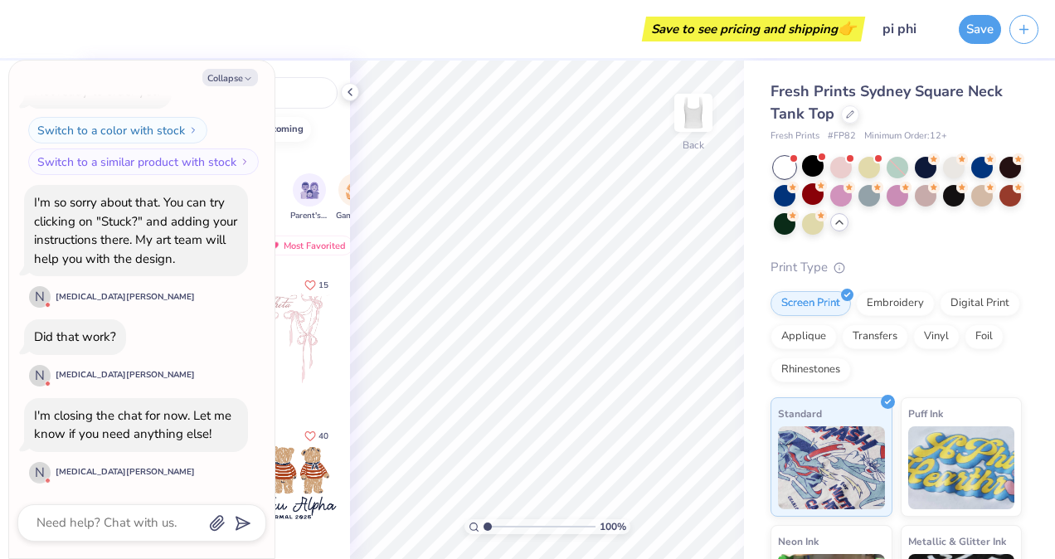
type textarea "x"
